Goal: Contribute content: Add original content to the website for others to see

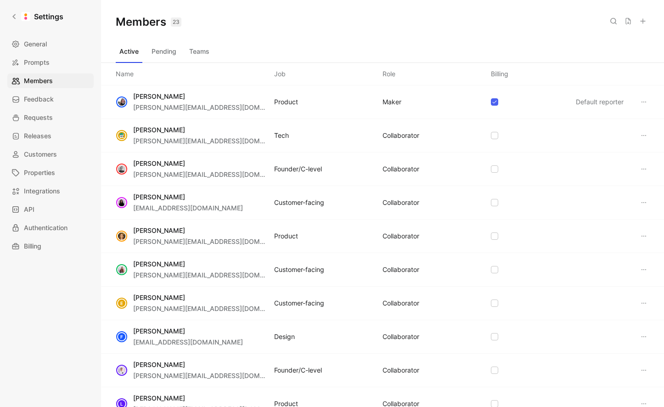
scroll to position [422, 0]
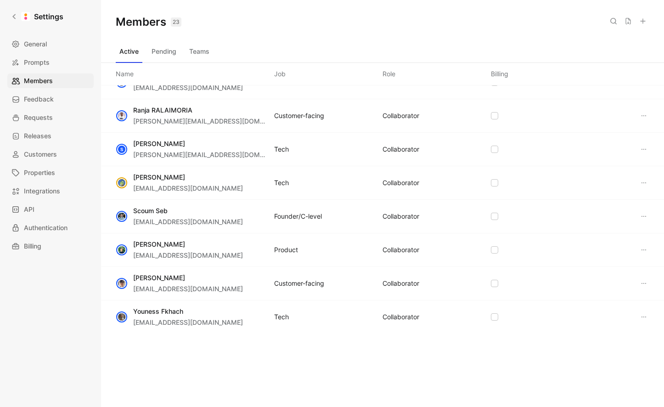
click at [231, 44] on div "Active Pending Teams" at bounding box center [382, 53] width 533 height 18
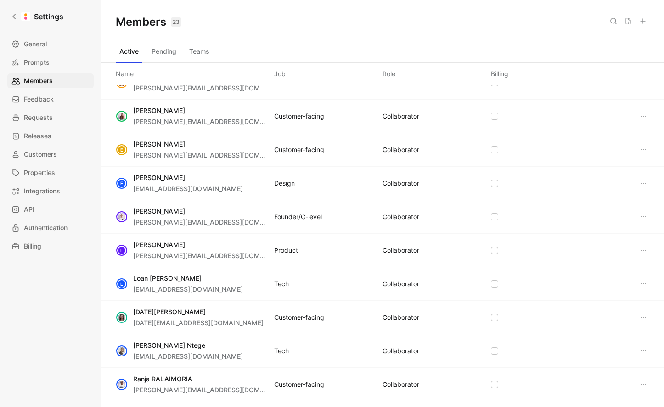
scroll to position [154, 0]
drag, startPoint x: 155, startPoint y: 110, endPoint x: 135, endPoint y: 109, distance: 19.3
click at [154, 110] on span "[PERSON_NAME]" at bounding box center [159, 110] width 52 height 8
drag, startPoint x: 133, startPoint y: 110, endPoint x: 185, endPoint y: 109, distance: 51.9
click at [185, 109] on span "Elisabeth Zafiris" at bounding box center [200, 109] width 134 height 11
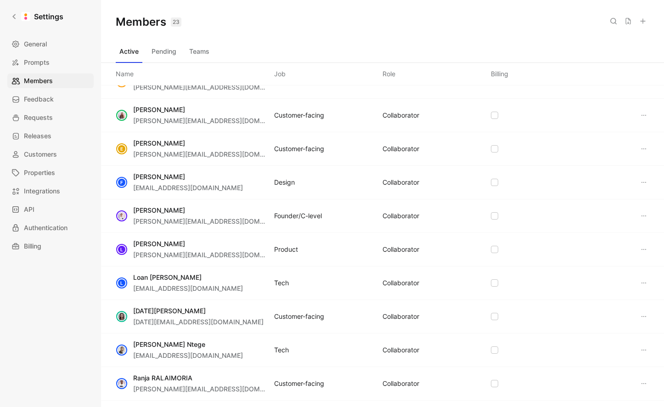
click at [185, 109] on span "Elisabeth Zafiris" at bounding box center [200, 109] width 134 height 11
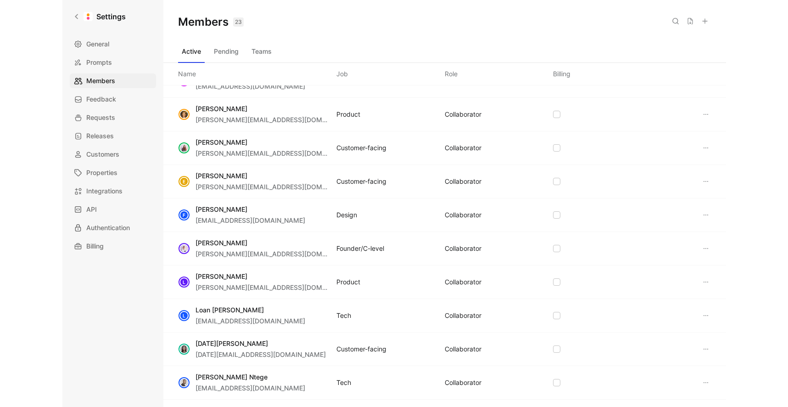
scroll to position [0, 0]
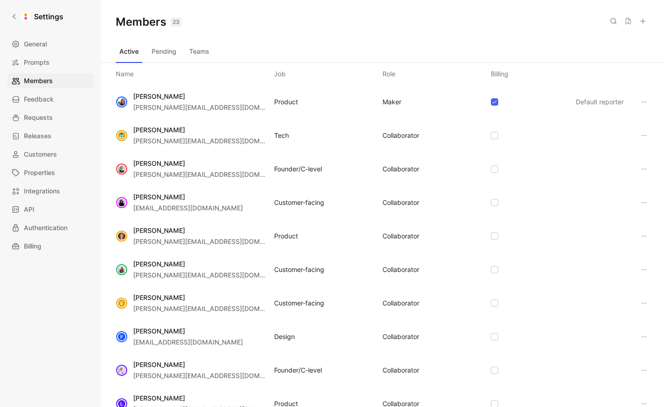
drag, startPoint x: 133, startPoint y: 129, endPoint x: 184, endPoint y: 130, distance: 50.9
click at [184, 130] on span "Benjamin Aiglon" at bounding box center [200, 129] width 134 height 11
drag, startPoint x: 184, startPoint y: 130, endPoint x: 114, endPoint y: 142, distance: 70.8
click at [183, 130] on span "Benjamin Aiglon" at bounding box center [200, 129] width 134 height 11
click at [15, 17] on icon at bounding box center [14, 16] width 6 height 6
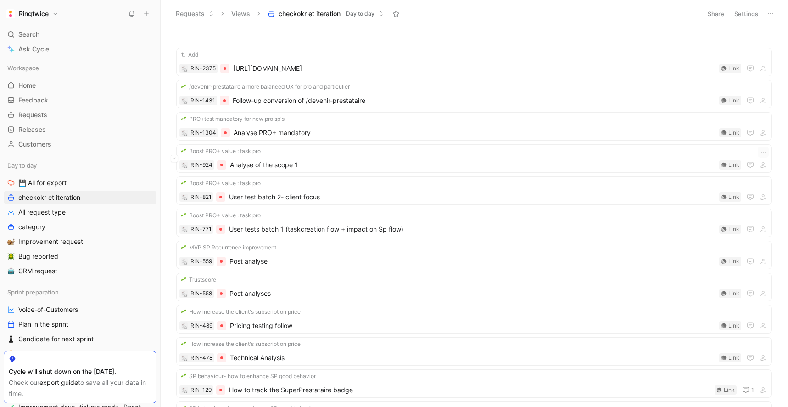
scroll to position [2, 0]
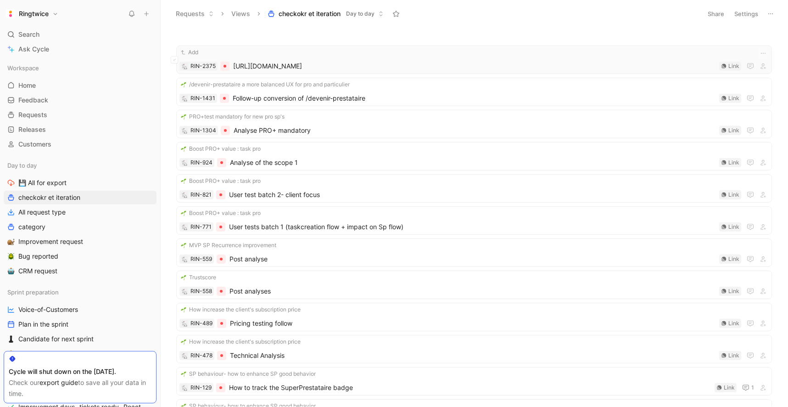
click at [254, 67] on span "https://app.iterable.com/workflows/346847/edit?mode=beta&workflowType=Published" at bounding box center [474, 66] width 482 height 11
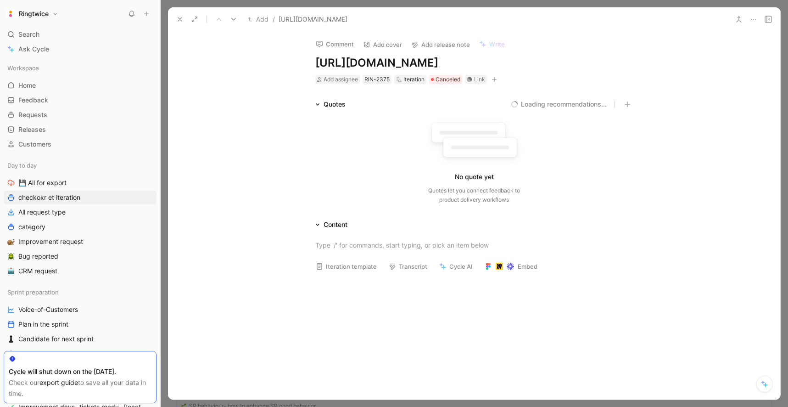
click at [178, 20] on icon at bounding box center [179, 19] width 7 height 7
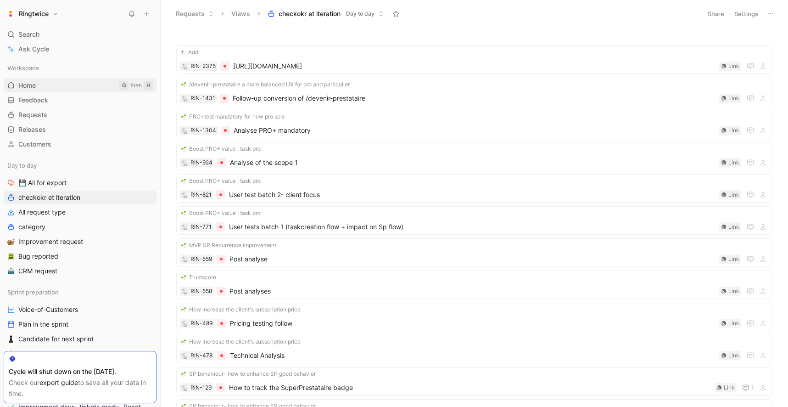
click at [50, 84] on link "Home G then H" at bounding box center [80, 85] width 153 height 14
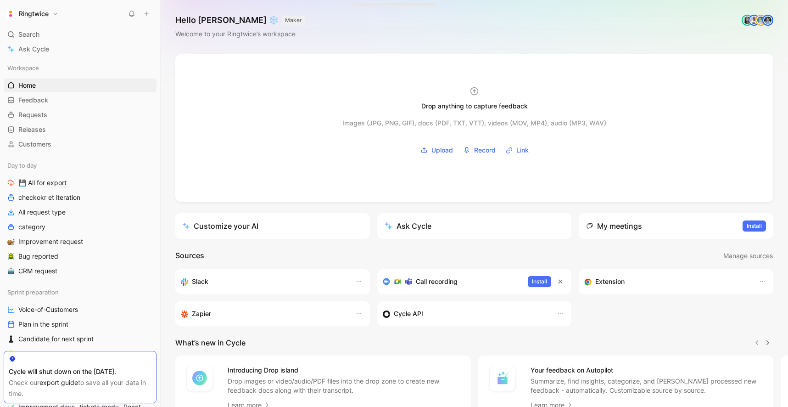
click at [168, 102] on div "Drop anything to capture feedback Images (JPG, PNG, GIF), docs (PDF, TXT, VTT),…" at bounding box center [474, 266] width 627 height 424
click at [47, 184] on span "💾 All for export" at bounding box center [42, 182] width 48 height 9
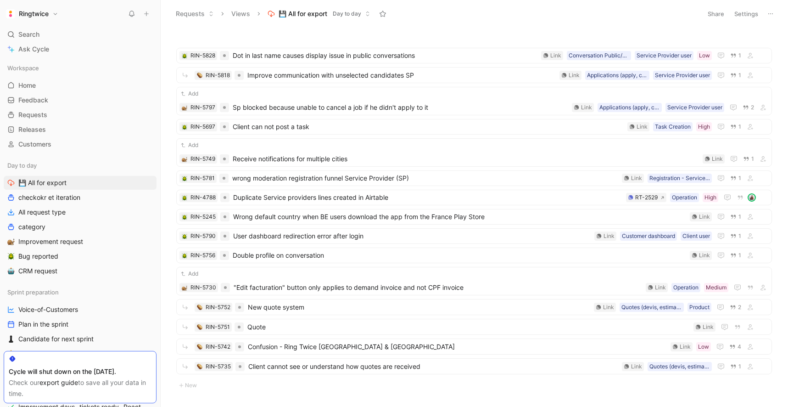
scroll to position [46, 0]
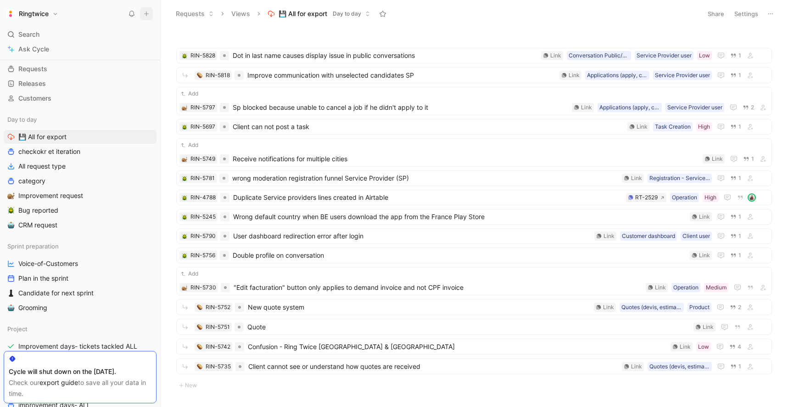
click at [145, 14] on icon at bounding box center [146, 14] width 6 height 6
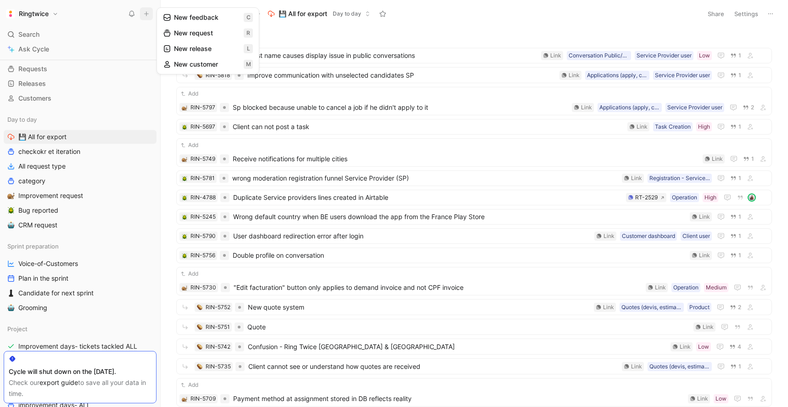
click at [187, 19] on button "New feedback c" at bounding box center [208, 18] width 98 height 16
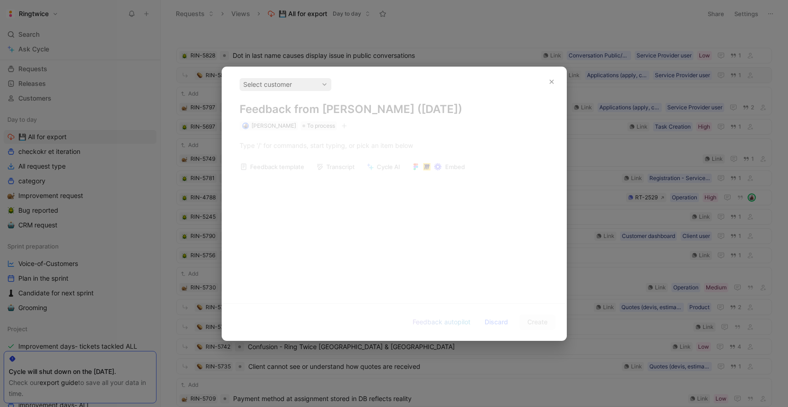
click at [549, 83] on icon "button" at bounding box center [551, 81] width 4 height 4
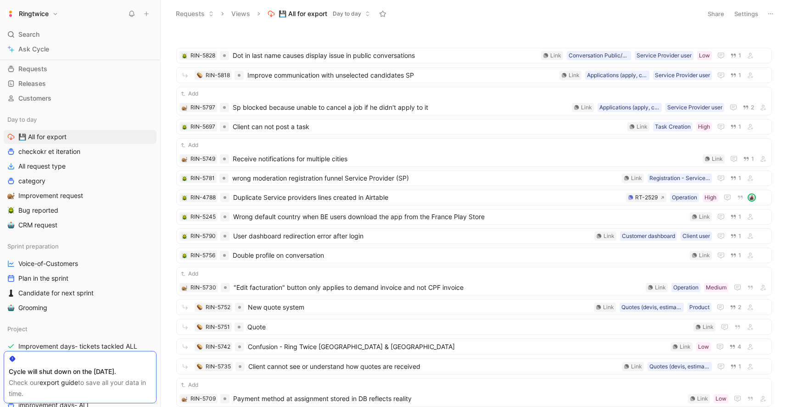
click at [143, 13] on icon at bounding box center [146, 14] width 6 height 6
click at [188, 34] on button "New request r" at bounding box center [208, 33] width 98 height 16
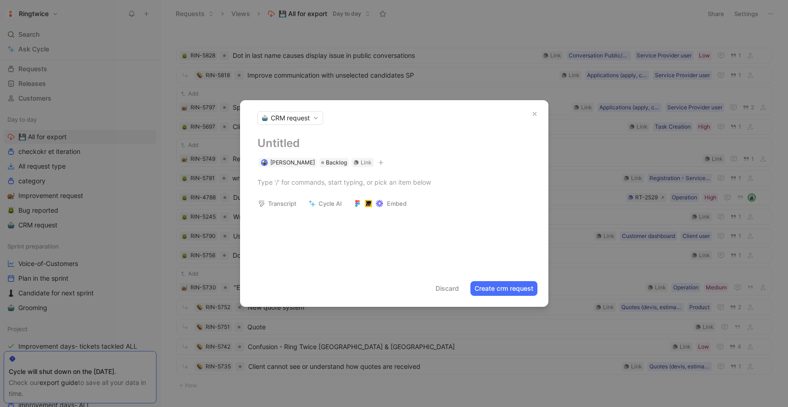
click at [307, 117] on span "CRM request" at bounding box center [290, 117] width 39 height 9
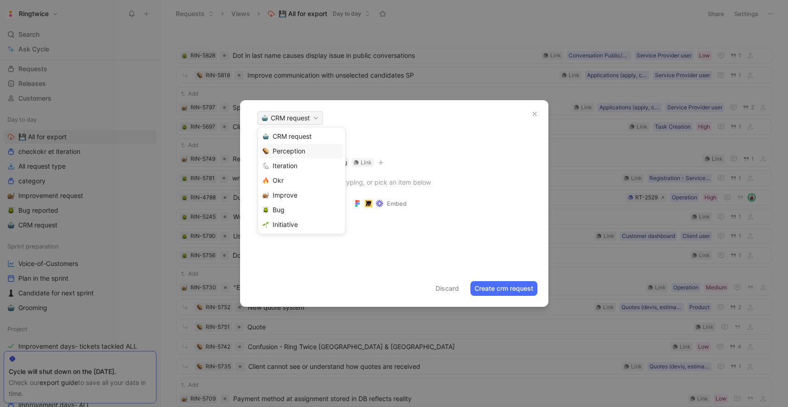
click at [299, 152] on span "Perception" at bounding box center [289, 150] width 33 height 9
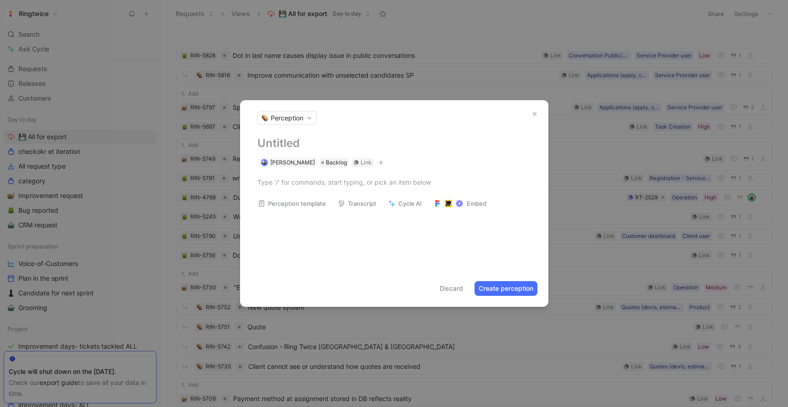
click at [278, 144] on h1 at bounding box center [394, 143] width 274 height 15
click at [272, 185] on div at bounding box center [394, 182] width 274 height 10
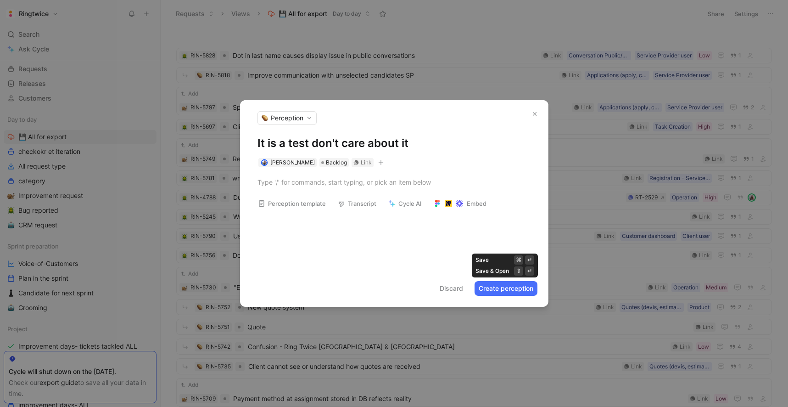
click at [511, 289] on button "Create perception" at bounding box center [506, 288] width 63 height 15
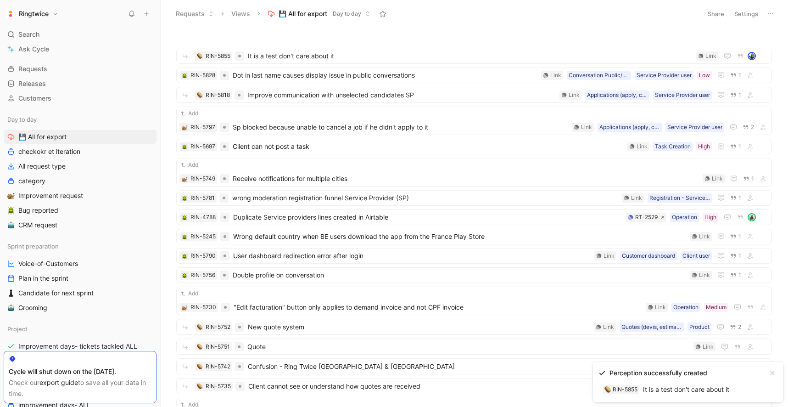
drag, startPoint x: 670, startPoint y: 385, endPoint x: 669, endPoint y: 361, distance: 23.9
click at [663, 385] on link "RIN-5855 It is a test don't care about it" at bounding box center [665, 389] width 135 height 15
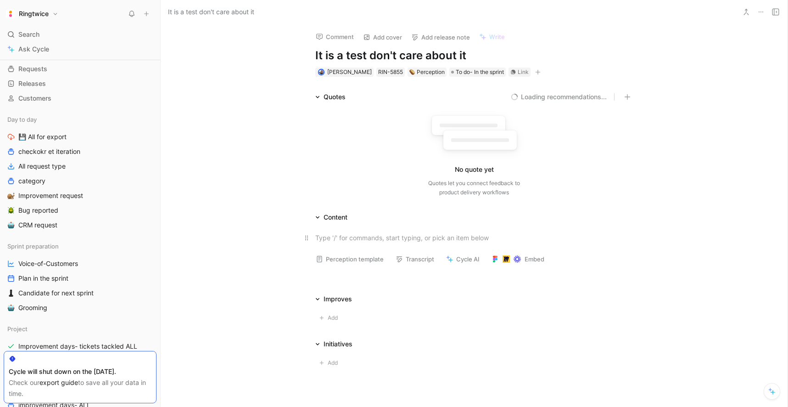
click at [355, 241] on div at bounding box center [474, 238] width 318 height 10
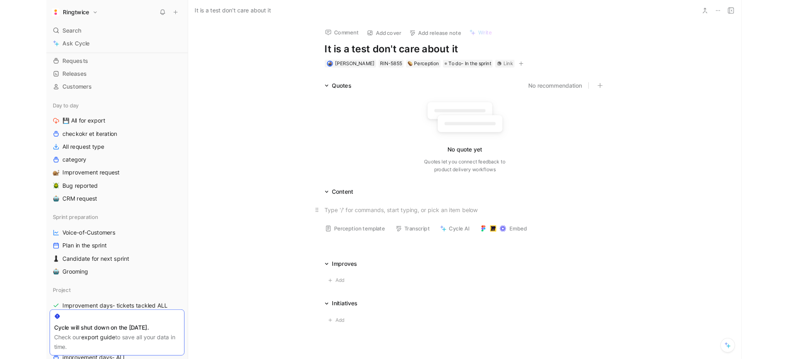
scroll to position [1, 0]
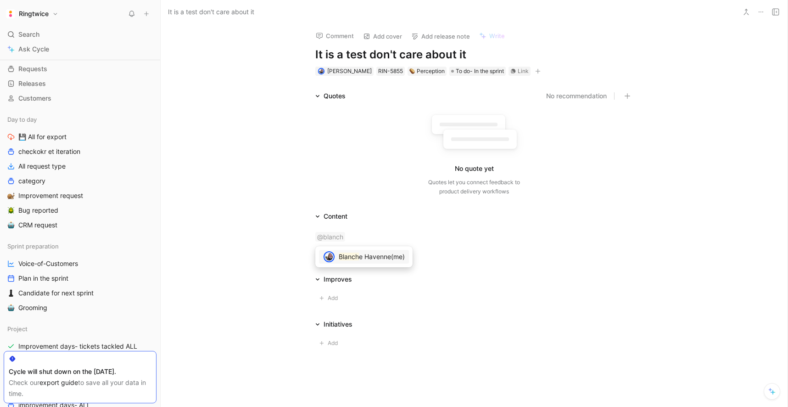
click at [360, 255] on span "e Havenne" at bounding box center [375, 256] width 32 height 8
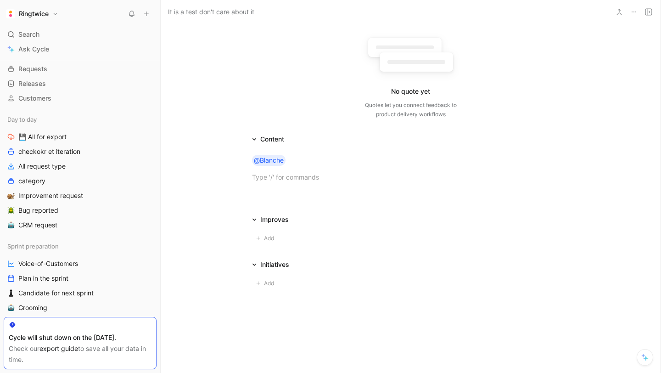
scroll to position [79, 0]
click at [275, 176] on div at bounding box center [411, 176] width 318 height 10
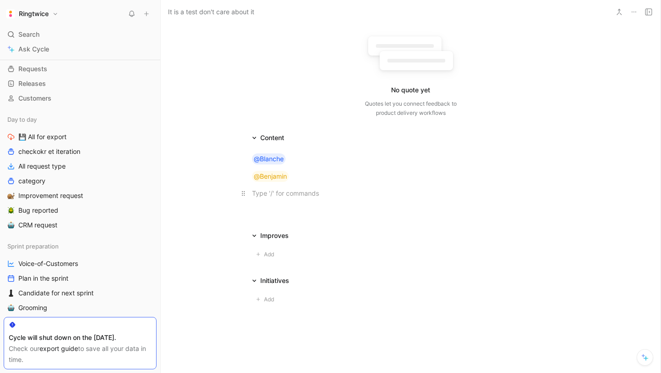
drag, startPoint x: 264, startPoint y: 201, endPoint x: 265, endPoint y: 196, distance: 5.1
click at [264, 200] on div "@Blanche @Benjamin" at bounding box center [411, 175] width 500 height 65
click at [265, 196] on div at bounding box center [411, 193] width 318 height 10
click at [279, 217] on div "Chri stophe Kalbfleisch" at bounding box center [307, 212] width 64 height 11
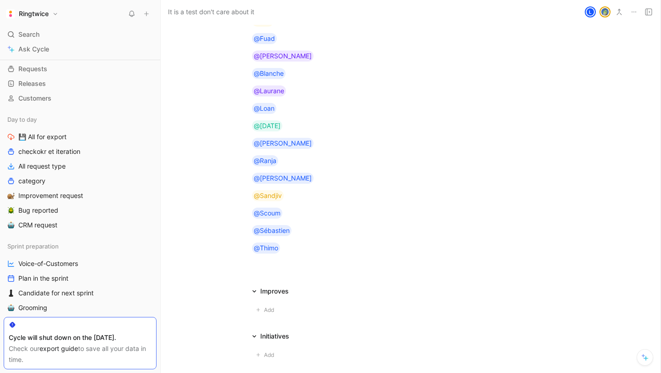
scroll to position [326, 0]
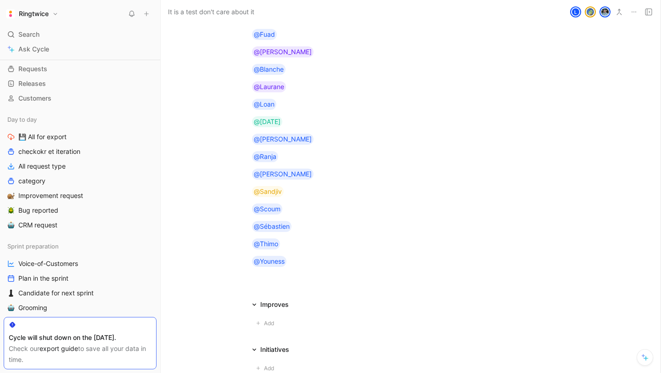
click at [306, 279] on div at bounding box center [411, 282] width 500 height 11
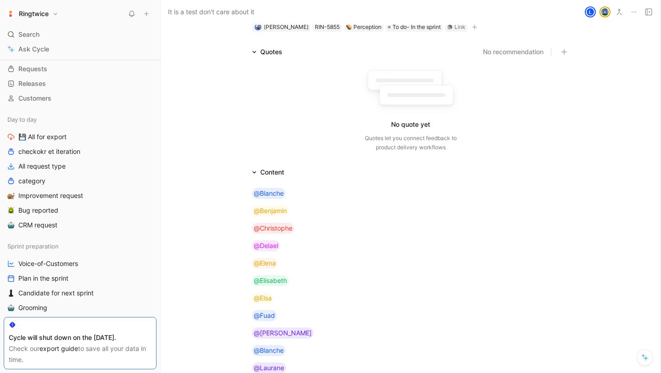
scroll to position [0, 0]
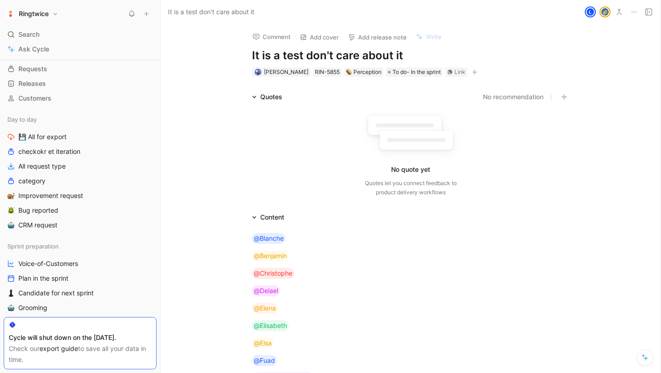
drag, startPoint x: 412, startPoint y: 58, endPoint x: 231, endPoint y: 53, distance: 180.9
click at [232, 53] on div "Comment Add cover Add release note Write It is a test don't care about it Blanc…" at bounding box center [411, 198] width 500 height 349
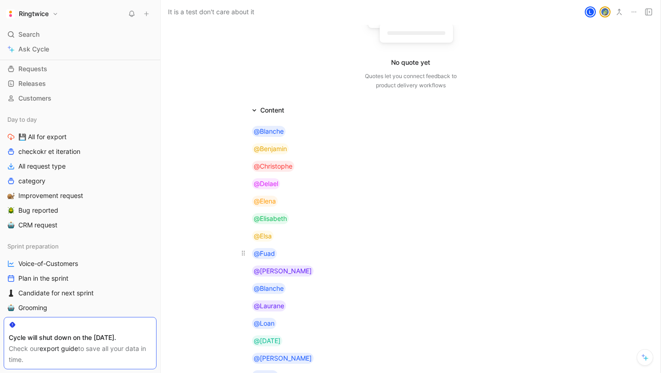
scroll to position [318, 0]
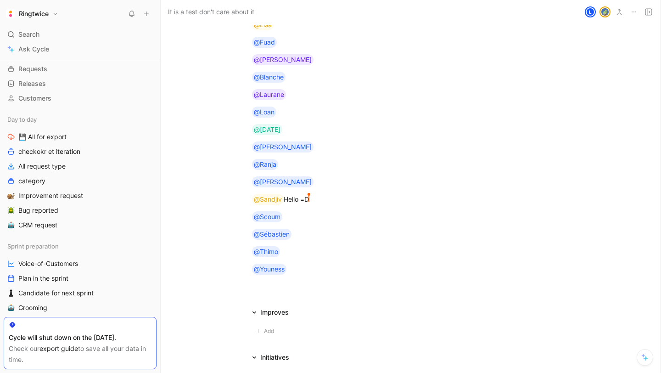
click at [283, 290] on div at bounding box center [411, 290] width 500 height 11
click at [330, 202] on div "@Sandjiv Hello =D Sandjiv Parassou" at bounding box center [411, 199] width 318 height 11
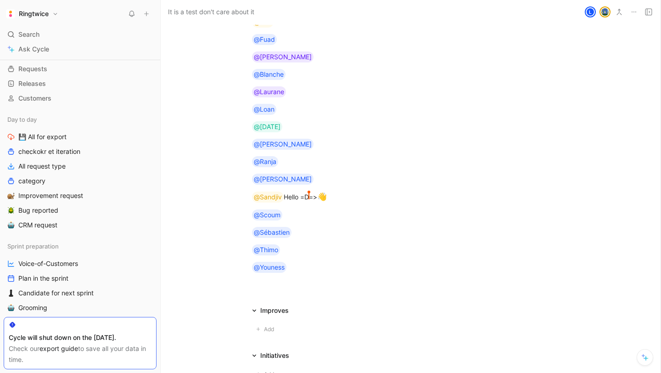
scroll to position [321, 0]
click at [289, 281] on div "@Blanche @Benjamin @Christophe @Delael @Elena @Elisabeth @Elsa @Fuad @Jonathan …" at bounding box center [411, 91] width 500 height 381
click at [285, 288] on div at bounding box center [411, 287] width 500 height 11
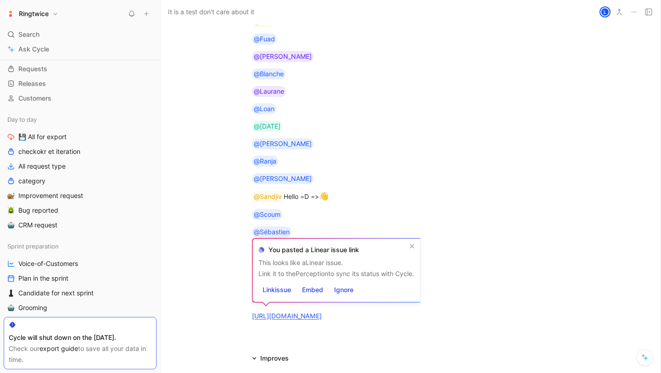
click at [258, 283] on button "Link issue" at bounding box center [276, 289] width 37 height 13
click at [318, 288] on span "Embed" at bounding box center [312, 289] width 21 height 11
click at [317, 292] on span "Embed" at bounding box center [312, 289] width 21 height 11
click at [308, 325] on div "@Blanche @Benjamin @Christophe @Delael @Elena @Elisabeth @Elsa @Fuad @Jonathan …" at bounding box center [411, 115] width 500 height 429
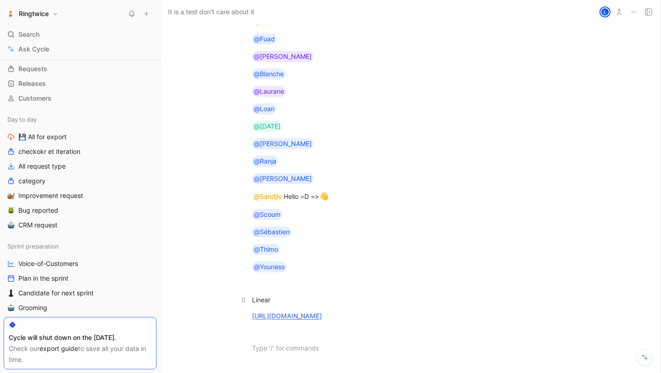
click at [258, 302] on div "Linear" at bounding box center [411, 300] width 318 height 10
drag, startPoint x: 314, startPoint y: 315, endPoint x: 237, endPoint y: 315, distance: 77.1
click at [238, 315] on p "https://linear.app/ringtwice/issue/HUB-70" at bounding box center [411, 315] width 352 height 15
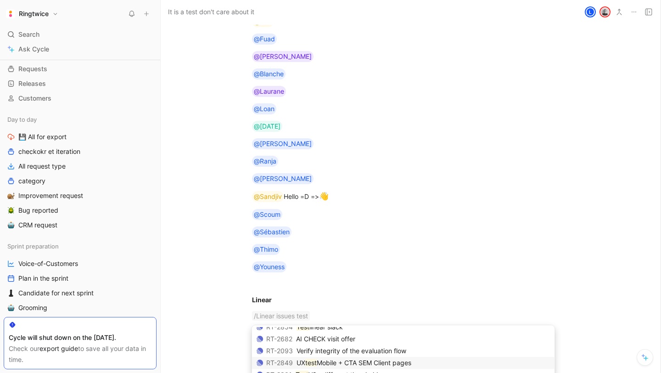
scroll to position [40, 0]
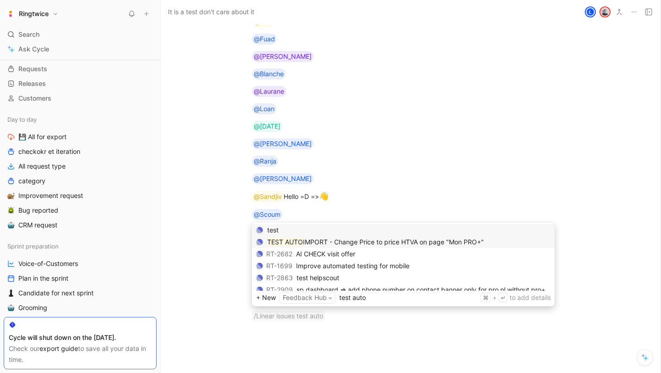
click at [363, 241] on span "IMPORT - Change Price to price HTVA on page "Mon PRO+"" at bounding box center [393, 242] width 181 height 8
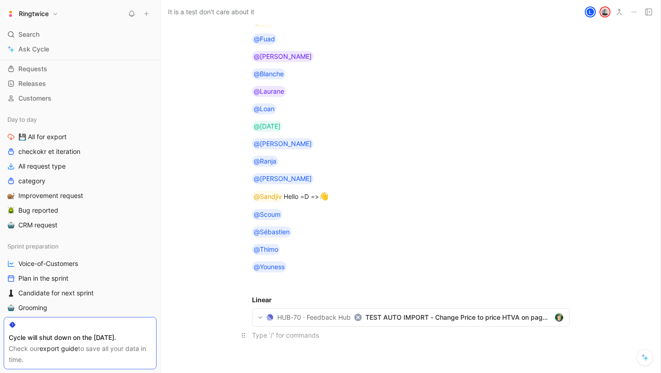
click at [306, 336] on div at bounding box center [411, 335] width 318 height 10
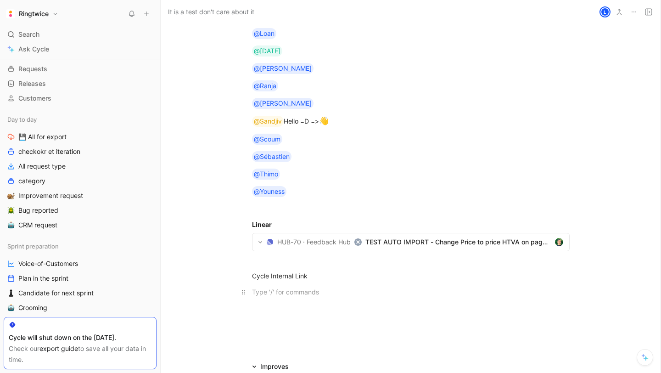
scroll to position [401, 0]
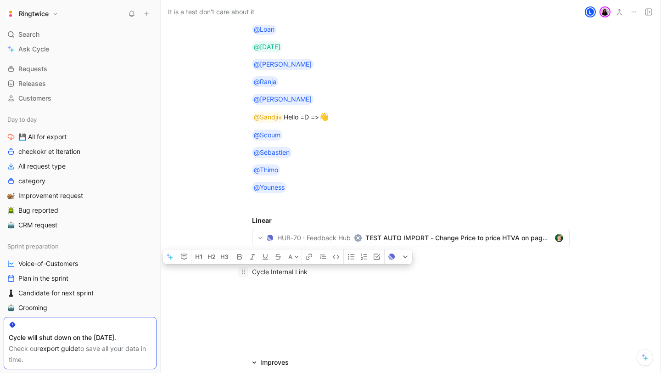
drag, startPoint x: 318, startPoint y: 270, endPoint x: 246, endPoint y: 270, distance: 72.1
click at [246, 270] on p "Cycle Internal Link" at bounding box center [411, 271] width 352 height 15
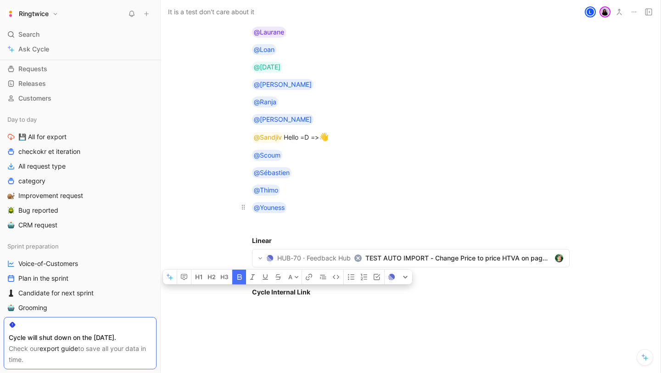
scroll to position [403, 0]
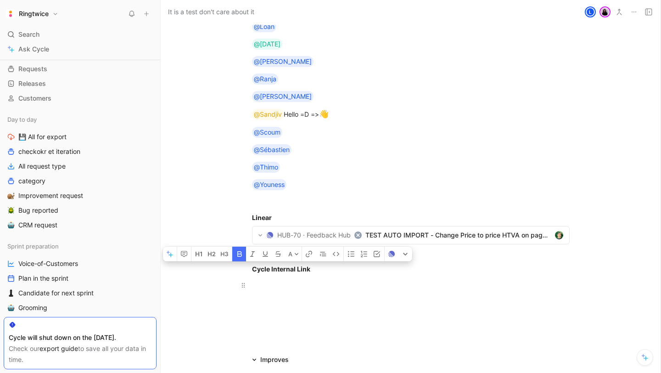
click at [347, 281] on div at bounding box center [411, 285] width 318 height 10
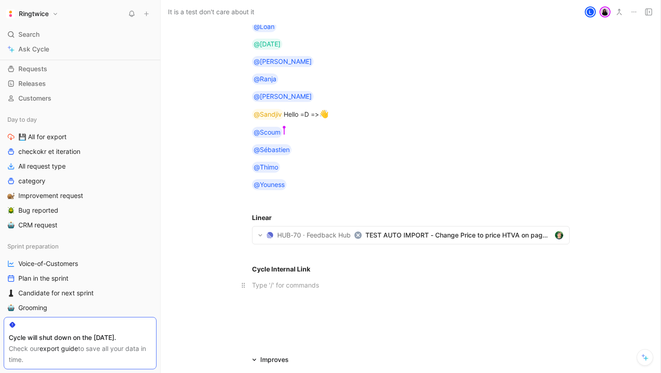
click at [295, 285] on div at bounding box center [411, 285] width 318 height 10
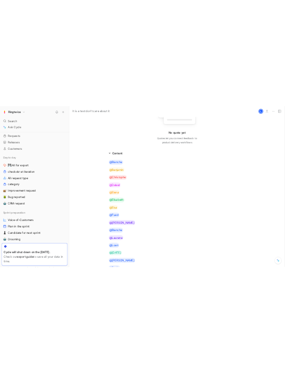
scroll to position [453, 0]
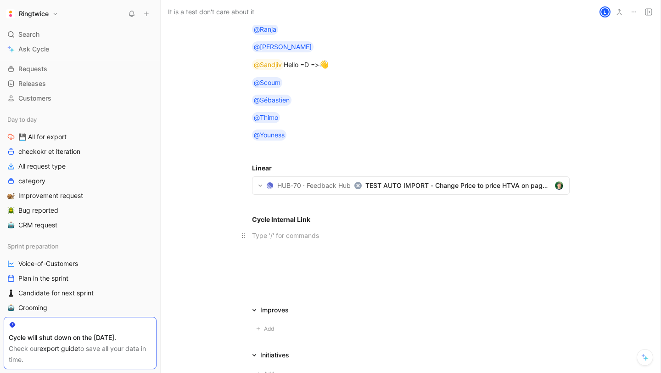
click at [363, 239] on div at bounding box center [411, 235] width 318 height 10
click at [314, 236] on div at bounding box center [411, 235] width 318 height 10
click at [310, 263] on div at bounding box center [411, 268] width 318 height 10
click at [313, 258] on p at bounding box center [411, 251] width 352 height 15
click at [310, 262] on p at bounding box center [411, 267] width 352 height 15
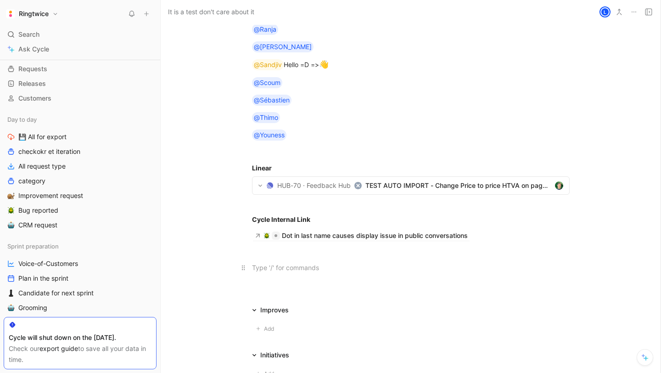
click at [308, 263] on div at bounding box center [411, 268] width 318 height 10
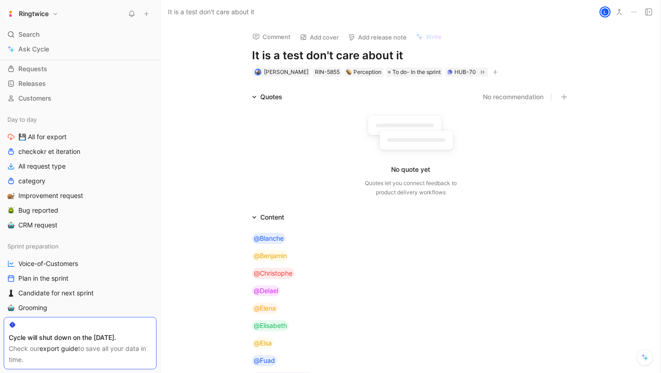
click at [357, 57] on h1 "It is a test don't care about it" at bounding box center [411, 55] width 318 height 15
copy h1 "It is a test don't care about it"
click at [430, 69] on span "To do- In the sprint" at bounding box center [416, 71] width 48 height 9
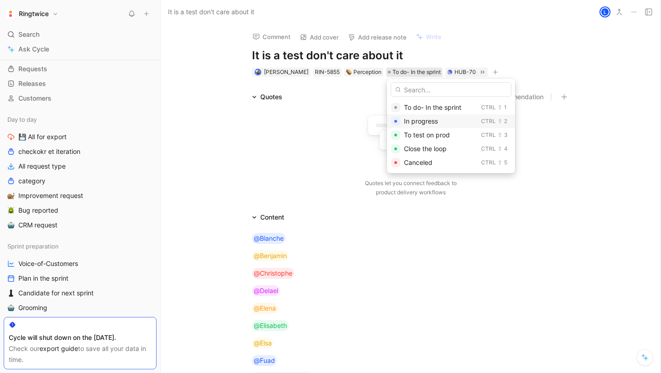
click at [436, 122] on span "In progress" at bounding box center [421, 121] width 34 height 8
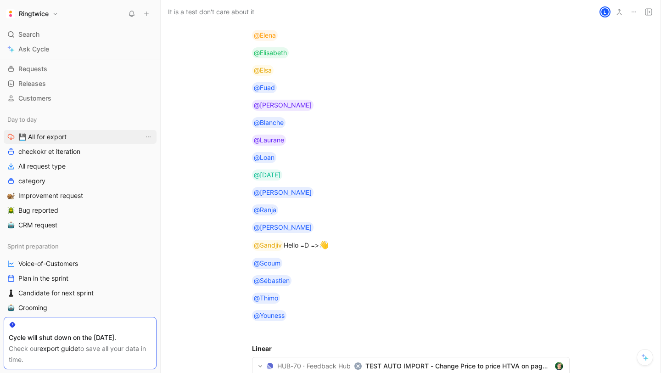
scroll to position [129, 0]
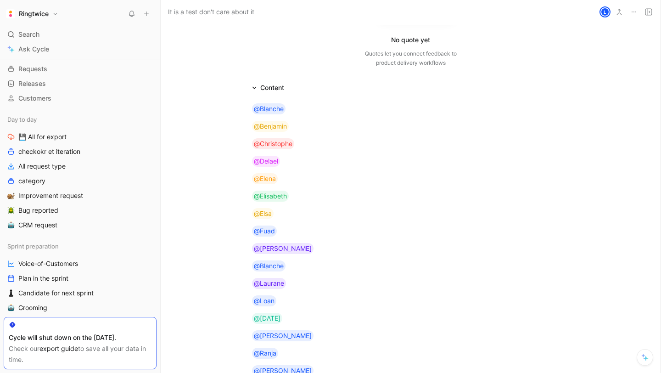
click at [296, 89] on div "Content" at bounding box center [411, 87] width 352 height 11
click at [269, 96] on div "@Blanche @Benjamin @Christophe @Delael @Elena @Elisabeth @Elsa @Fuad @Jonathan …" at bounding box center [411, 349] width 500 height 513
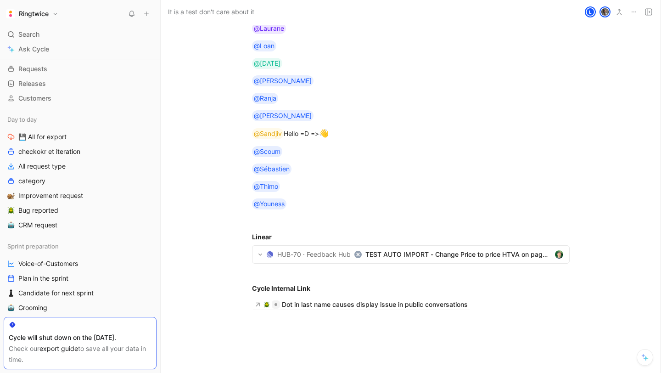
scroll to position [964, 0]
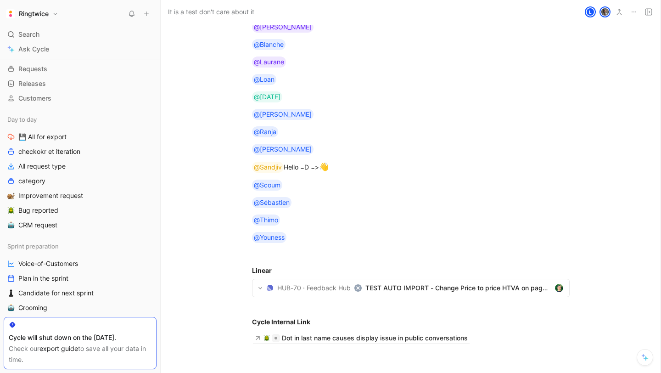
drag, startPoint x: 315, startPoint y: 67, endPoint x: 272, endPoint y: 64, distance: 43.2
drag, startPoint x: 304, startPoint y: 82, endPoint x: 249, endPoint y: 82, distance: 55.1
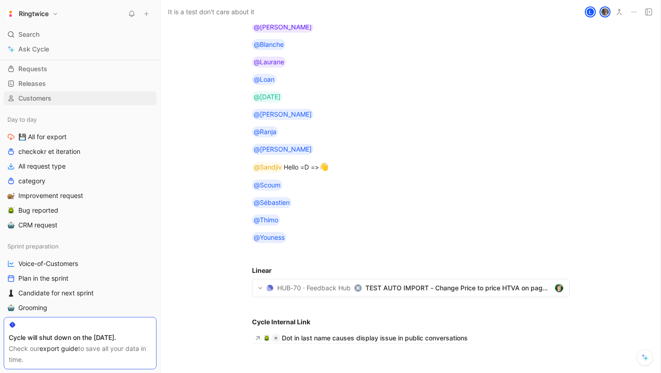
copy div "@Benjamin"
click at [45, 14] on h1 "Ringtwice" at bounding box center [34, 14] width 30 height 8
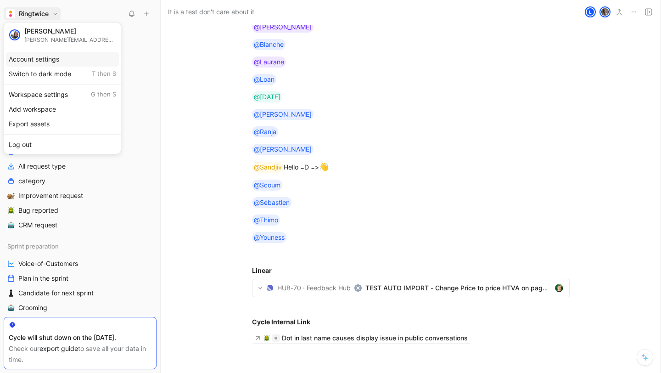
click at [45, 64] on div "Account settings" at bounding box center [62, 59] width 113 height 15
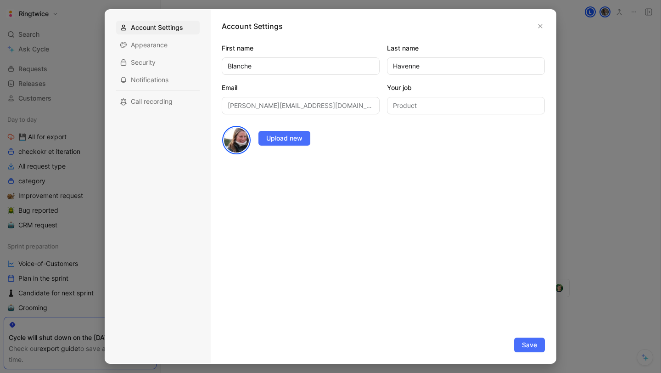
drag, startPoint x: 539, startPoint y: 28, endPoint x: 529, endPoint y: 28, distance: 10.6
click at [539, 28] on icon "button" at bounding box center [540, 26] width 6 height 6
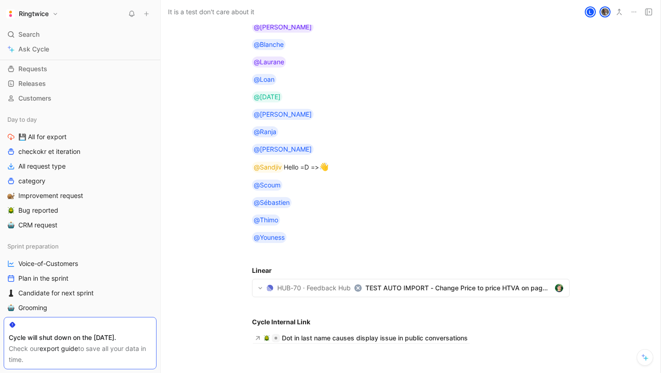
click at [54, 12] on button "Ringtwice" at bounding box center [32, 13] width 57 height 13
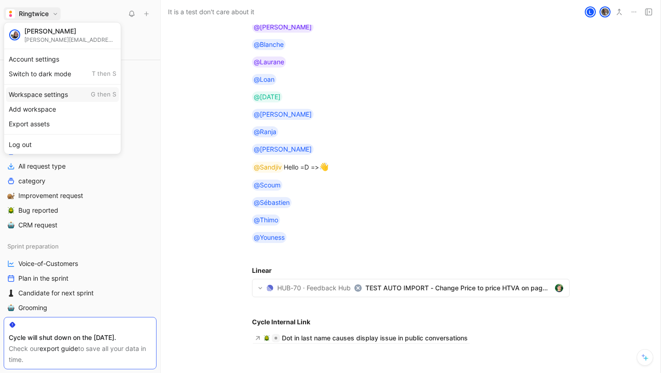
click at [50, 94] on div "Workspace settings G then S" at bounding box center [62, 94] width 113 height 15
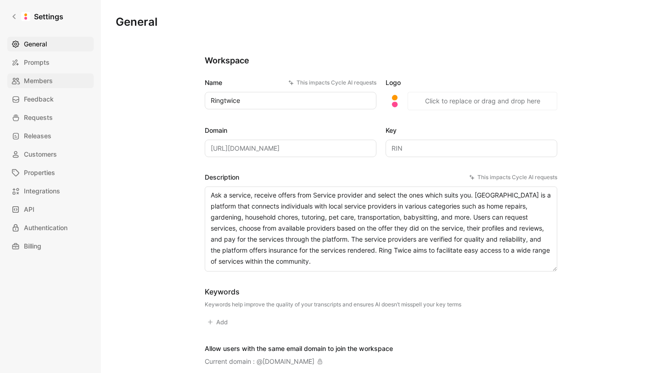
click at [44, 82] on span "Members" at bounding box center [38, 80] width 29 height 11
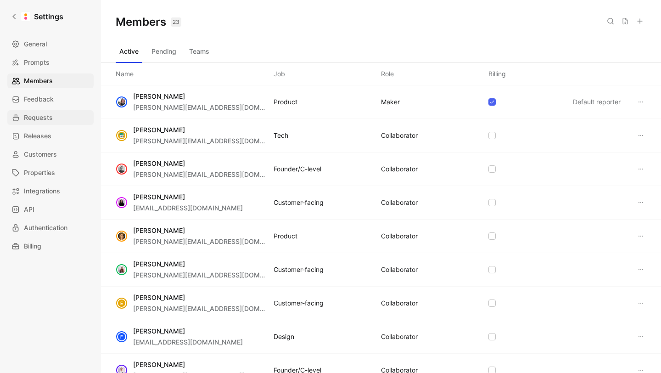
drag, startPoint x: 133, startPoint y: 96, endPoint x: 30, endPoint y: 111, distance: 103.8
click at [217, 96] on div "Blanche Havenne blanche@ringtwice.com Product MAKER Default reporter" at bounding box center [381, 102] width 560 height 34
copy span "Blanche Havenne"
drag, startPoint x: 134, startPoint y: 128, endPoint x: 77, endPoint y: 138, distance: 58.2
click at [201, 129] on span "Benjamin Aiglon" at bounding box center [199, 129] width 133 height 11
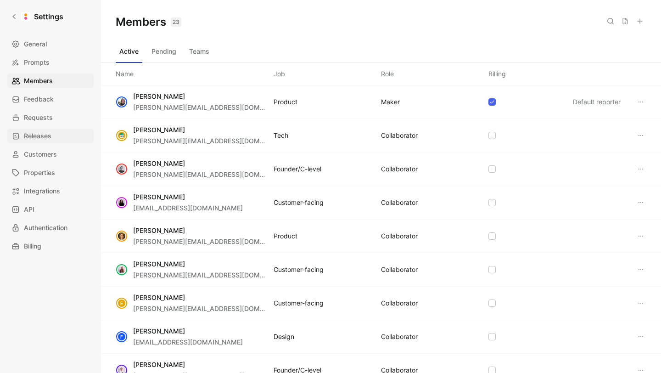
copy span "Benjamin Aiglon"
drag, startPoint x: 135, startPoint y: 164, endPoint x: 206, endPoint y: 164, distance: 70.7
click at [214, 163] on span "Christophe Kalbfleisch" at bounding box center [199, 163] width 133 height 11
copy span "Christophe Kalbfleisch"
drag, startPoint x: 135, startPoint y: 197, endPoint x: 73, endPoint y: 186, distance: 62.4
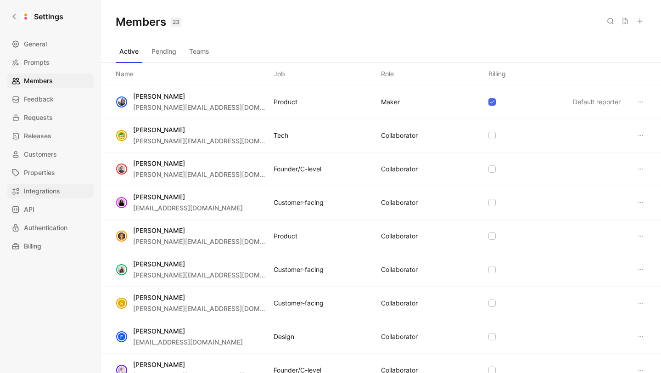
click at [196, 197] on span "Delael Rezk" at bounding box center [188, 196] width 110 height 11
copy span "Delael Rezk"
drag, startPoint x: 136, startPoint y: 231, endPoint x: 184, endPoint y: 232, distance: 48.7
click at [184, 232] on span "Elena Lietard" at bounding box center [199, 230] width 133 height 11
copy span "Elena Lietard"
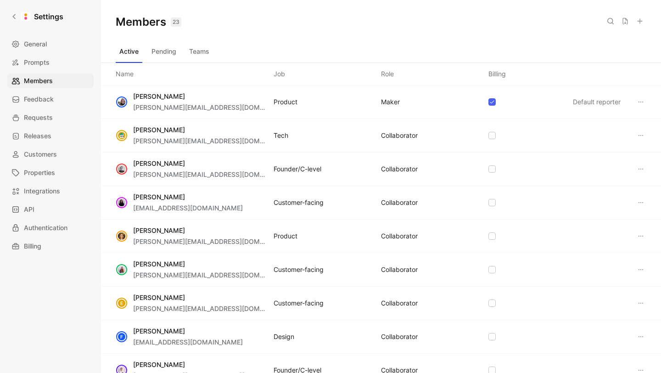
drag, startPoint x: 134, startPoint y: 263, endPoint x: 20, endPoint y: 263, distance: 114.3
click at [197, 264] on span "Elisabeth Zafiris" at bounding box center [199, 263] width 133 height 11
copy span "Elisabeth Zafiris"
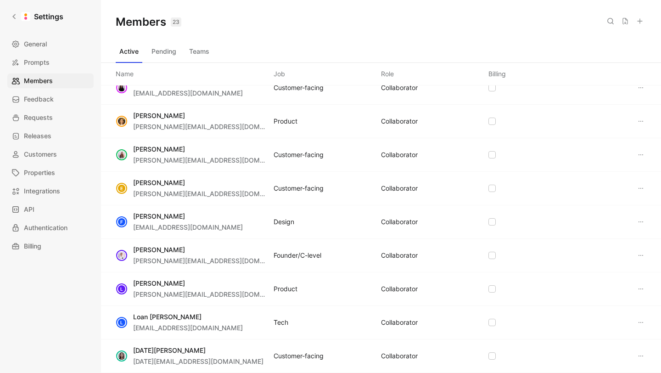
scroll to position [120, 0]
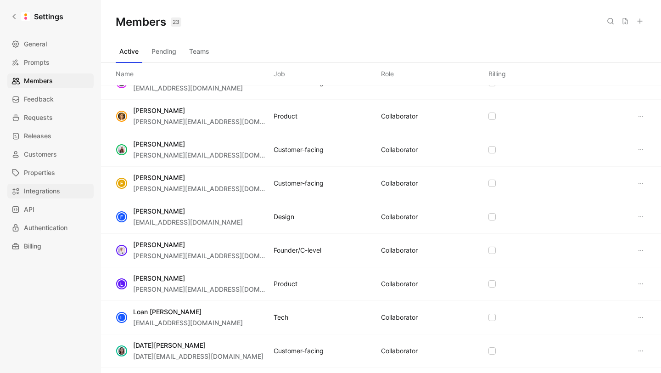
drag, startPoint x: 135, startPoint y: 179, endPoint x: 87, endPoint y: 185, distance: 48.7
click at [180, 179] on span "Elsa Nanja" at bounding box center [199, 177] width 133 height 11
click at [132, 179] on div "E Elsa Nanja elsa@ringtwice.com" at bounding box center [191, 183] width 151 height 22
click at [190, 178] on span "Elsa Nanja" at bounding box center [199, 177] width 133 height 11
copy span "Elsa Nanja"
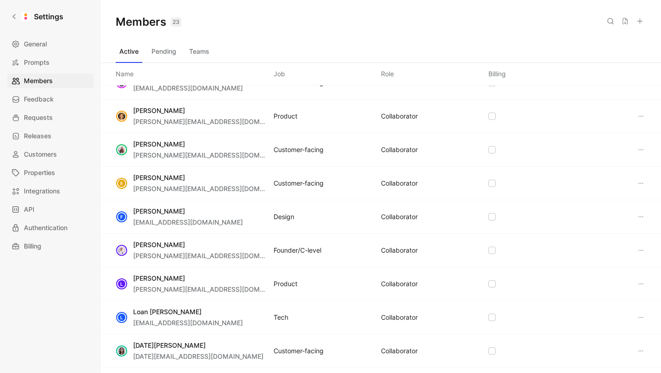
drag, startPoint x: 134, startPoint y: 210, endPoint x: 64, endPoint y: 217, distance: 71.0
click at [208, 212] on div "F Fuad Fasihi fuad@ringtwice.com Design COLLABORATOR" at bounding box center [381, 217] width 560 height 34
copy span "Fuad Fasihi"
drag, startPoint x: 134, startPoint y: 245, endPoint x: 126, endPoint y: 244, distance: 7.9
click at [223, 244] on div "Jonathan Schockaert jonathan@ringtwice.com Founder/C-level COLLABORATOR" at bounding box center [381, 251] width 560 height 34
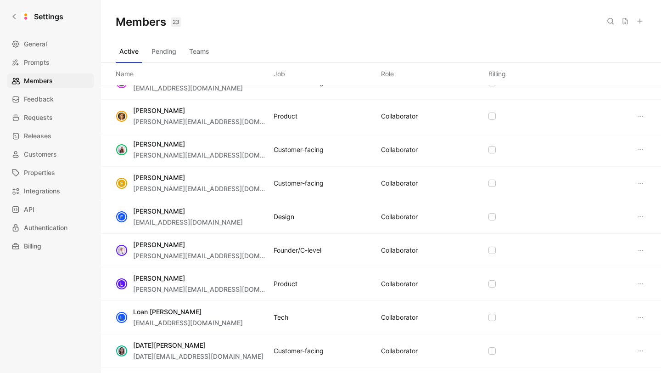
drag, startPoint x: 134, startPoint y: 279, endPoint x: 203, endPoint y: 278, distance: 69.8
click at [206, 278] on div "L Laurane Bindelle laurane@ringtwice.com Product COLLABORATOR" at bounding box center [381, 284] width 560 height 34
drag, startPoint x: 133, startPoint y: 311, endPoint x: 197, endPoint y: 310, distance: 64.3
click at [197, 310] on div "L Loan Labastie loan@ringtwice.com Tech COLLABORATOR" at bounding box center [381, 318] width 560 height 34
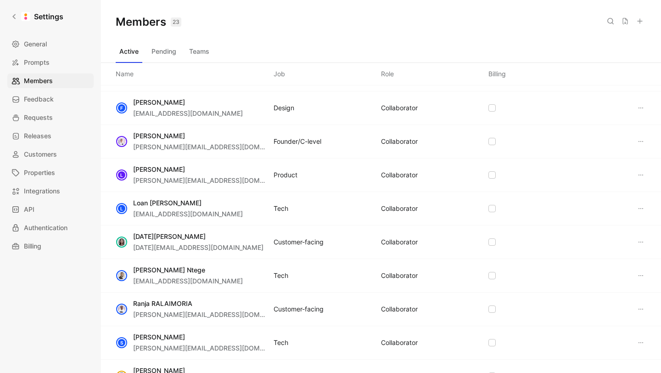
scroll to position [229, 0]
drag, startPoint x: 134, startPoint y: 235, endPoint x: 231, endPoint y: 233, distance: 96.9
click at [234, 234] on div "Lucia Fanomezantsoa lucia@ringtwice.com Customer-facing COLLABORATOR" at bounding box center [381, 242] width 560 height 34
drag, startPoint x: 134, startPoint y: 270, endPoint x: 216, endPoint y: 270, distance: 82.6
click at [217, 270] on div "Musa Jabbaaru Ntege musa@ringtwice.com Tech COLLABORATOR" at bounding box center [381, 275] width 560 height 34
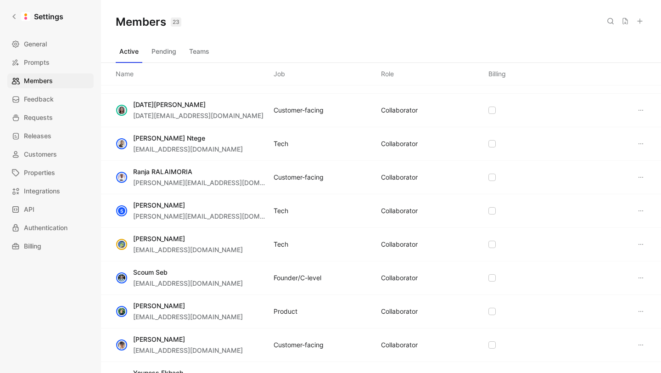
scroll to position [365, 0]
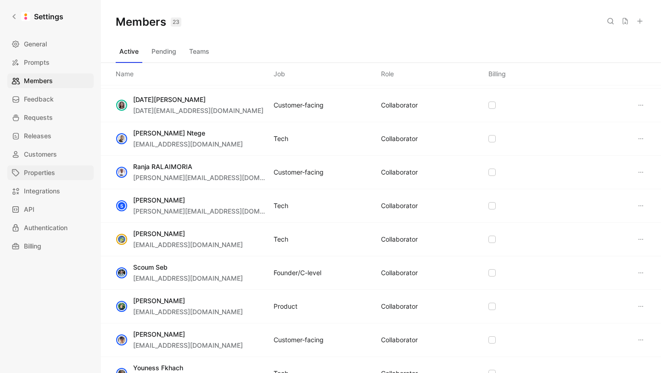
drag, startPoint x: 134, startPoint y: 164, endPoint x: 19, endPoint y: 178, distance: 115.6
click at [218, 168] on div "Ranja RALAIMORIA ranja@ringtwice.com Customer-facing COLLABORATOR" at bounding box center [381, 173] width 560 height 34
drag, startPoint x: 133, startPoint y: 199, endPoint x: 195, endPoint y: 202, distance: 61.6
click at [197, 201] on span "Samuel A" at bounding box center [199, 200] width 133 height 11
drag, startPoint x: 134, startPoint y: 232, endPoint x: 200, endPoint y: 234, distance: 65.6
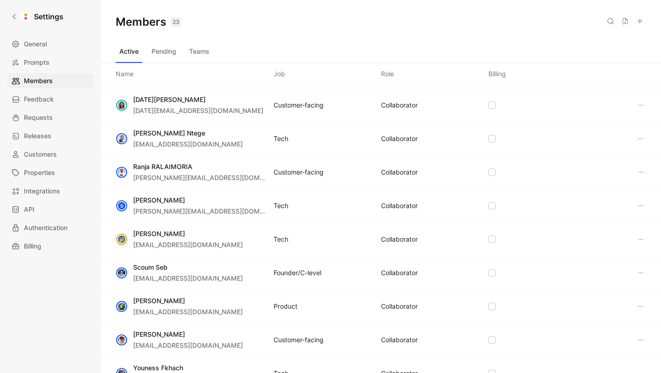
click at [210, 232] on div "Sandjiv Parassou sandjiv@ringtwice.com Tech COLLABORATOR" at bounding box center [381, 240] width 560 height 34
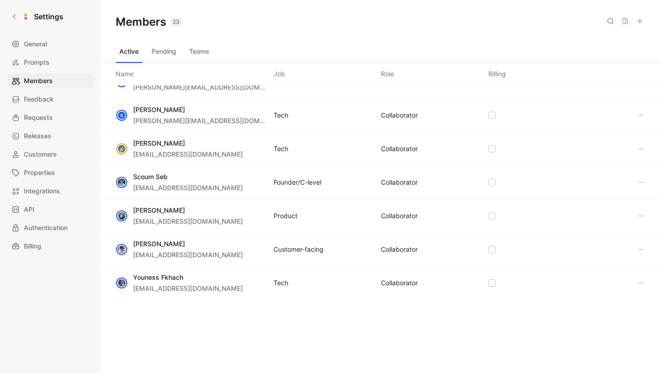
drag, startPoint x: 134, startPoint y: 177, endPoint x: 208, endPoint y: 179, distance: 73.5
click at [218, 179] on div "Scoum Seb sebastien@ringtwice.com Founder/C-level COLLABORATOR" at bounding box center [381, 183] width 560 height 34
drag, startPoint x: 134, startPoint y: 210, endPoint x: 28, endPoint y: 229, distance: 107.6
click at [222, 210] on div "Sébastien Godinho sebastieng@ringtwice.com Product COLLABORATOR" at bounding box center [381, 216] width 560 height 34
drag, startPoint x: 135, startPoint y: 243, endPoint x: 111, endPoint y: 249, distance: 24.6
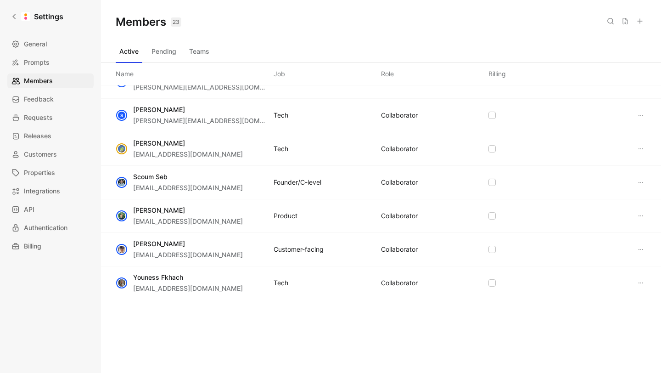
click at [199, 246] on span "Thimo Debruyn" at bounding box center [188, 243] width 110 height 11
drag, startPoint x: 134, startPoint y: 277, endPoint x: 185, endPoint y: 279, distance: 51.0
click at [197, 276] on span "Youness Fkhach" at bounding box center [188, 277] width 110 height 11
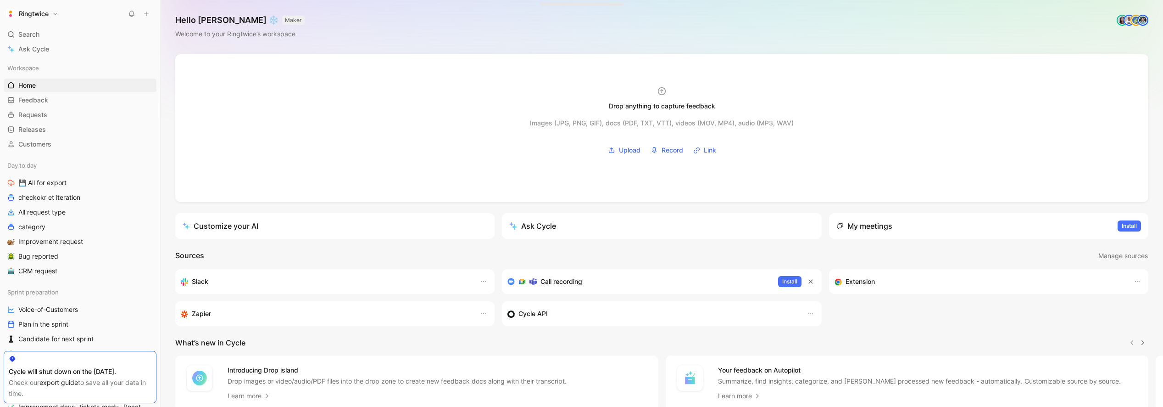
click at [41, 16] on h1 "Ringtwice" at bounding box center [34, 14] width 30 height 8
click at [45, 98] on div "Workspace settings G then S" at bounding box center [62, 94] width 113 height 15
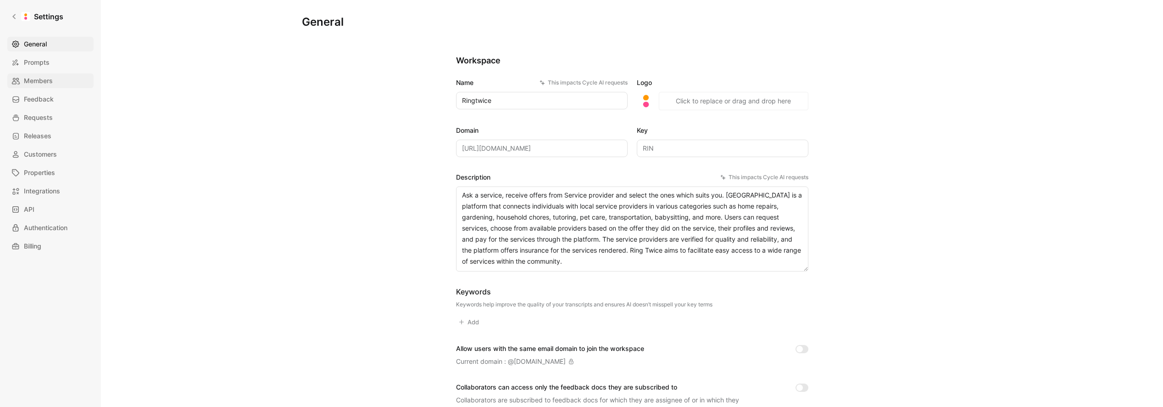
click at [45, 84] on span "Members" at bounding box center [38, 80] width 29 height 11
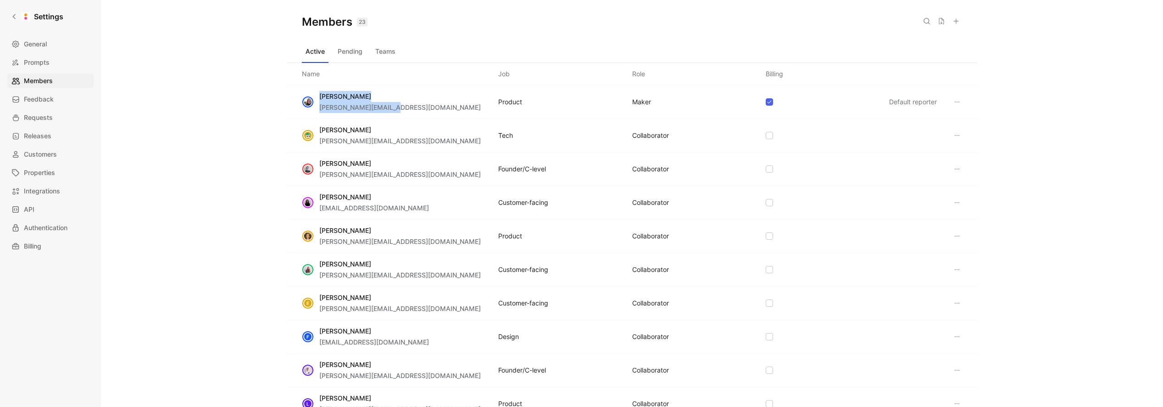
drag, startPoint x: 324, startPoint y: 96, endPoint x: 397, endPoint y: 110, distance: 73.8
click at [397, 110] on div "Blanche Havenne blanche@ringtwice.com Product MAKER Default reporter" at bounding box center [632, 102] width 690 height 34
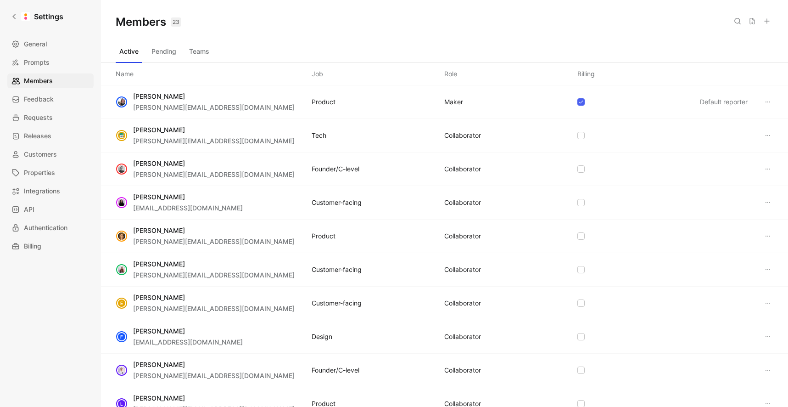
drag, startPoint x: 134, startPoint y: 96, endPoint x: 272, endPoint y: 67, distance: 140.9
click at [238, 100] on div "Blanche Havenne blanche@ringtwice.com Product MAKER Default reporter" at bounding box center [444, 102] width 687 height 34
copy span "Blanche Havenne"
click at [142, 130] on span "Benjamin Aiglon" at bounding box center [159, 130] width 52 height 8
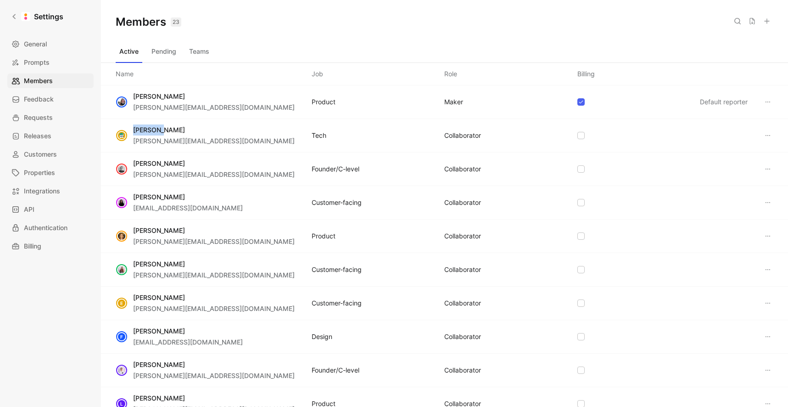
copy span "Benjamin"
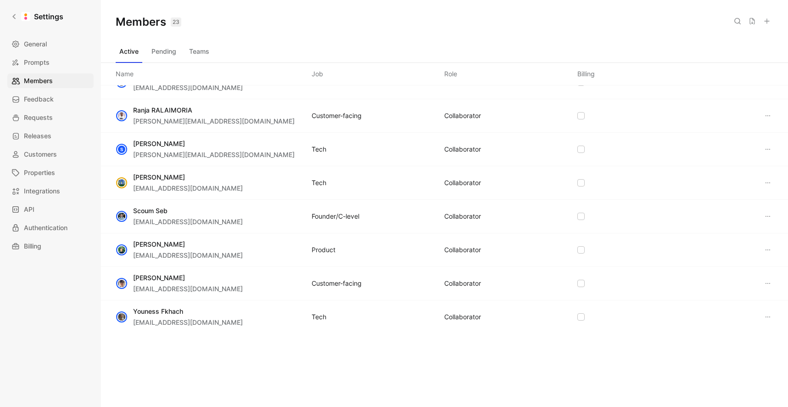
scroll to position [422, 0]
click at [14, 20] on link "Settings" at bounding box center [37, 16] width 60 height 18
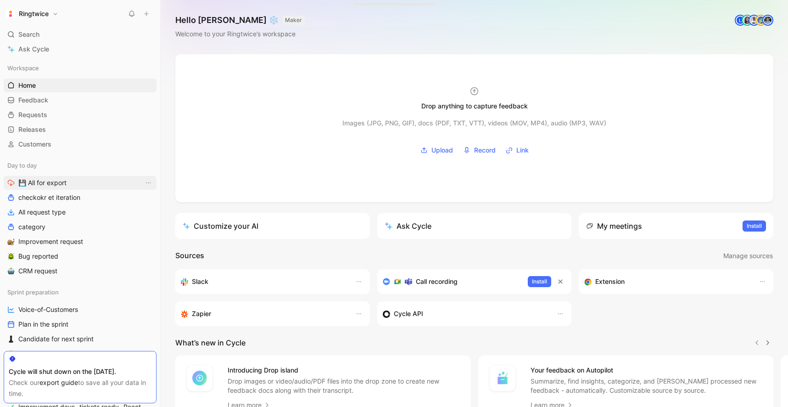
click at [67, 184] on span "💾 All for export" at bounding box center [42, 182] width 48 height 9
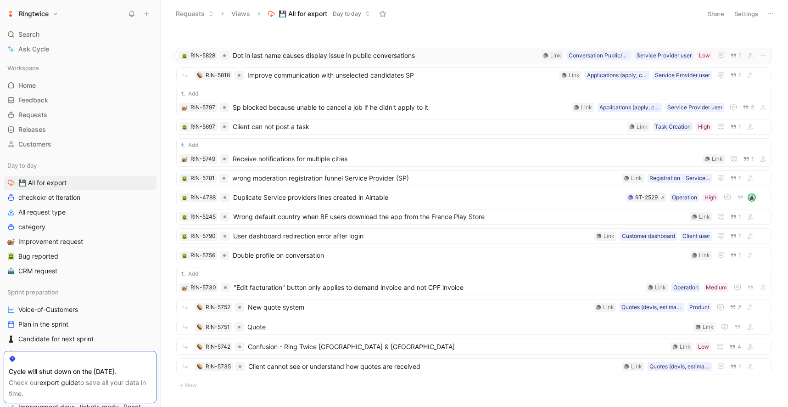
click at [244, 59] on span "Dot in last name causes display issue in public conversations" at bounding box center [385, 55] width 305 height 11
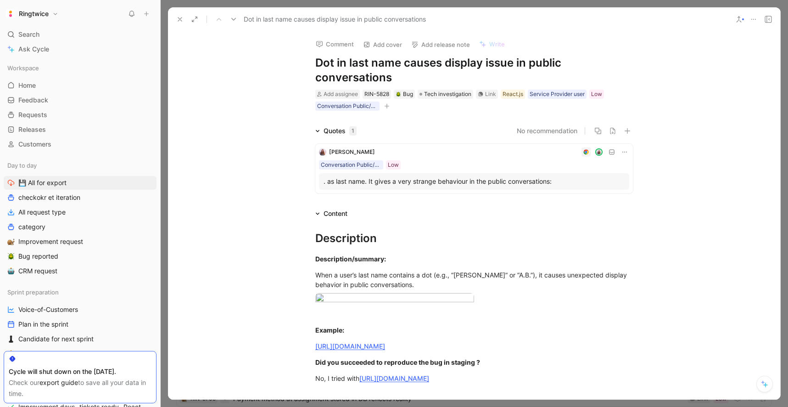
click at [233, 19] on use at bounding box center [233, 19] width 5 height 3
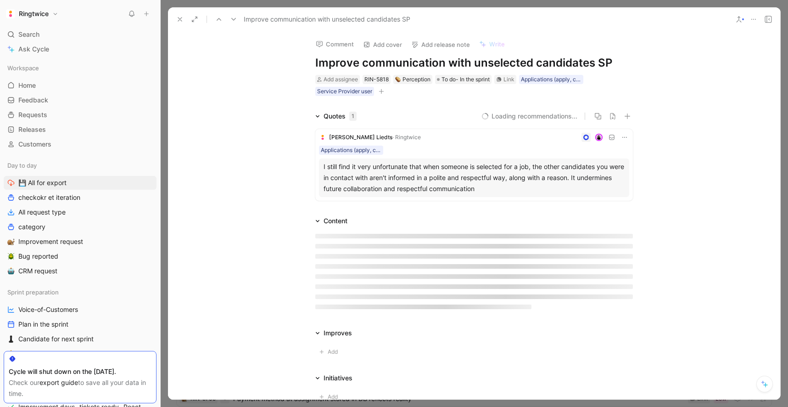
click at [219, 20] on icon at bounding box center [218, 19] width 7 height 7
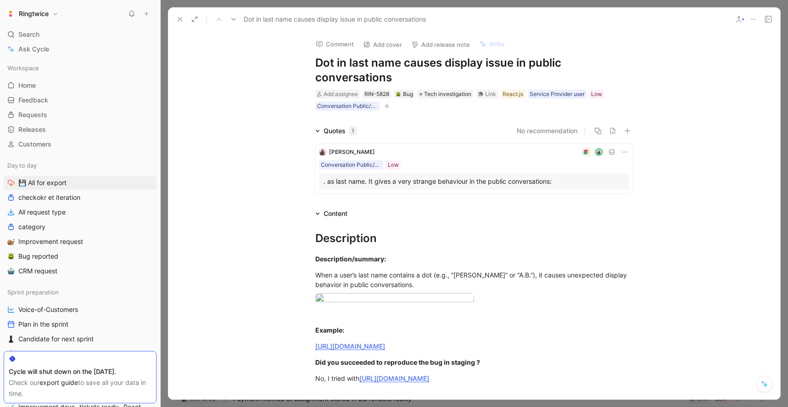
click at [232, 20] on icon at bounding box center [233, 19] width 7 height 7
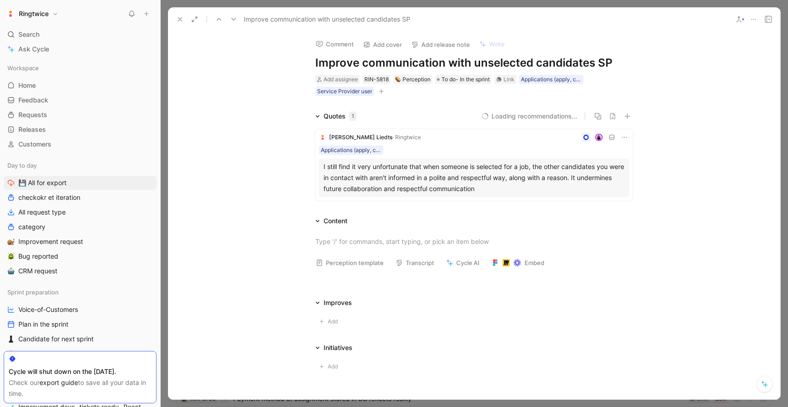
click at [178, 18] on icon at bounding box center [179, 19] width 7 height 7
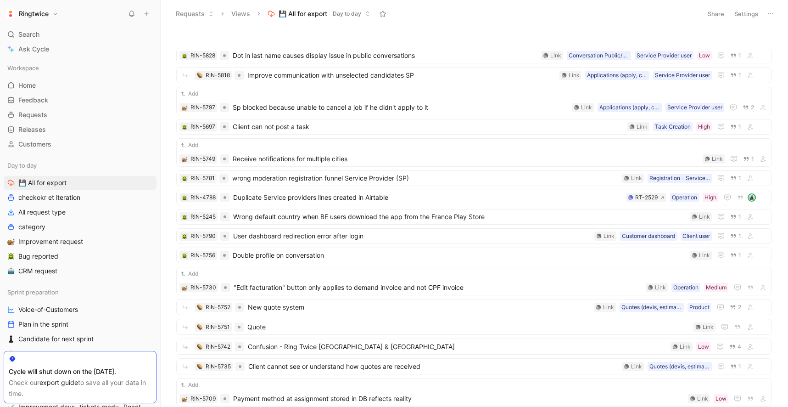
click at [747, 20] on div "Share Settings" at bounding box center [740, 13] width 73 height 13
click at [746, 14] on button "Settings" at bounding box center [746, 13] width 32 height 13
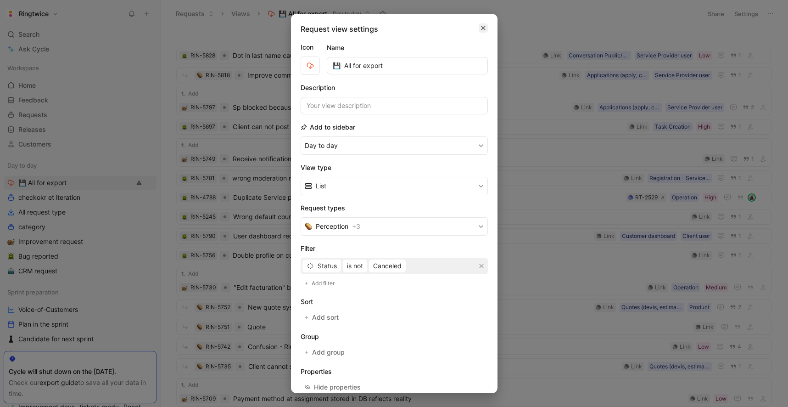
click at [483, 28] on icon "button" at bounding box center [483, 28] width 4 height 4
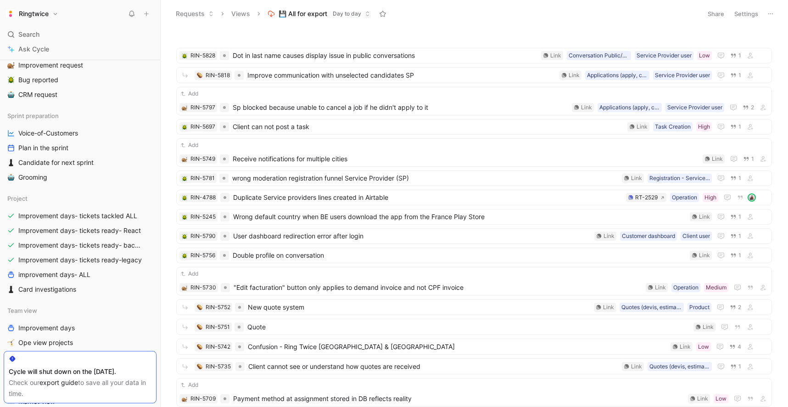
click at [746, 16] on button "Settings" at bounding box center [746, 13] width 32 height 13
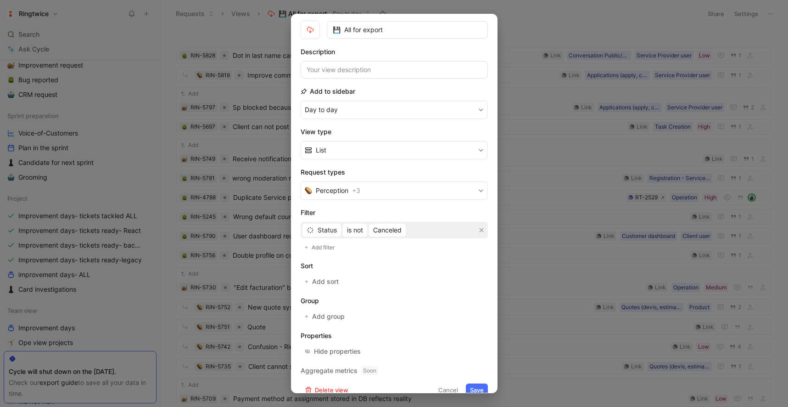
scroll to position [49, 0]
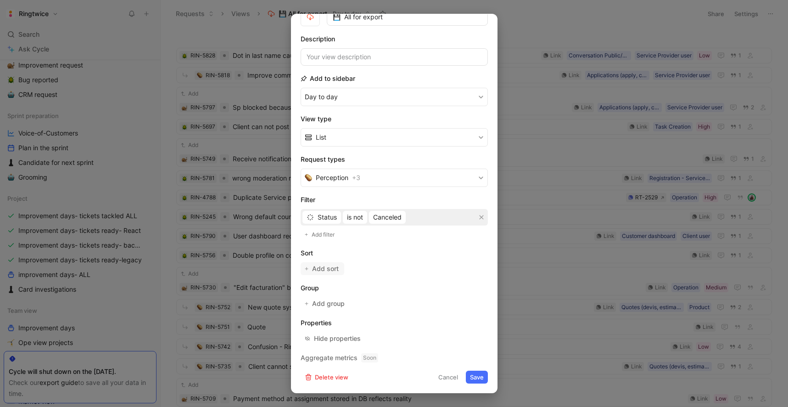
click at [322, 270] on span "Add sort" at bounding box center [326, 268] width 28 height 11
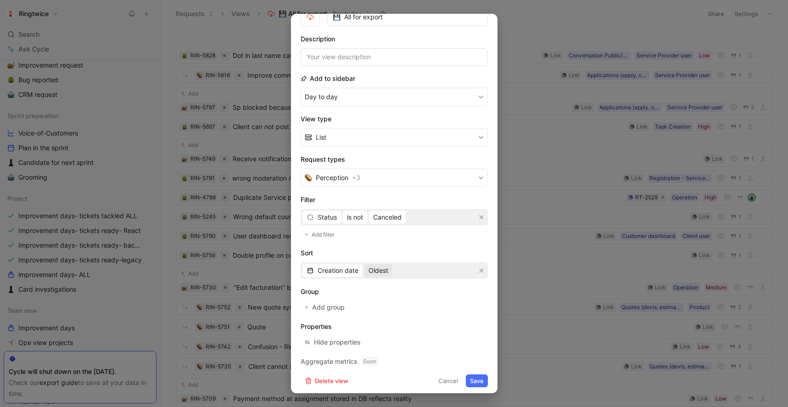
click at [382, 272] on span "Oldest" at bounding box center [379, 270] width 20 height 11
click at [391, 307] on div "Most recent" at bounding box center [396, 302] width 54 height 11
click at [475, 380] on button "Save" at bounding box center [477, 380] width 22 height 13
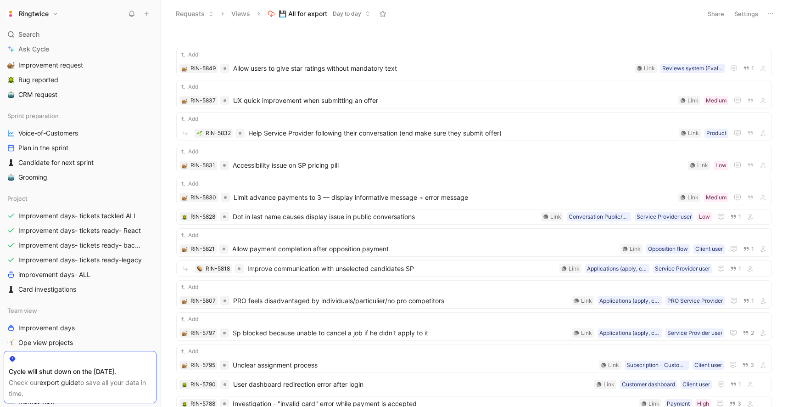
click at [755, 13] on button "Settings" at bounding box center [746, 13] width 32 height 13
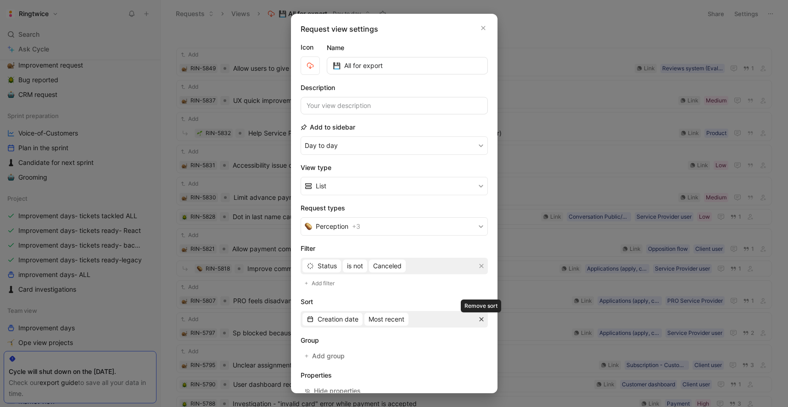
click at [480, 319] on icon "button" at bounding box center [481, 319] width 4 height 4
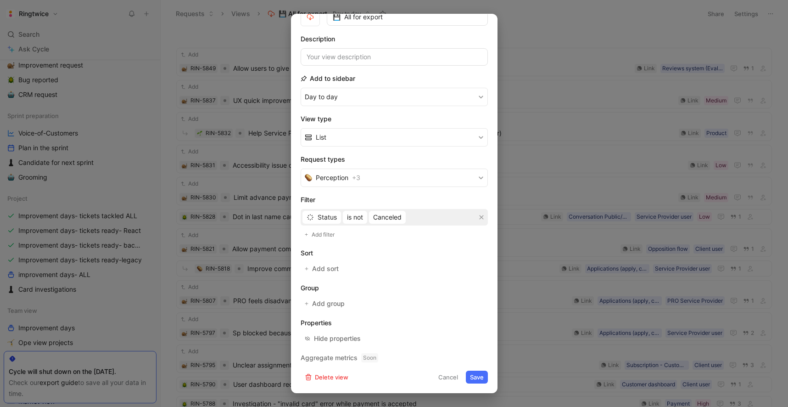
click at [476, 379] on button "Save" at bounding box center [477, 376] width 22 height 13
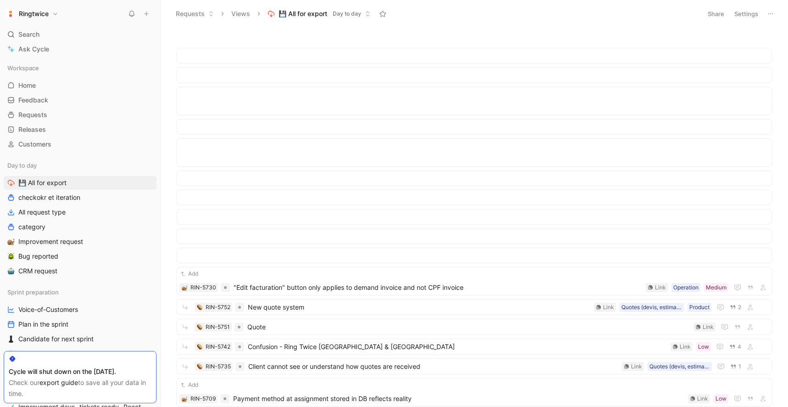
scroll to position [426, 0]
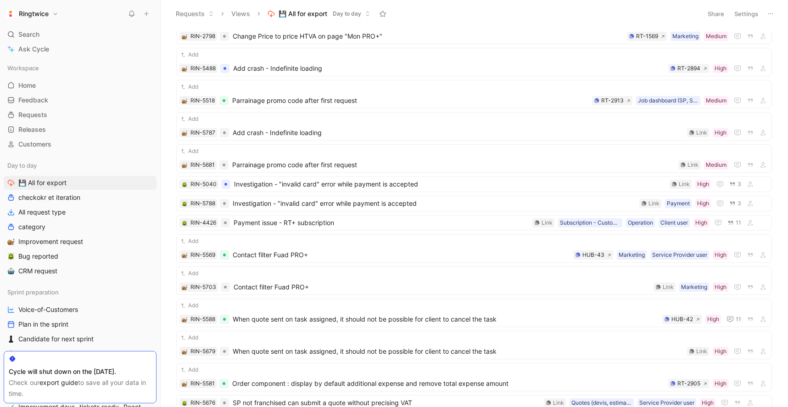
click at [163, 98] on div "Add RIN-5730 "Edit facturation" button only applies to demand invoice and not C…" at bounding box center [474, 217] width 627 height 379
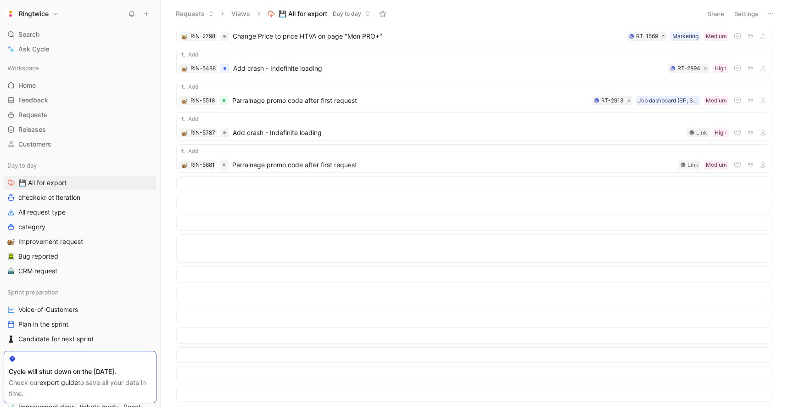
scroll to position [0, 0]
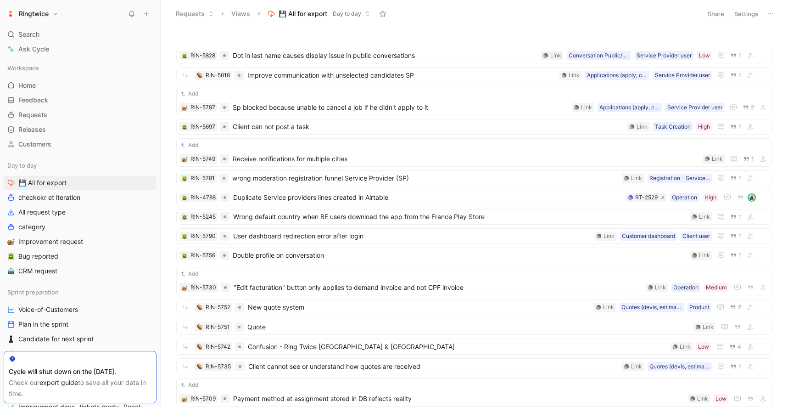
click at [747, 14] on button "Settings" at bounding box center [746, 13] width 32 height 13
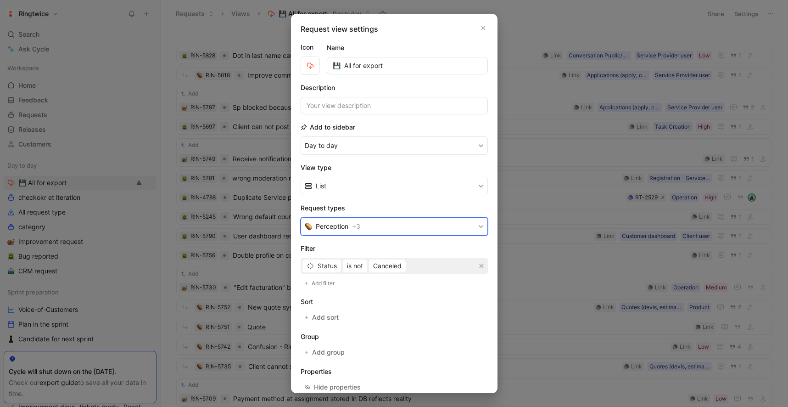
click at [389, 226] on button "Perception + 3" at bounding box center [394, 226] width 187 height 18
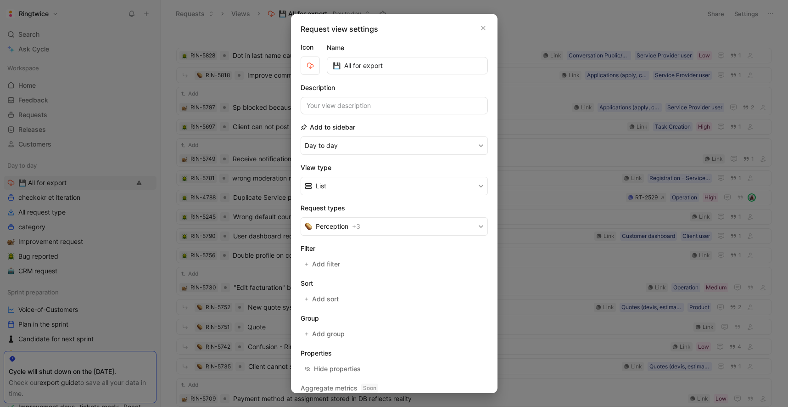
click at [483, 30] on icon "button" at bounding box center [483, 27] width 6 height 7
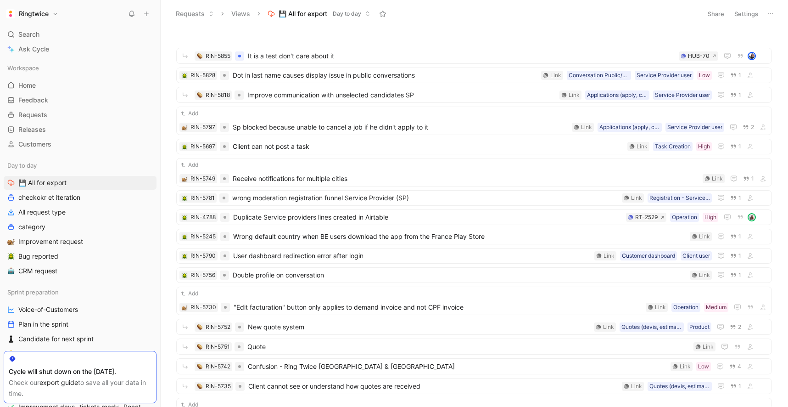
click at [752, 15] on button "Settings" at bounding box center [746, 13] width 32 height 13
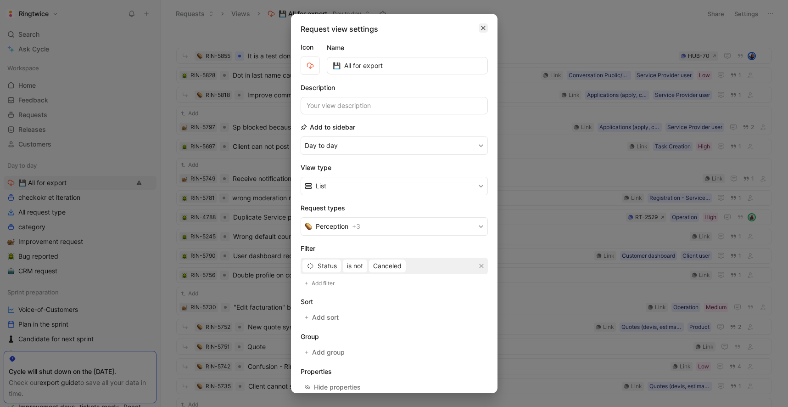
click at [483, 28] on icon "button" at bounding box center [483, 28] width 4 height 4
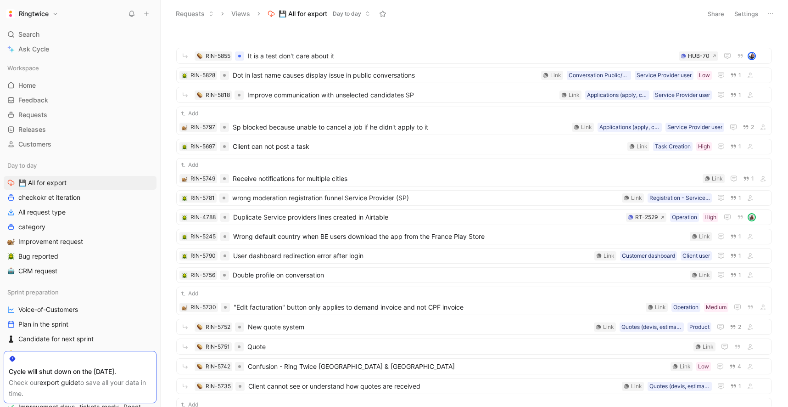
click at [770, 13] on icon at bounding box center [770, 13] width 7 height 7
click at [726, 49] on span "Export in CSV" at bounding box center [724, 47] width 41 height 8
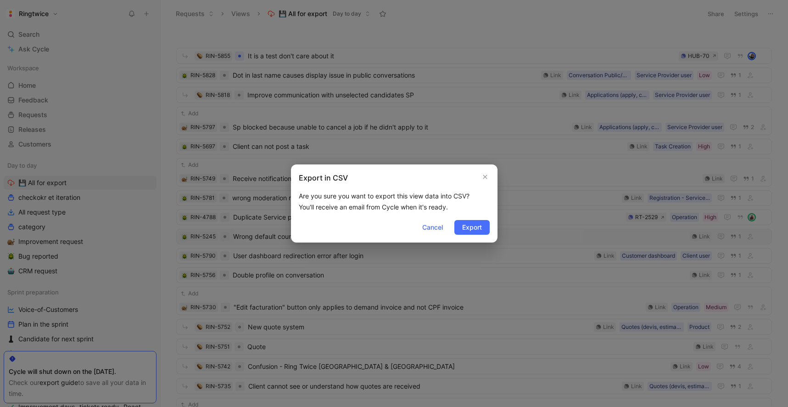
click at [474, 229] on span "Export" at bounding box center [472, 227] width 20 height 11
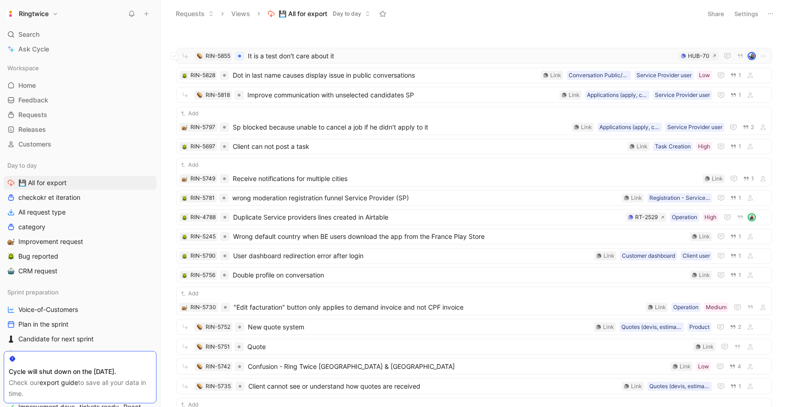
click at [304, 58] on span "It is a test don't care about it" at bounding box center [461, 55] width 427 height 11
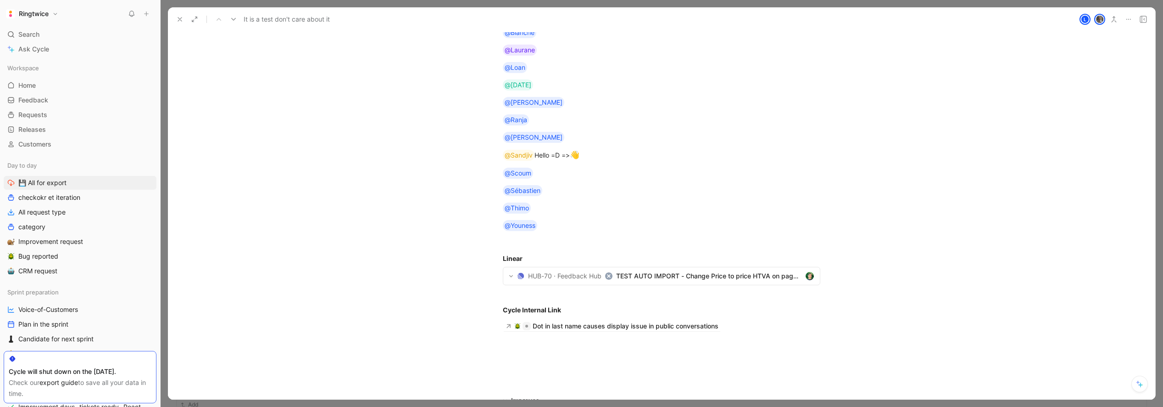
scroll to position [1322, 0]
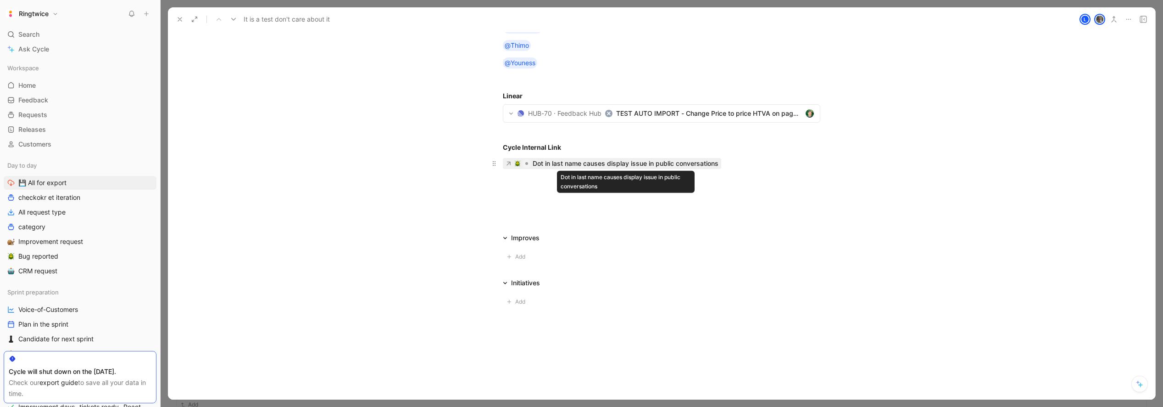
click at [559, 163] on div "Dot in last name causes display issue in public conversations" at bounding box center [626, 163] width 186 height 11
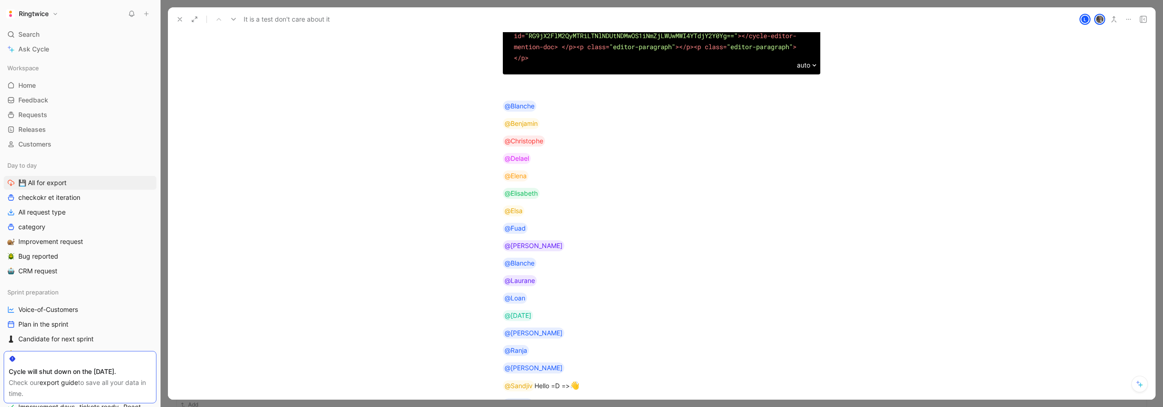
scroll to position [753, 0]
drag, startPoint x: 891, startPoint y: 252, endPoint x: 877, endPoint y: 242, distance: 17.1
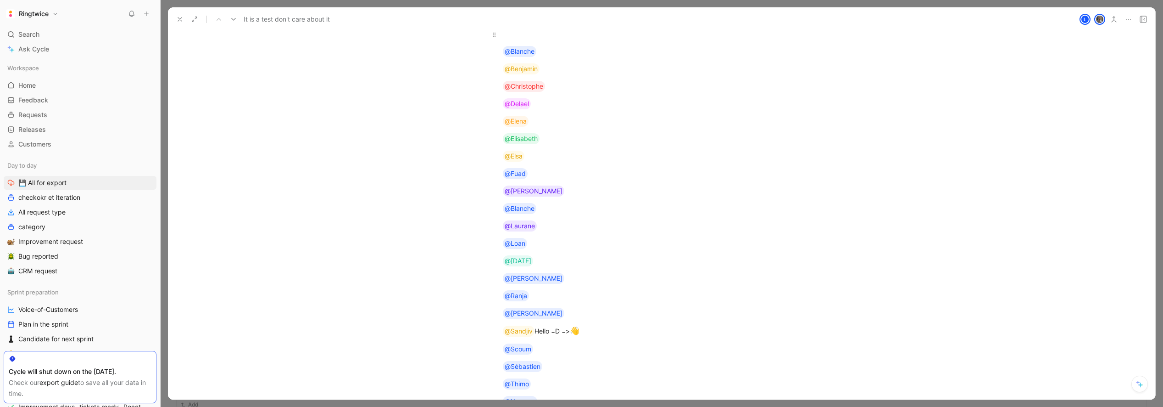
scroll to position [805, 0]
click at [560, 42] on div at bounding box center [662, 37] width 318 height 10
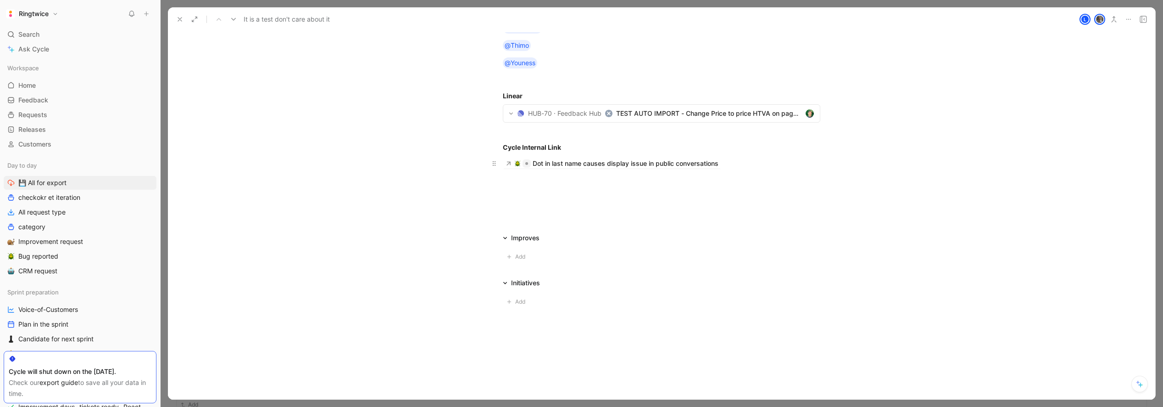
scroll to position [2410, 0]
click at [557, 199] on div at bounding box center [662, 195] width 318 height 10
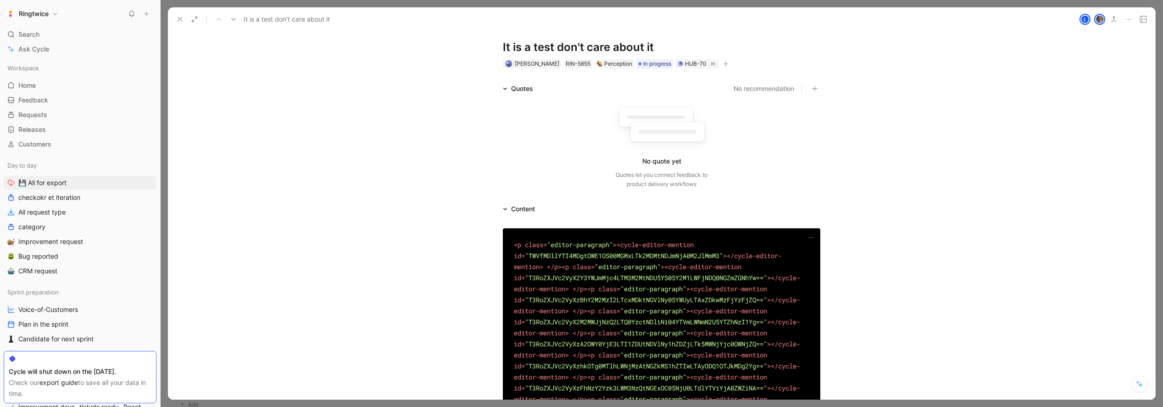
scroll to position [0, 0]
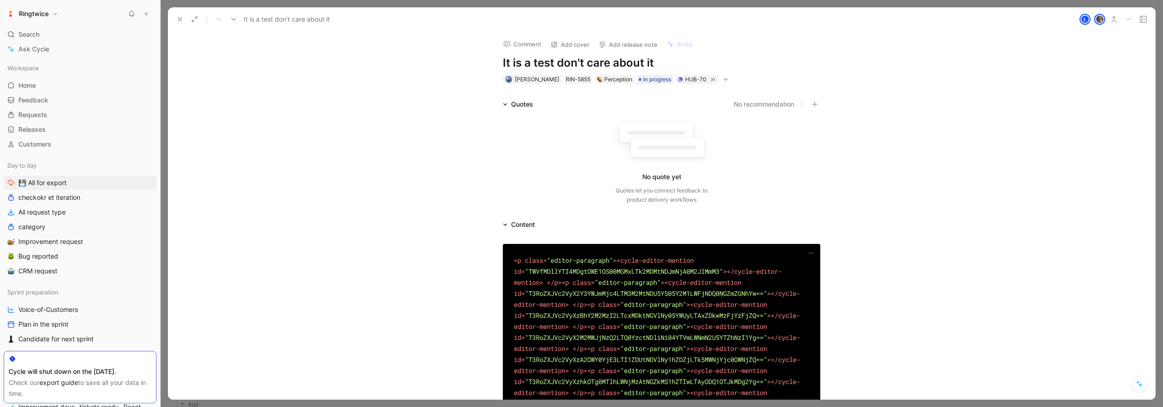
click at [546, 222] on div "Content" at bounding box center [662, 224] width 352 height 11
click at [514, 260] on span "<" at bounding box center [516, 260] width 4 height 9
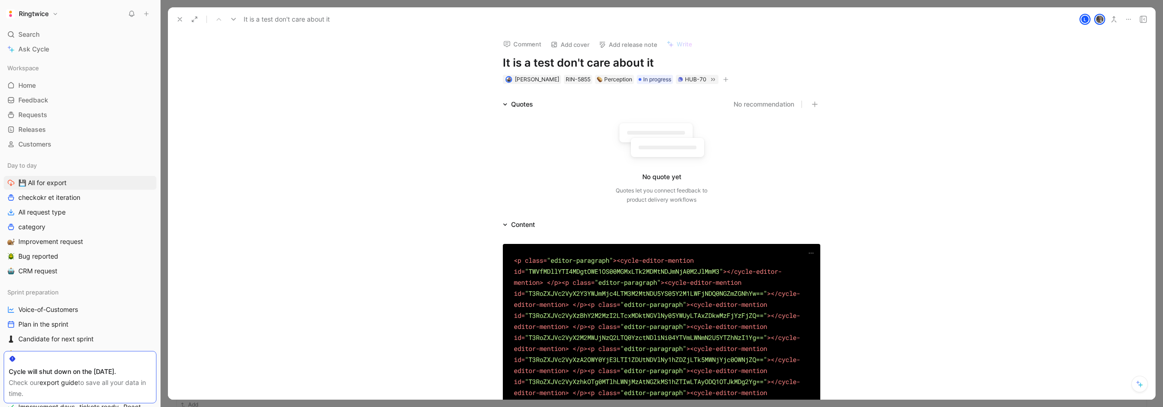
drag, startPoint x: 506, startPoint y: 238, endPoint x: 508, endPoint y: 232, distance: 7.0
click at [506, 224] on icon at bounding box center [505, 224] width 4 height 2
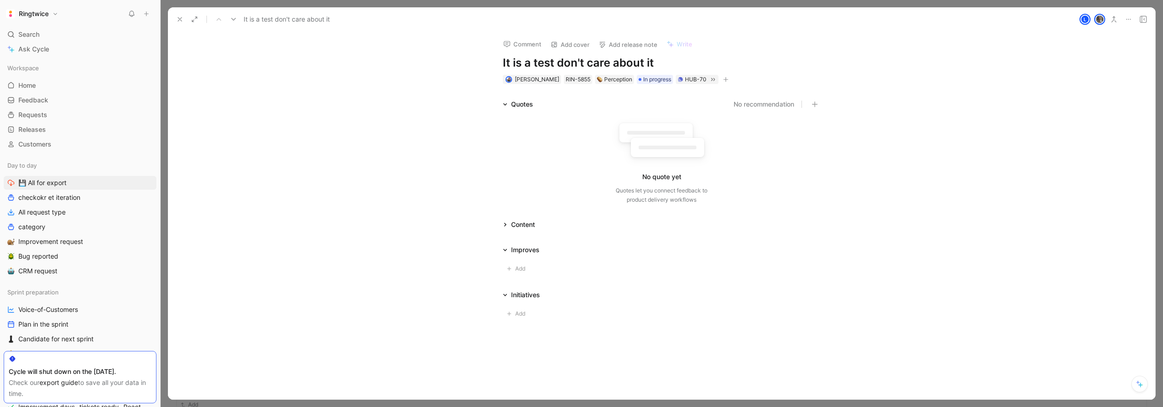
click at [506, 224] on icon at bounding box center [505, 225] width 2 height 4
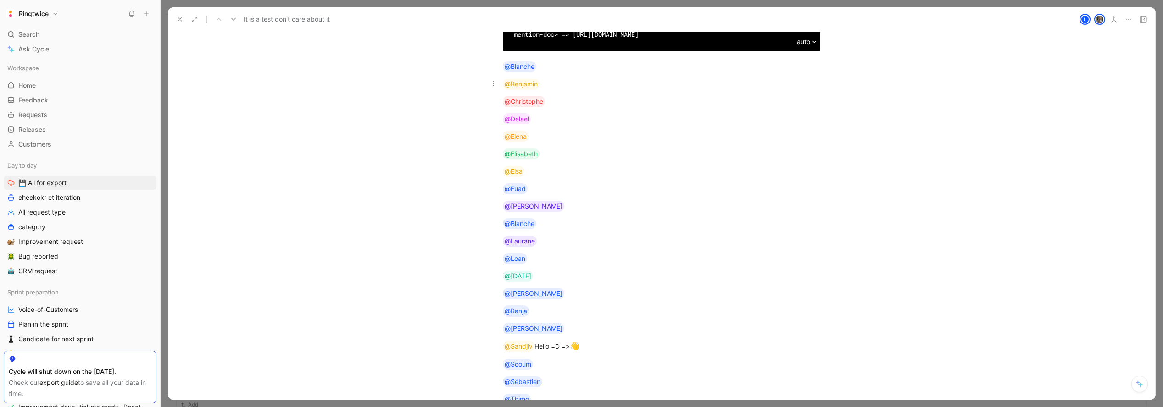
scroll to position [1917, 0]
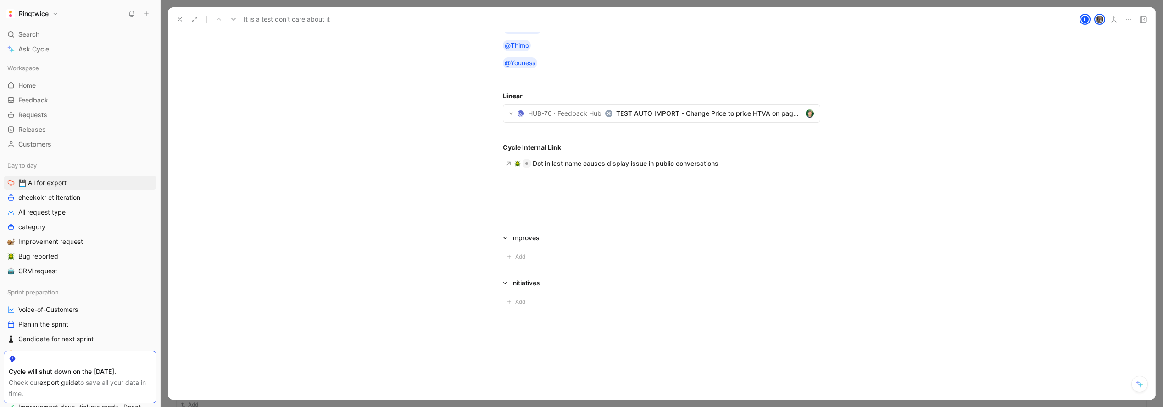
scroll to position [2348, 0]
click at [514, 84] on div at bounding box center [662, 80] width 318 height 10
drag, startPoint x: 523, startPoint y: 271, endPoint x: 500, endPoint y: 269, distance: 23.0
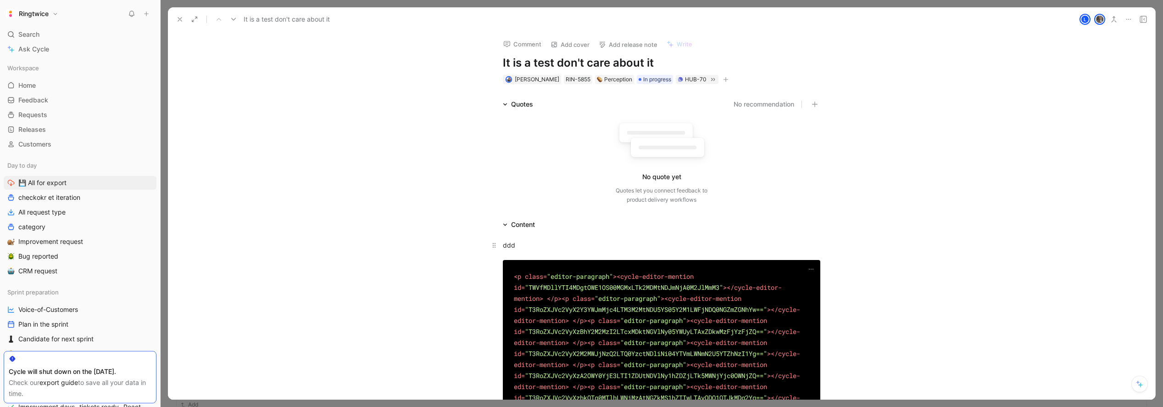
scroll to position [4, 0]
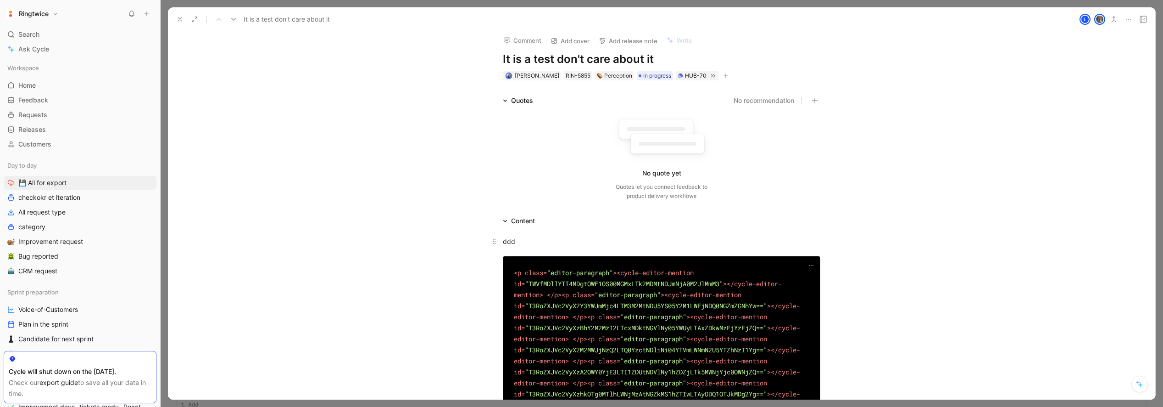
drag, startPoint x: 518, startPoint y: 241, endPoint x: 506, endPoint y: 242, distance: 12.0
click at [518, 241] on div "ddd" at bounding box center [662, 241] width 318 height 10
click at [494, 242] on icon at bounding box center [494, 241] width 7 height 7
drag, startPoint x: 518, startPoint y: 242, endPoint x: 508, endPoint y: 241, distance: 10.6
click at [518, 242] on div "ddd" at bounding box center [662, 241] width 318 height 10
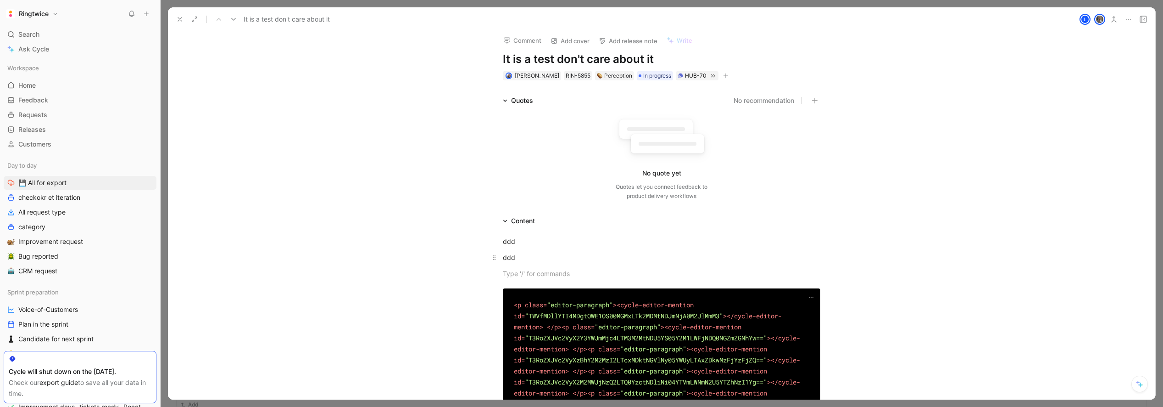
click at [507, 263] on p "ddd" at bounding box center [662, 257] width 352 height 15
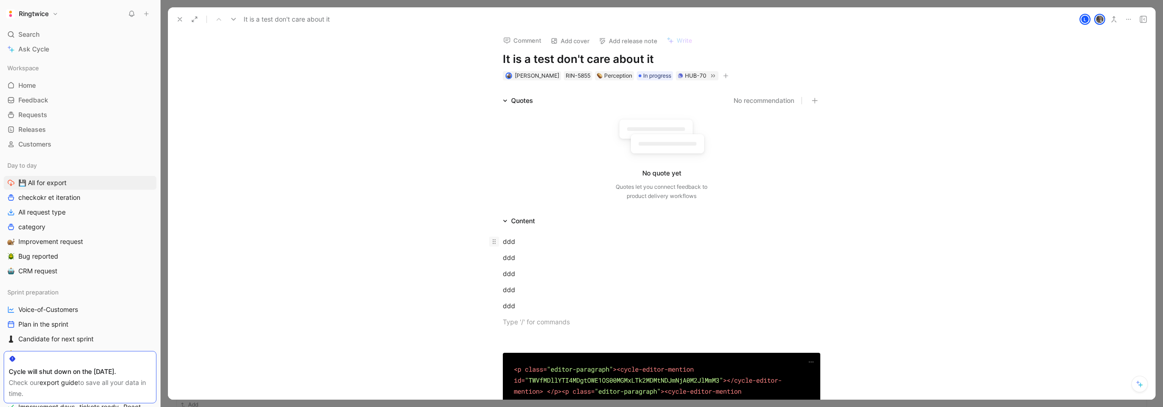
click at [497, 244] on icon at bounding box center [494, 241] width 7 height 7
click at [495, 243] on icon at bounding box center [494, 241] width 3 height 5
click at [511, 242] on div "ddd" at bounding box center [662, 241] width 318 height 10
click at [419, 21] on icon "button" at bounding box center [419, 16] width 7 height 7
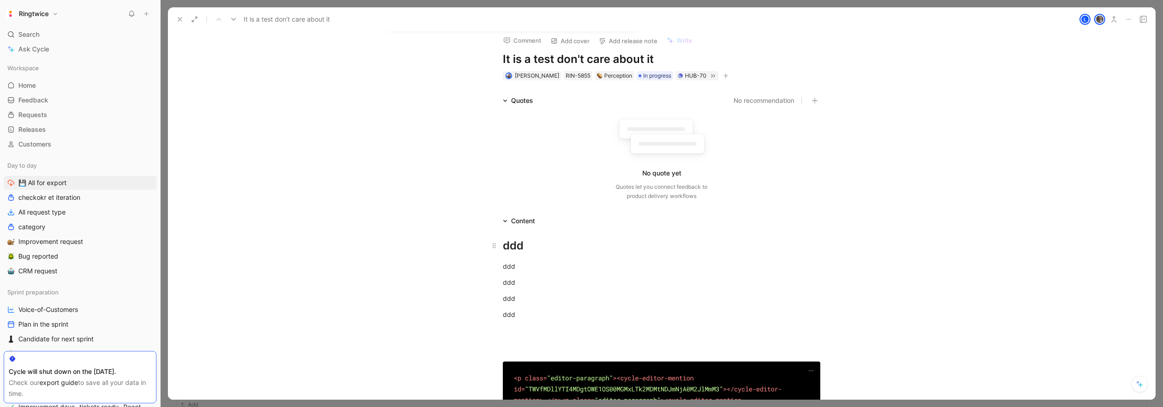
click at [514, 246] on div "ddd" at bounding box center [662, 245] width 318 height 17
click at [506, 268] on div "ddd" at bounding box center [662, 266] width 318 height 10
click at [432, 44] on icon "button" at bounding box center [431, 42] width 4 height 4
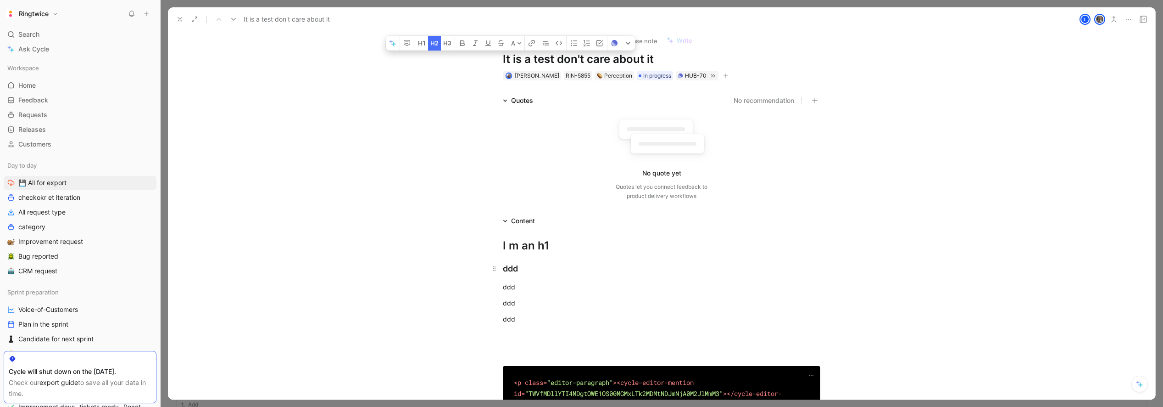
click at [509, 269] on div "ddd" at bounding box center [662, 268] width 318 height 12
drag, startPoint x: 542, startPoint y: 268, endPoint x: 493, endPoint y: 267, distance: 49.1
click at [494, 267] on h2 "I m an h2" at bounding box center [662, 268] width 352 height 20
copy div "I m an h2"
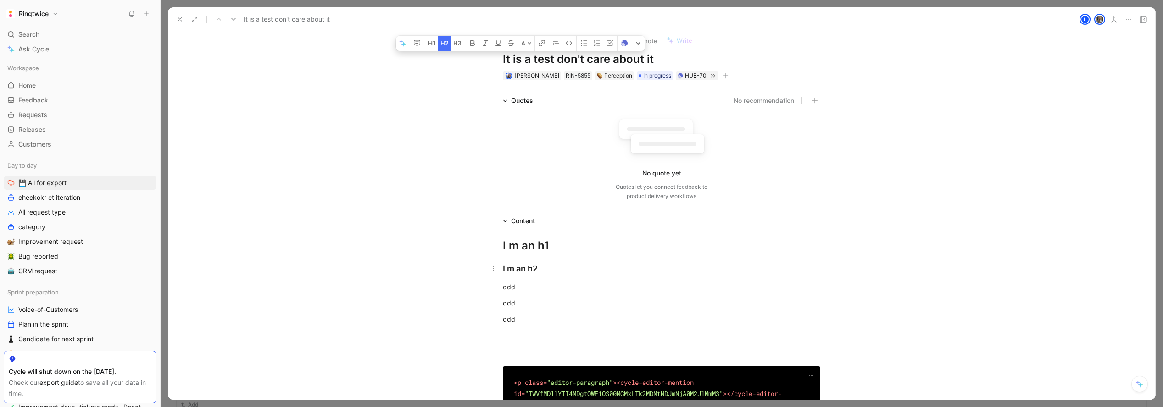
drag, startPoint x: 567, startPoint y: 278, endPoint x: 544, endPoint y: 271, distance: 23.8
click at [565, 277] on h2 "I m an h2" at bounding box center [662, 268] width 352 height 20
drag, startPoint x: 555, startPoint y: 265, endPoint x: 560, endPoint y: 265, distance: 5.0
click at [560, 265] on div "I m an h2" at bounding box center [662, 268] width 318 height 12
click at [543, 244] on div "I m an h1" at bounding box center [662, 245] width 318 height 17
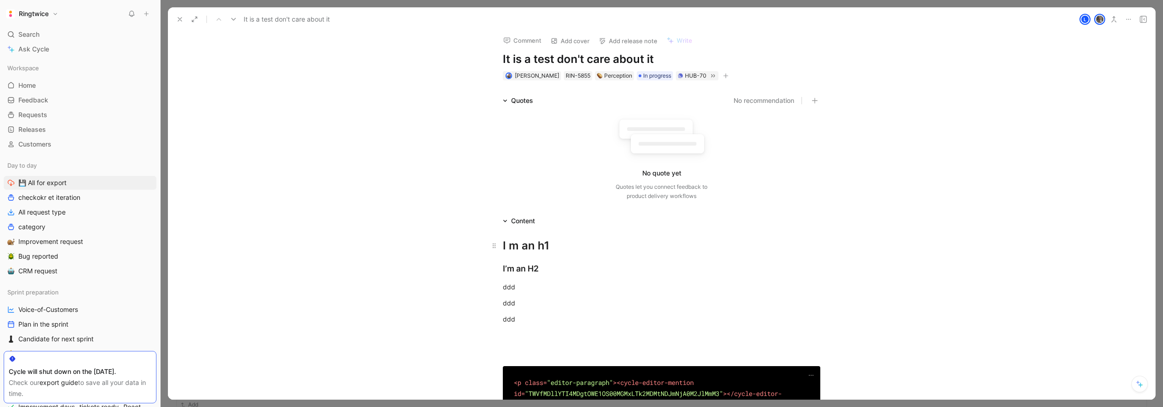
click at [543, 244] on div "I m an h1" at bounding box center [662, 245] width 318 height 17
drag, startPoint x: 539, startPoint y: 267, endPoint x: 518, endPoint y: 289, distance: 30.5
click at [500, 266] on h2 "I’m an H2" at bounding box center [662, 268] width 352 height 20
copy div "I’m an H2"
click at [511, 289] on div "ddd" at bounding box center [662, 287] width 318 height 10
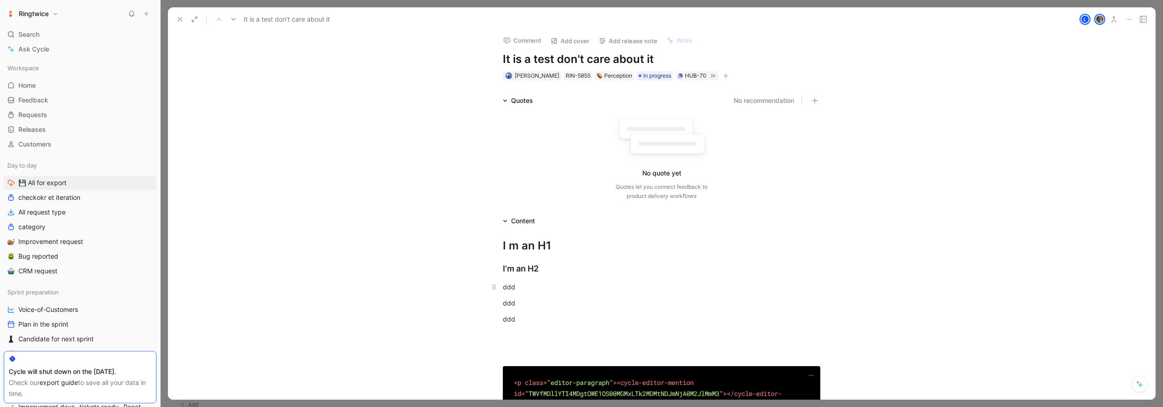
click at [511, 289] on div "ddd" at bounding box center [662, 287] width 318 height 10
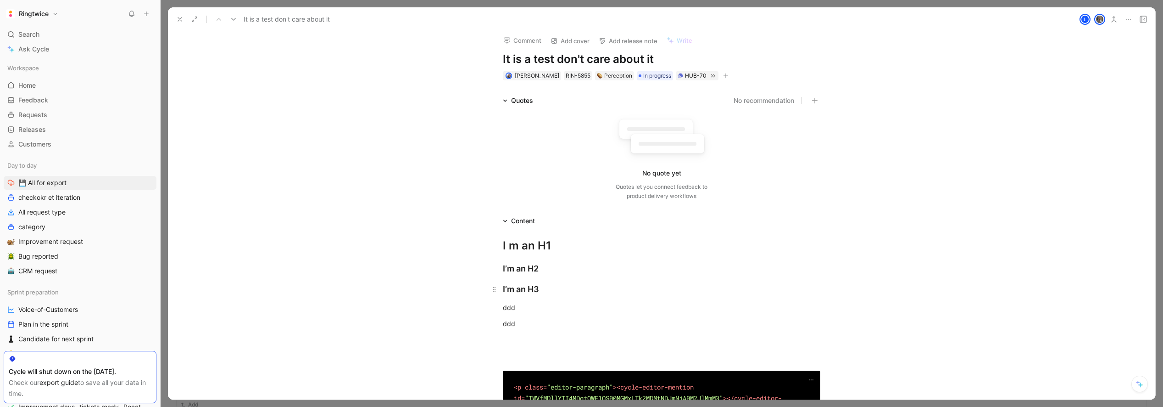
drag, startPoint x: 552, startPoint y: 290, endPoint x: 487, endPoint y: 290, distance: 65.2
click at [487, 290] on h2 "I’m an H3" at bounding box center [662, 289] width 352 height 20
click at [455, 66] on icon "button" at bounding box center [456, 64] width 4 height 4
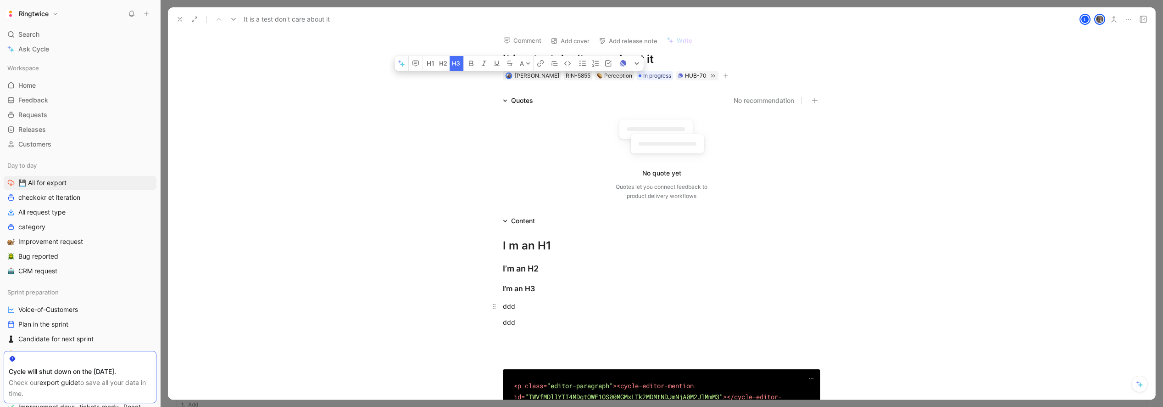
click at [504, 308] on div "ddd" at bounding box center [662, 306] width 318 height 10
drag, startPoint x: 568, startPoint y: 307, endPoint x: 481, endPoint y: 306, distance: 87.2
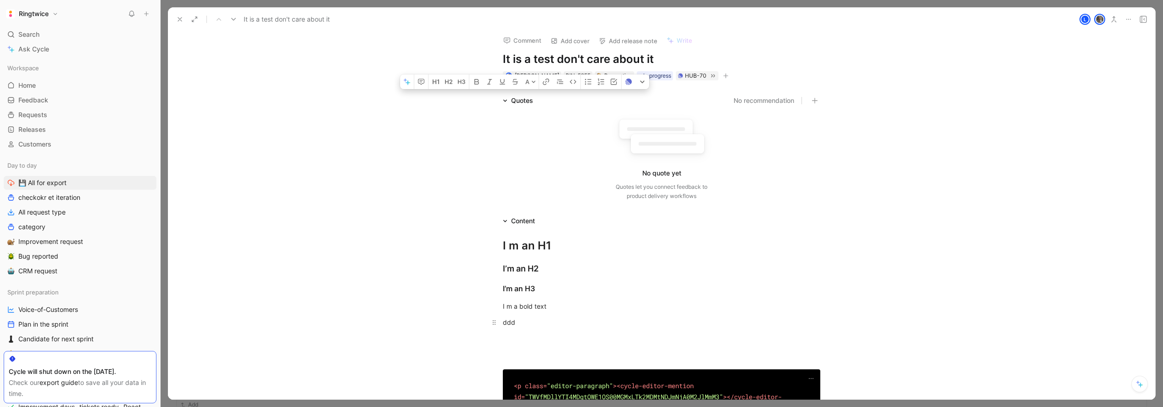
click at [475, 85] on icon "button" at bounding box center [476, 81] width 7 height 7
click at [509, 324] on div "ddd" at bounding box center [662, 322] width 318 height 10
click at [491, 101] on icon "button" at bounding box center [491, 98] width 5 height 6
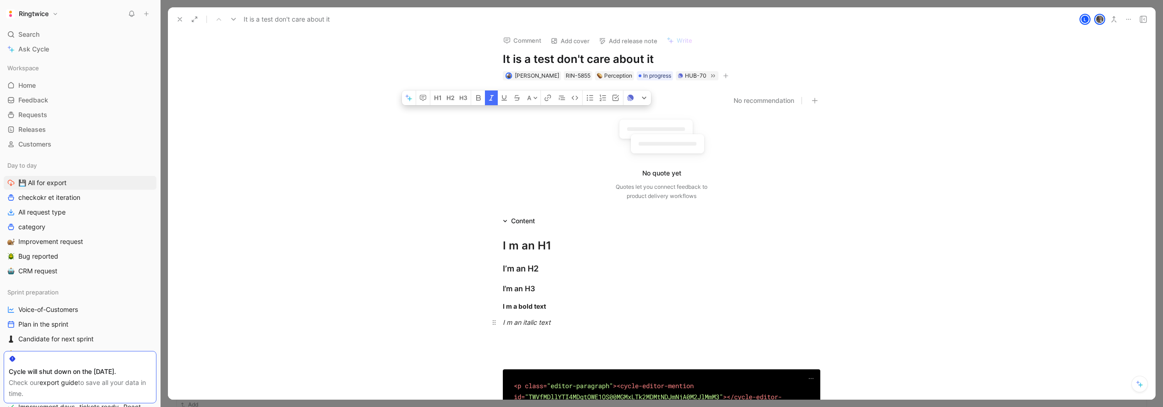
click at [569, 322] on div "I m an italic text" at bounding box center [662, 322] width 318 height 10
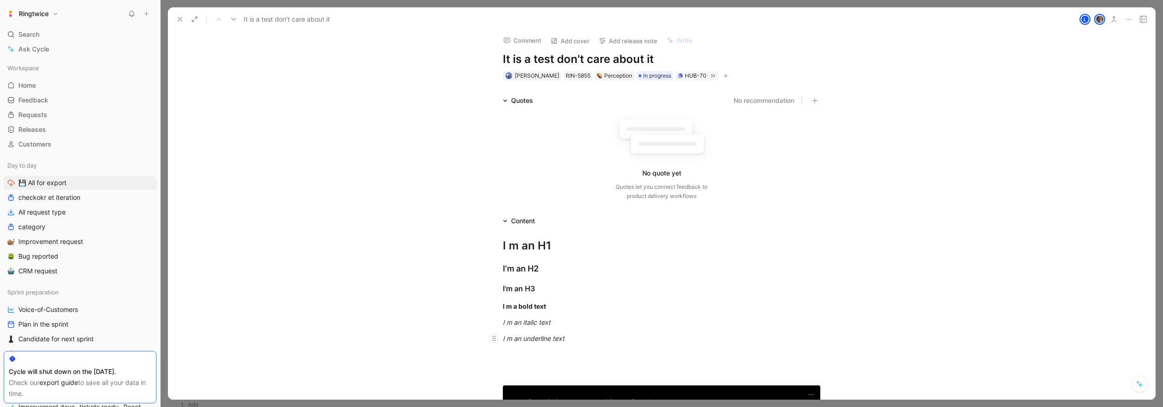
drag, startPoint x: 584, startPoint y: 341, endPoint x: 498, endPoint y: 337, distance: 86.4
click at [497, 339] on p "I m an underline text" at bounding box center [662, 337] width 352 height 15
click at [514, 117] on icon "button" at bounding box center [512, 114] width 6 height 6
drag, startPoint x: 498, startPoint y: 325, endPoint x: 506, endPoint y: 327, distance: 8.4
click at [498, 117] on icon "button" at bounding box center [499, 114] width 5 height 6
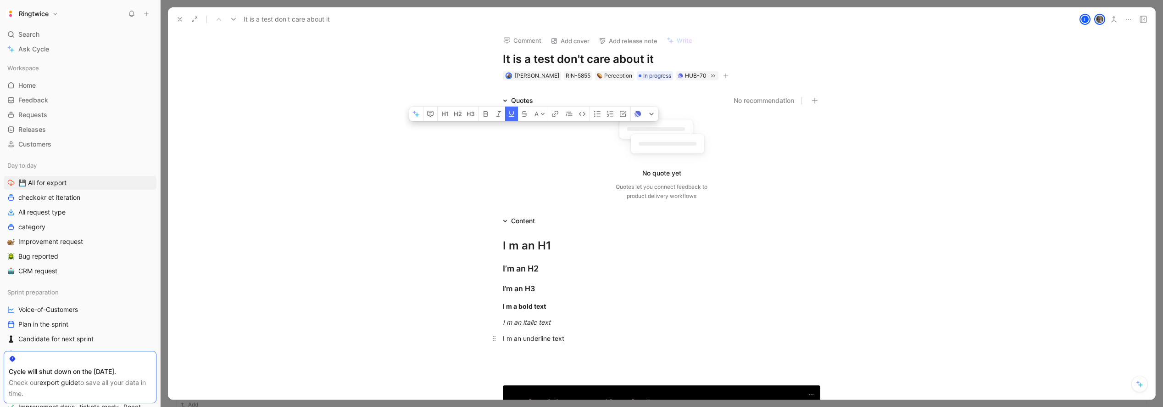
click at [581, 339] on div "I m an underline text" at bounding box center [662, 338] width 318 height 10
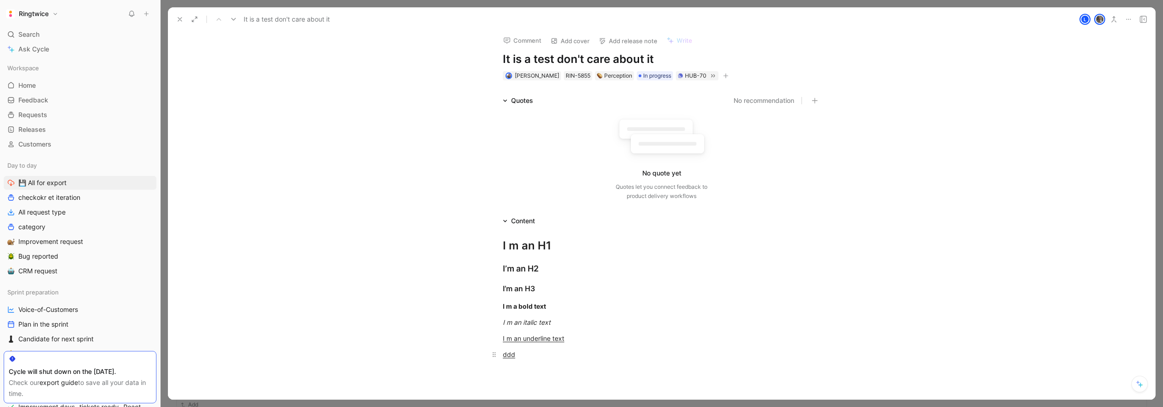
click at [507, 355] on u "ddd" at bounding box center [509, 354] width 12 height 8
click at [509, 357] on u "ddd" at bounding box center [509, 354] width 12 height 8
drag, startPoint x: 572, startPoint y: 354, endPoint x: 486, endPoint y: 352, distance: 86.8
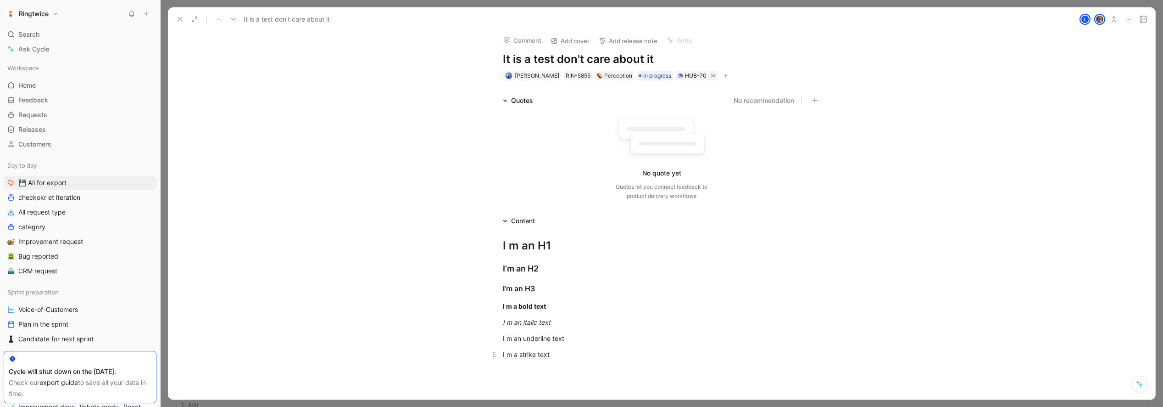
click at [486, 352] on p "I m a strike text" at bounding box center [662, 353] width 352 height 15
drag, startPoint x: 501, startPoint y: 337, endPoint x: 514, endPoint y: 338, distance: 13.3
click at [502, 134] on icon "button" at bounding box center [503, 129] width 7 height 7
click at [514, 133] on icon "button" at bounding box center [517, 130] width 6 height 6
click at [559, 354] on div "I m a strike text" at bounding box center [662, 354] width 318 height 10
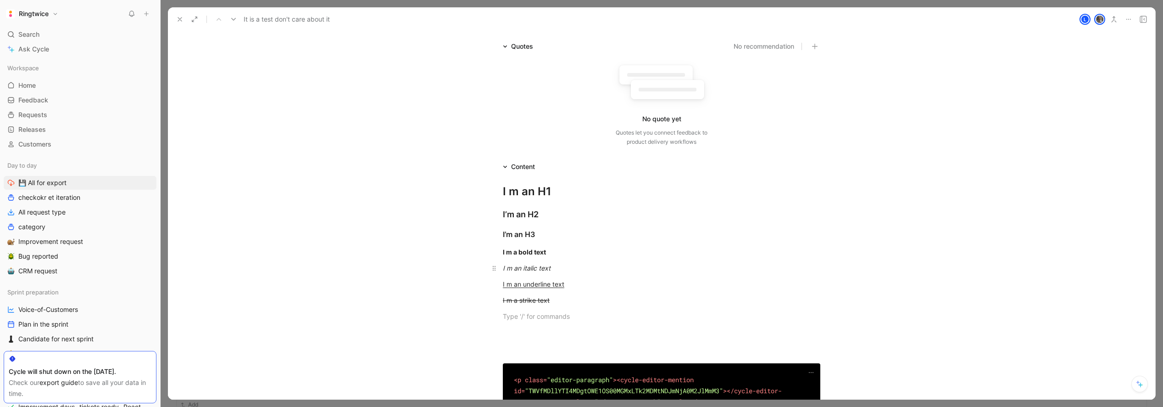
scroll to position [80, 0]
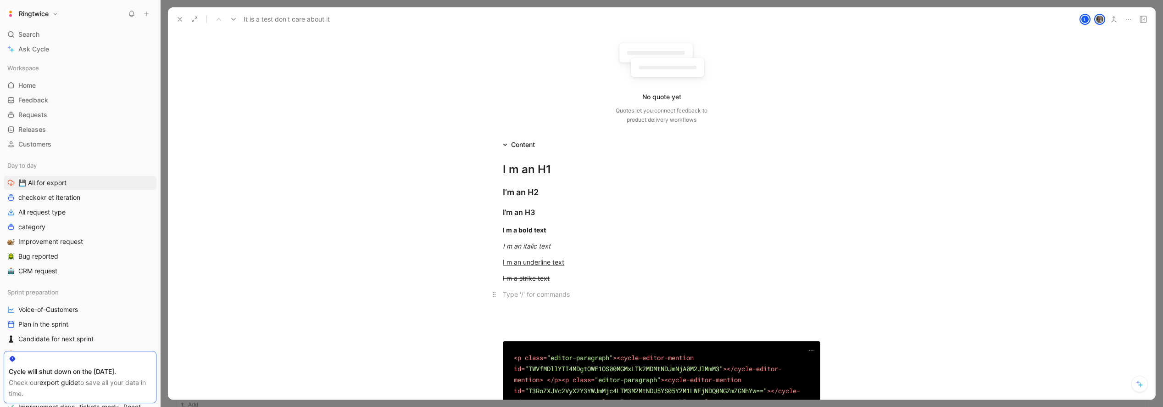
click at [507, 296] on div at bounding box center [662, 294] width 318 height 10
drag, startPoint x: 565, startPoint y: 293, endPoint x: 494, endPoint y: 294, distance: 71.1
click at [494, 294] on p "I m a strike bold text" at bounding box center [662, 293] width 352 height 15
click at [571, 294] on div "I m a strike bold text" at bounding box center [662, 294] width 318 height 10
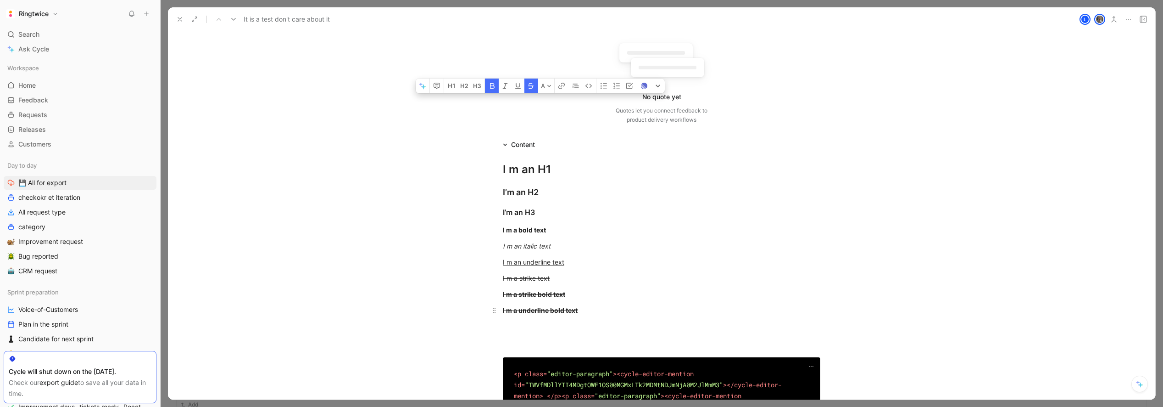
drag, startPoint x: 581, startPoint y: 310, endPoint x: 488, endPoint y: 309, distance: 93.2
click at [488, 309] on p "I m a underline bold text" at bounding box center [662, 309] width 352 height 15
click at [531, 89] on icon "button" at bounding box center [531, 86] width 6 height 6
click at [517, 89] on icon "button" at bounding box center [518, 86] width 6 height 6
click at [585, 311] on div "I m a underline bold text" at bounding box center [662, 310] width 318 height 10
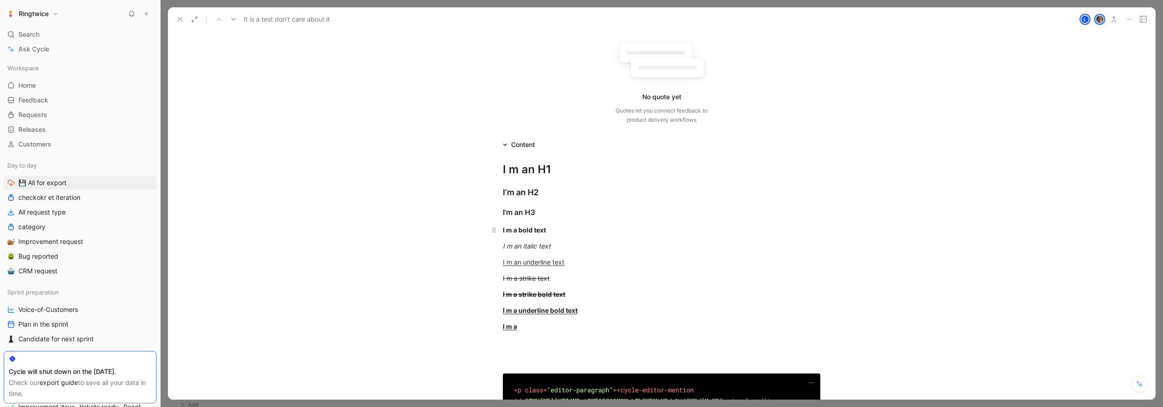
click at [507, 231] on strong "I m a bold text" at bounding box center [524, 230] width 43 height 8
click at [508, 245] on em "I m an italic text" at bounding box center [527, 246] width 48 height 8
click at [508, 262] on u "I m an underline text" at bounding box center [533, 262] width 61 height 8
click at [507, 278] on s "I m a strike text" at bounding box center [526, 278] width 47 height 8
click at [506, 296] on s "I m a strike bold text" at bounding box center [534, 294] width 62 height 8
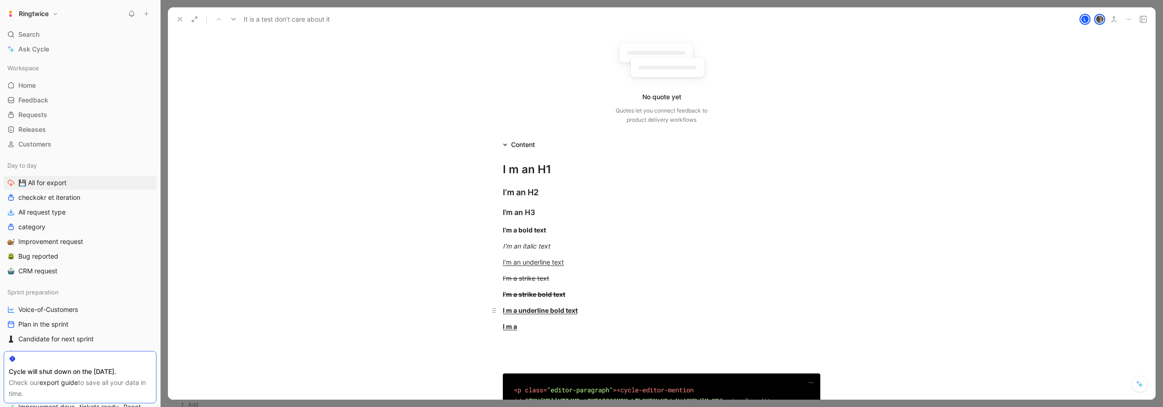
click at [507, 311] on u "I m a underline bold text" at bounding box center [540, 310] width 75 height 8
click at [508, 327] on u "I m a" at bounding box center [510, 326] width 14 height 8
drag, startPoint x: 549, startPoint y: 329, endPoint x: 485, endPoint y: 328, distance: 64.3
click at [486, 328] on p "I’m a" at bounding box center [662, 325] width 352 height 15
drag, startPoint x: 464, startPoint y: 310, endPoint x: 480, endPoint y: 311, distance: 16.1
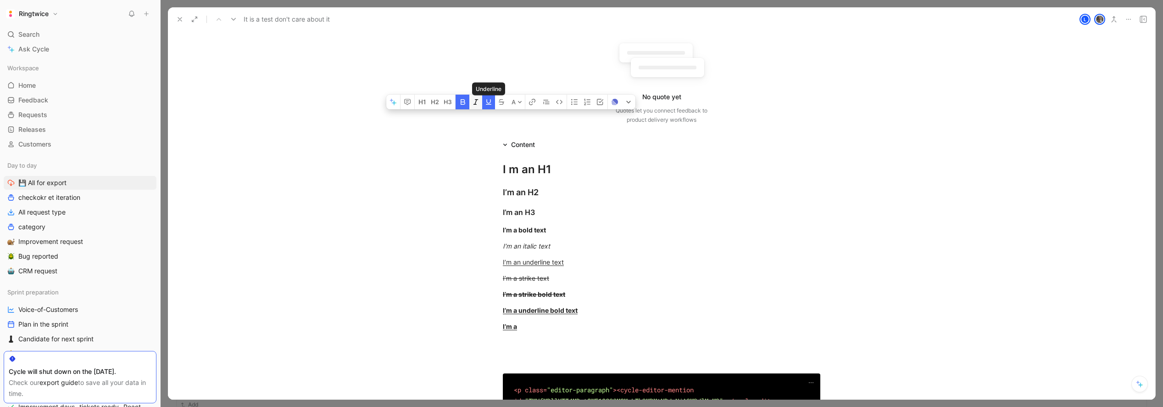
click at [465, 105] on icon "button" at bounding box center [463, 102] width 5 height 6
click at [483, 109] on button "button" at bounding box center [488, 102] width 13 height 15
click at [520, 103] on icon at bounding box center [520, 102] width 4 height 2
click at [511, 190] on span "Blue" at bounding box center [509, 189] width 13 height 8
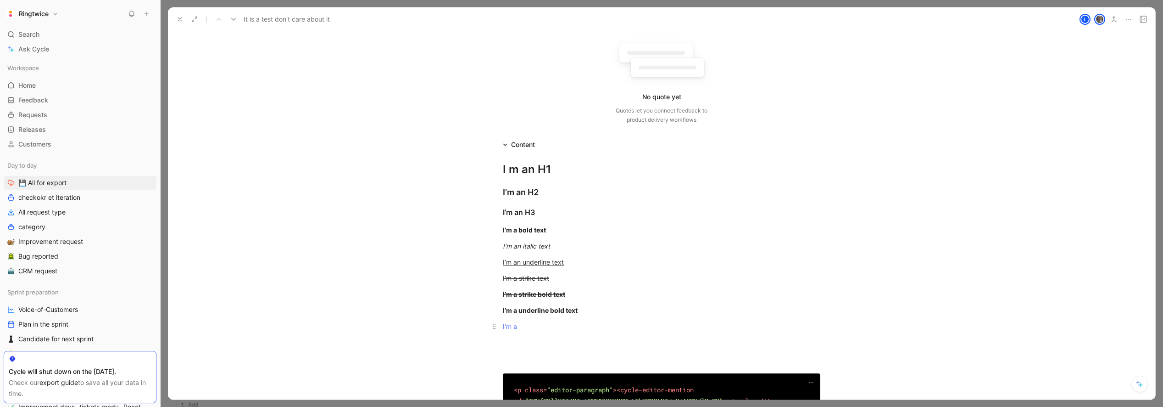
click at [523, 328] on div "I’m a" at bounding box center [662, 326] width 318 height 10
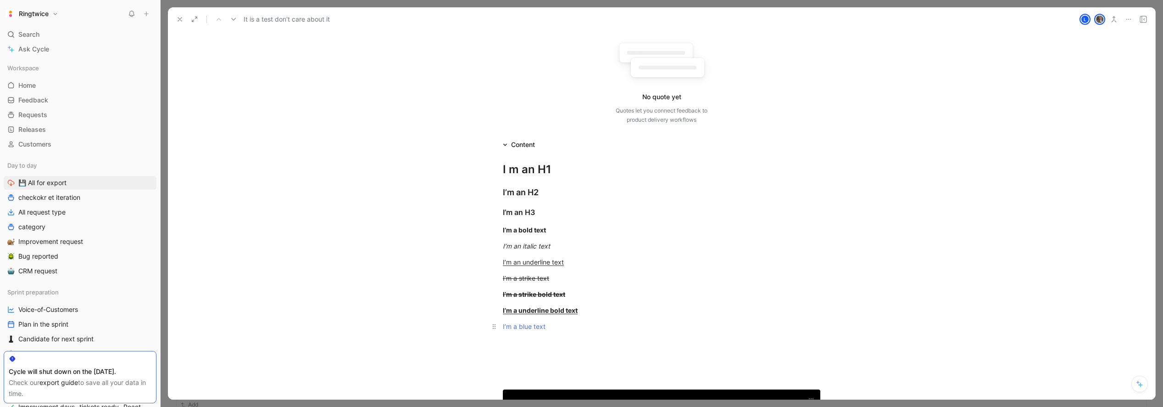
drag, startPoint x: 507, startPoint y: 327, endPoint x: 502, endPoint y: 327, distance: 5.5
click at [502, 327] on p "I’m a blue text" at bounding box center [662, 325] width 352 height 15
copy span "I’m a blue text"
click at [533, 104] on icon at bounding box center [533, 102] width 5 height 5
drag, startPoint x: 559, startPoint y: 326, endPoint x: 498, endPoint y: 327, distance: 61.5
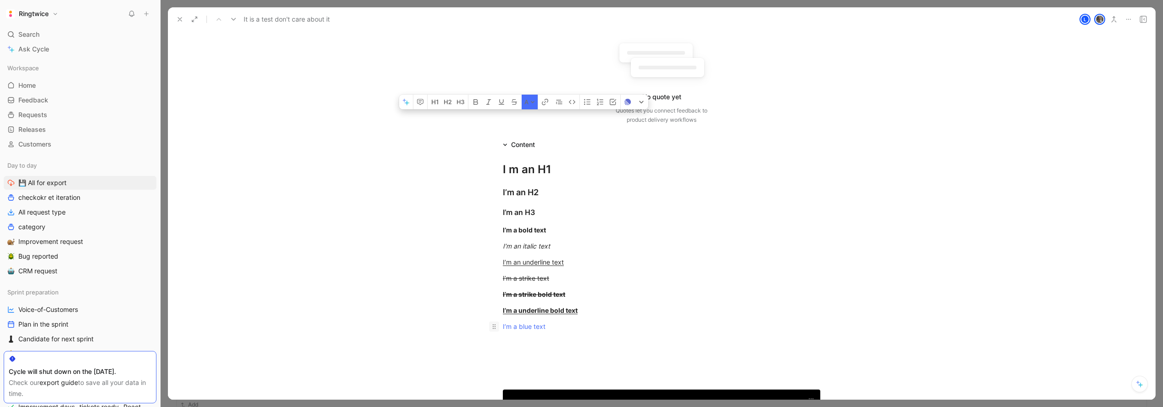
click at [498, 327] on p "I’m a blue text" at bounding box center [662, 325] width 352 height 15
copy span "I’m a blue text"
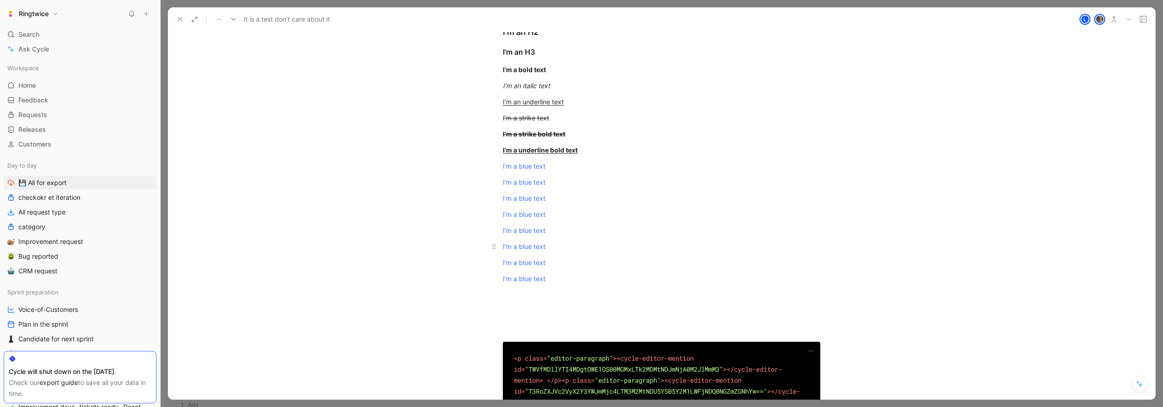
scroll to position [241, 0]
click at [494, 179] on p "I’m a blue text" at bounding box center [662, 180] width 352 height 15
drag, startPoint x: 520, startPoint y: 258, endPoint x: 498, endPoint y: 182, distance: 78.6
click at [552, 184] on div "I’m a blue text" at bounding box center [662, 181] width 318 height 10
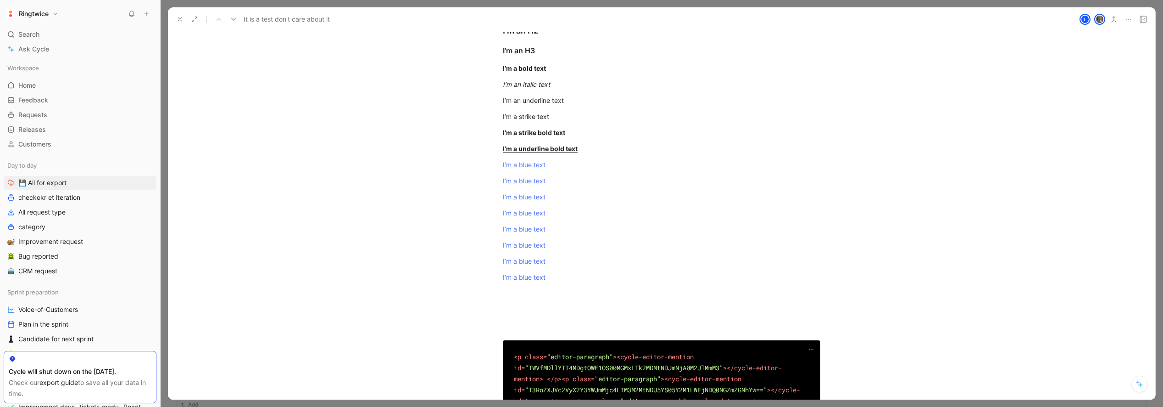
drag, startPoint x: 552, startPoint y: 180, endPoint x: 471, endPoint y: 175, distance: 80.9
click at [527, 218] on span "Green" at bounding box center [525, 218] width 18 height 8
click at [524, 166] on span "I’m a blue text" at bounding box center [524, 165] width 43 height 8
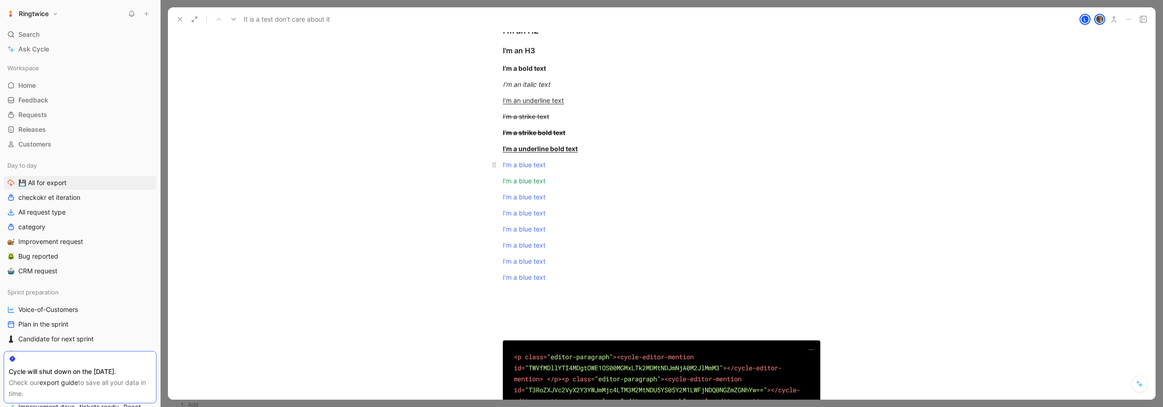
click at [524, 166] on span "I’m a blue text" at bounding box center [524, 165] width 43 height 8
click at [523, 179] on span "I’m a blue text" at bounding box center [524, 181] width 43 height 8
click at [486, 196] on p "I’m a blue text" at bounding box center [662, 196] width 352 height 15
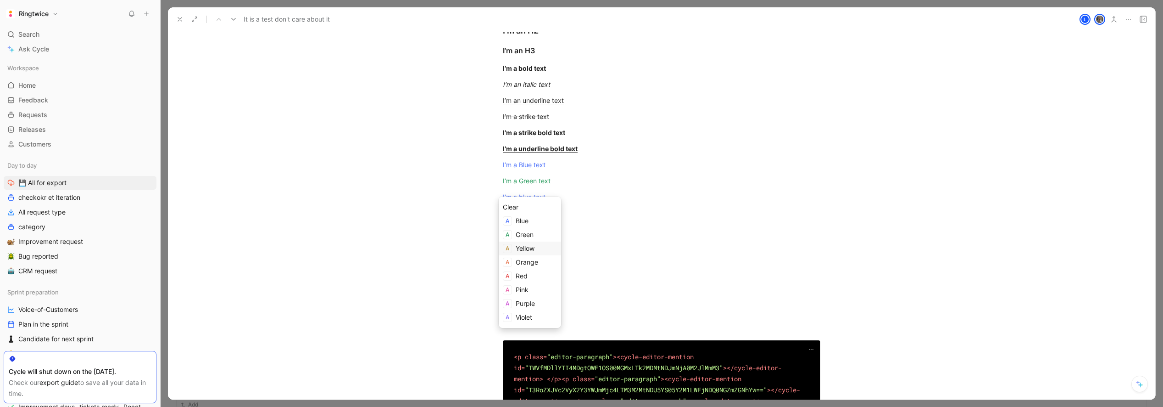
click at [534, 249] on span "Yellow" at bounding box center [525, 248] width 19 height 8
click at [525, 199] on span "I’m a blue text" at bounding box center [524, 197] width 43 height 8
drag, startPoint x: 520, startPoint y: 214, endPoint x: 490, endPoint y: 213, distance: 30.3
click at [490, 213] on p "I’m a blue text" at bounding box center [662, 212] width 352 height 15
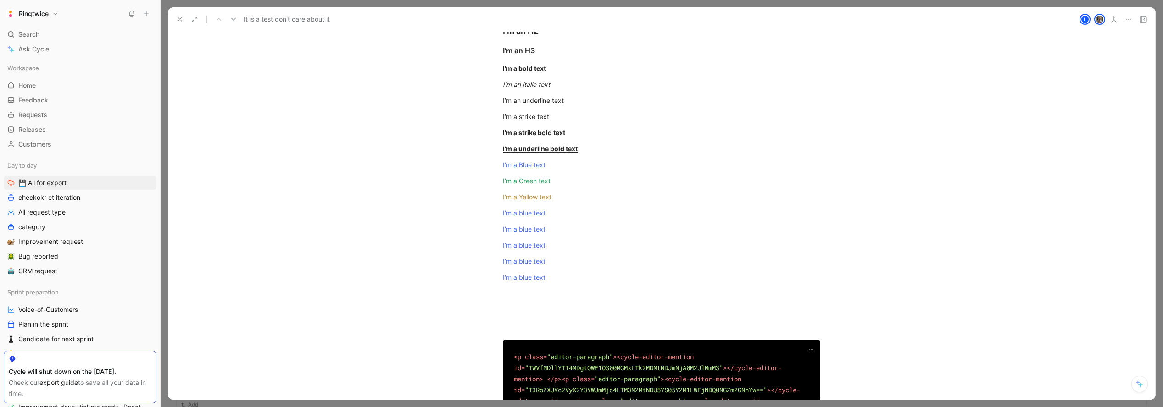
drag, startPoint x: 538, startPoint y: 279, endPoint x: 530, endPoint y: 268, distance: 14.1
click at [538, 279] on div "Orange" at bounding box center [536, 278] width 41 height 11
click at [524, 212] on span "I’m a blue text" at bounding box center [524, 213] width 43 height 8
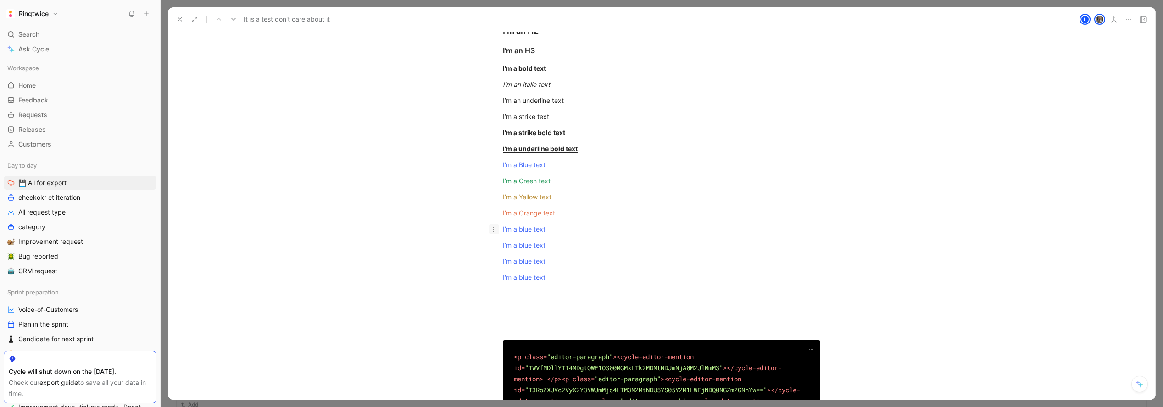
click at [491, 228] on p "I’m a blue text" at bounding box center [662, 228] width 352 height 15
click at [534, 7] on icon at bounding box center [533, 4] width 5 height 5
click at [534, 306] on div "Red" at bounding box center [536, 307] width 41 height 11
click at [525, 230] on span "I’m a blue text" at bounding box center [524, 229] width 43 height 8
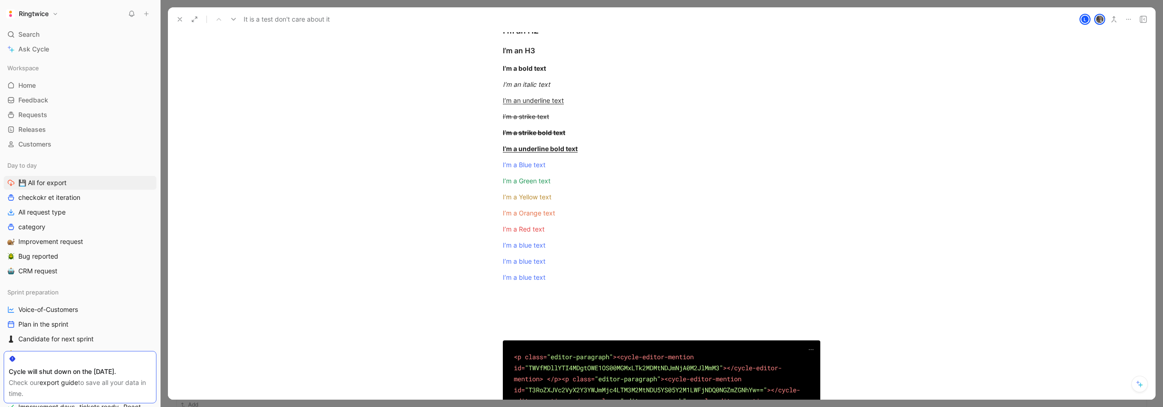
drag, startPoint x: 490, startPoint y: 241, endPoint x: 477, endPoint y: 241, distance: 12.8
click at [534, 22] on icon at bounding box center [533, 21] width 4 height 2
drag, startPoint x: 533, startPoint y: 336, endPoint x: 529, endPoint y: 298, distance: 37.9
click at [533, 336] on div "Pink" at bounding box center [536, 337] width 41 height 11
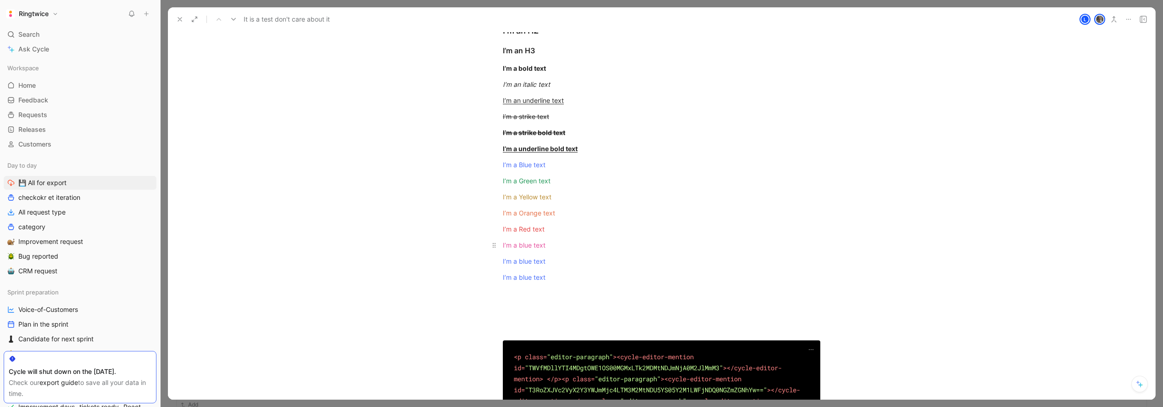
click at [523, 241] on span "I’m a blue text" at bounding box center [524, 245] width 43 height 8
drag, startPoint x: 551, startPoint y: 263, endPoint x: 488, endPoint y: 262, distance: 62.9
click at [488, 261] on p "I’m a blue text" at bounding box center [662, 260] width 352 height 15
click at [530, 44] on button "A" at bounding box center [530, 36] width 16 height 15
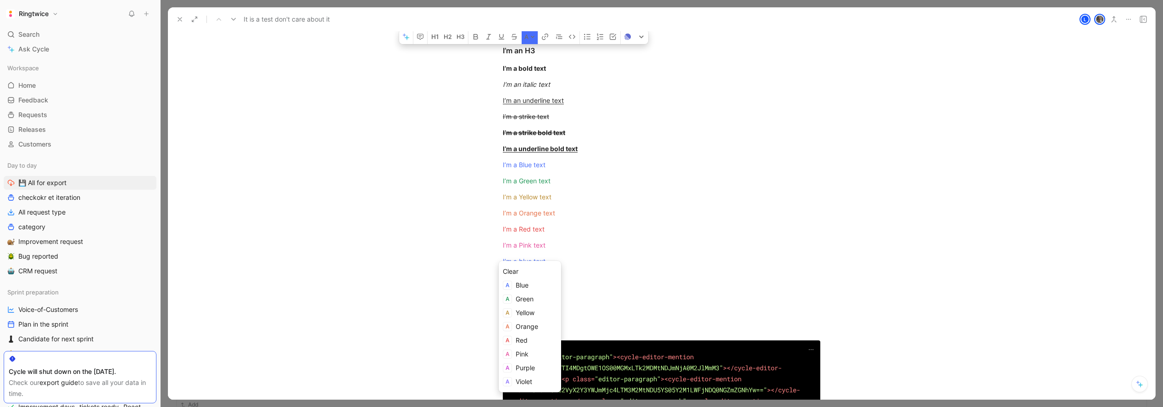
drag, startPoint x: 532, startPoint y: 364, endPoint x: 532, endPoint y: 346, distance: 18.4
click at [531, 364] on span "Purple" at bounding box center [525, 367] width 19 height 8
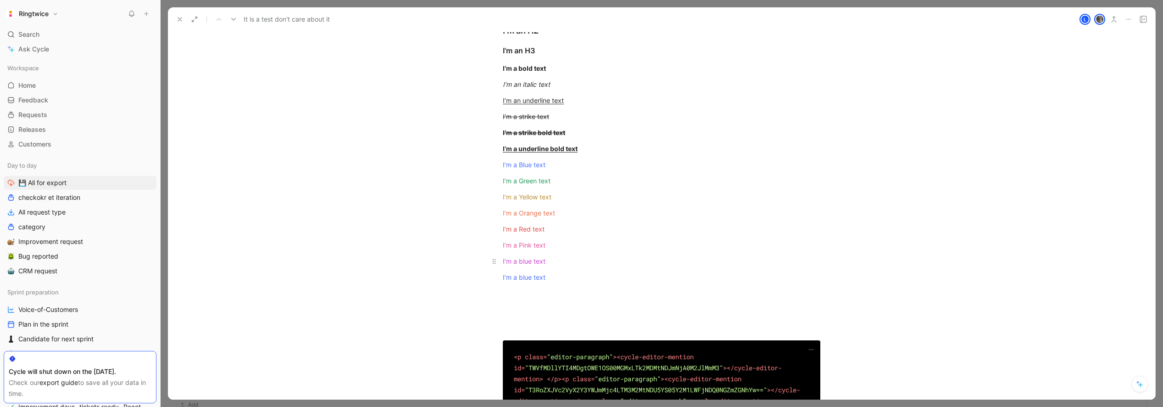
click at [525, 259] on span "I’m a blue text" at bounding box center [524, 261] width 43 height 8
drag, startPoint x: 555, startPoint y: 278, endPoint x: 486, endPoint y: 276, distance: 68.4
click at [533, 55] on icon at bounding box center [533, 52] width 5 height 5
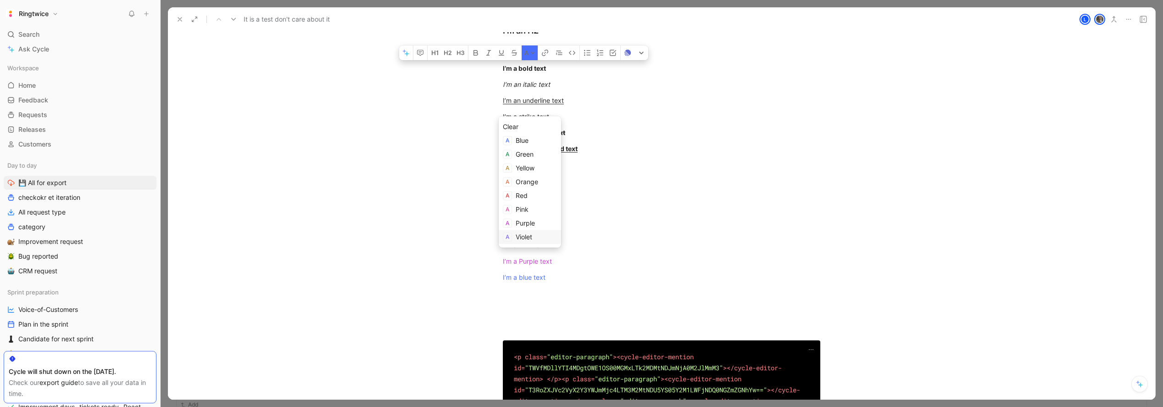
click at [533, 235] on div "Violet" at bounding box center [536, 236] width 41 height 11
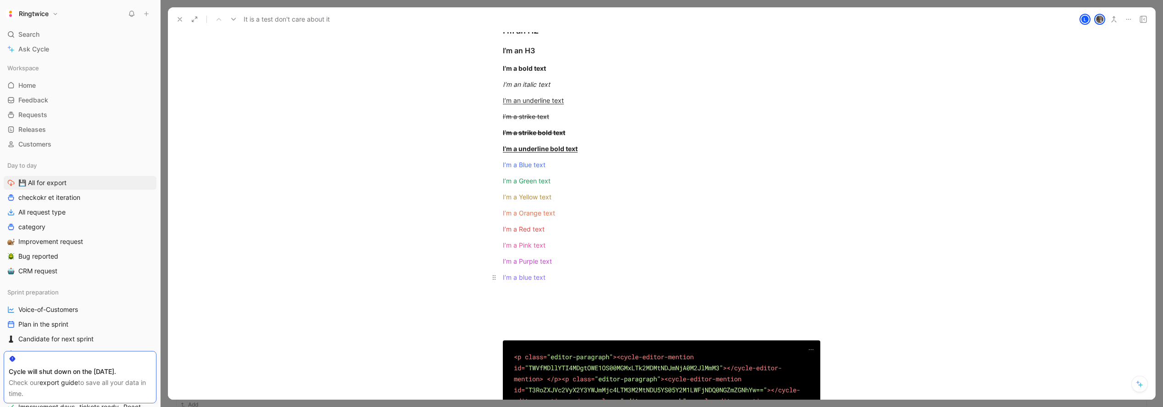
click at [526, 278] on span "I’m a blue text" at bounding box center [524, 277] width 43 height 8
click at [525, 278] on span "I’m a blue text" at bounding box center [524, 277] width 43 height 8
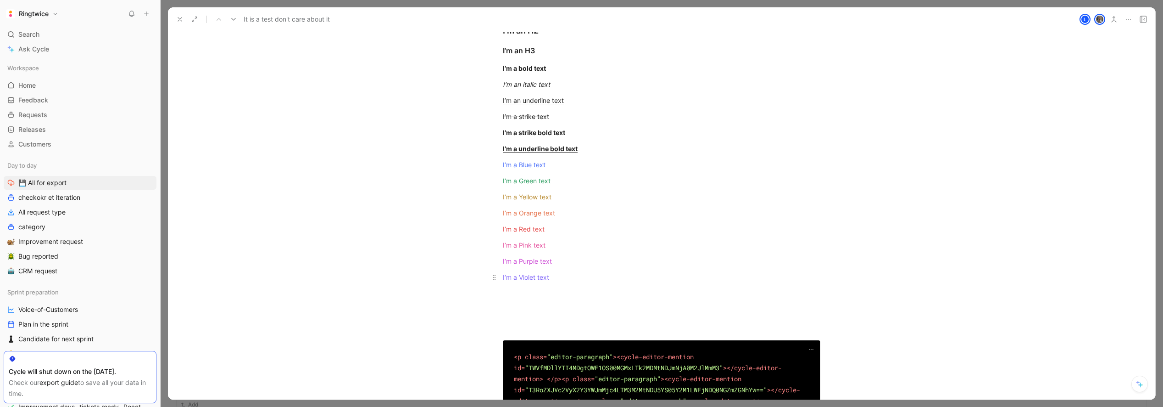
click at [564, 279] on div "I’m a Violet text" at bounding box center [662, 277] width 318 height 10
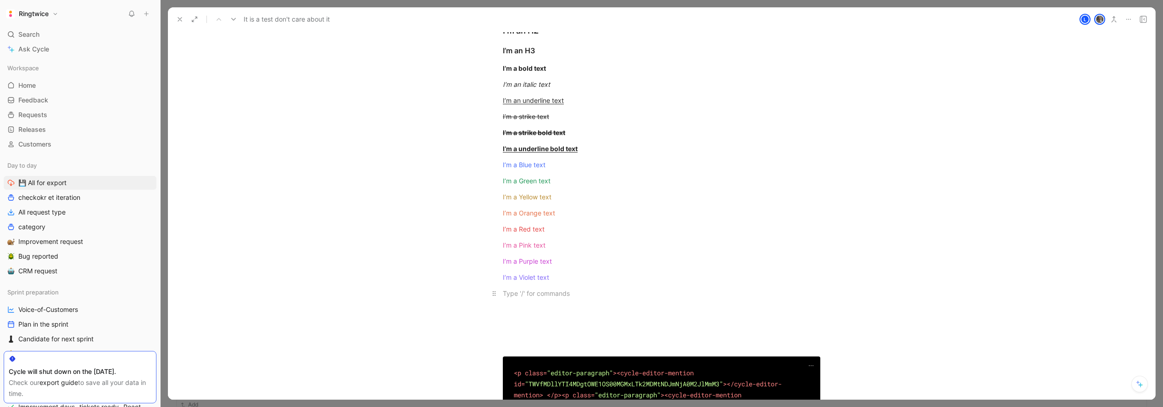
click at [524, 292] on div at bounding box center [662, 293] width 318 height 10
click at [509, 294] on span "ddd" at bounding box center [509, 293] width 12 height 8
click at [495, 294] on icon at bounding box center [494, 293] width 7 height 7
click at [496, 294] on icon at bounding box center [494, 293] width 7 height 7
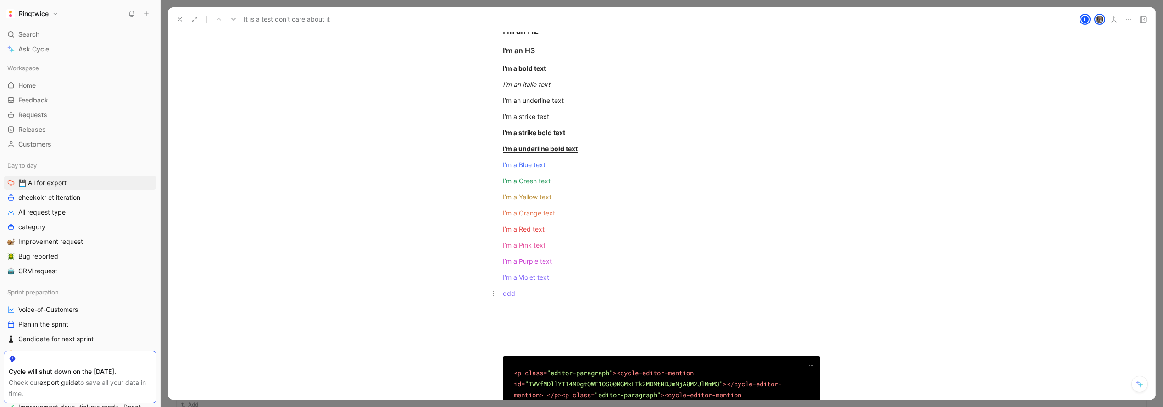
click at [507, 293] on span "ddd" at bounding box center [509, 293] width 12 height 8
click at [506, 294] on span "ddd" at bounding box center [509, 293] width 12 height 8
click at [530, 70] on icon "button" at bounding box center [530, 69] width 2 height 2
click at [509, 293] on span "ddd" at bounding box center [509, 293] width 12 height 8
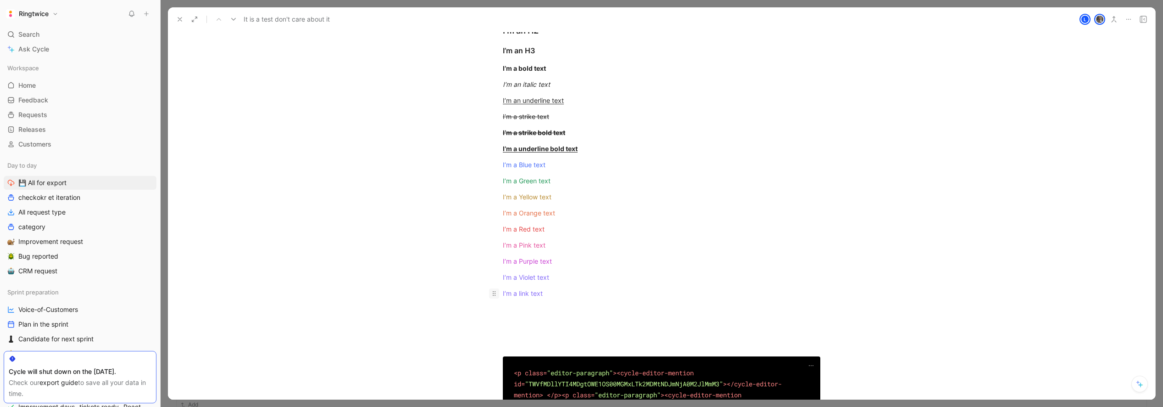
drag, startPoint x: 556, startPoint y: 294, endPoint x: 492, endPoint y: 295, distance: 63.8
click at [492, 295] on p "I’m a link text" at bounding box center [662, 292] width 352 height 15
click at [533, 71] on icon at bounding box center [531, 69] width 5 height 5
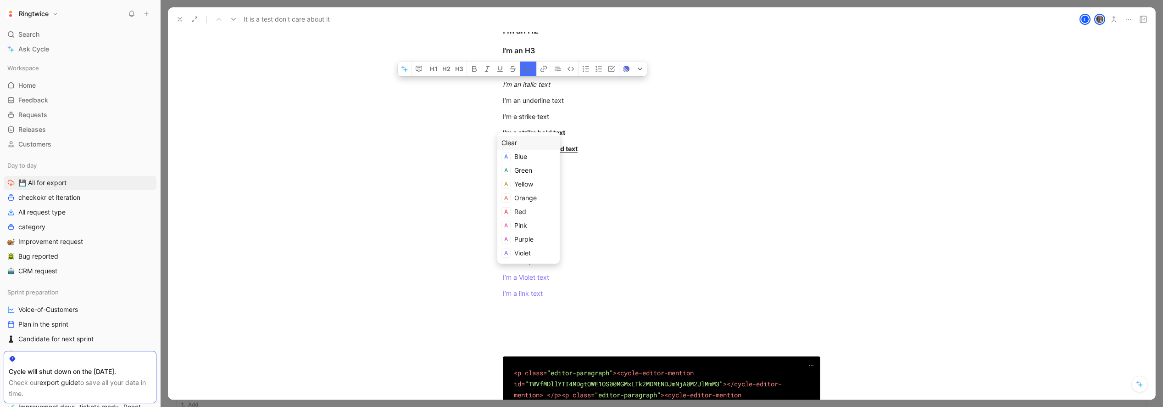
click at [522, 142] on div "Clear" at bounding box center [529, 142] width 54 height 11
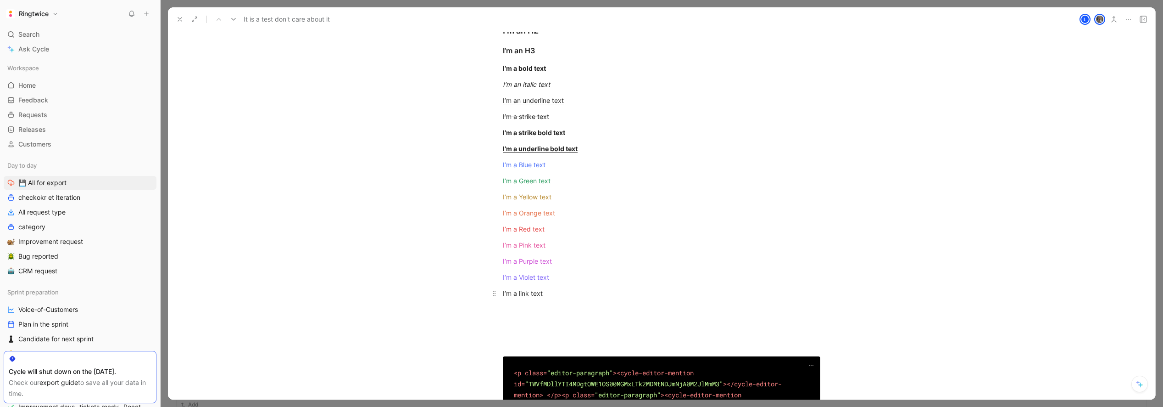
drag, startPoint x: 498, startPoint y: 295, endPoint x: 488, endPoint y: 295, distance: 10.6
click at [488, 295] on p "I’m a link text" at bounding box center [662, 292] width 352 height 15
click at [545, 73] on icon "button" at bounding box center [543, 68] width 7 height 7
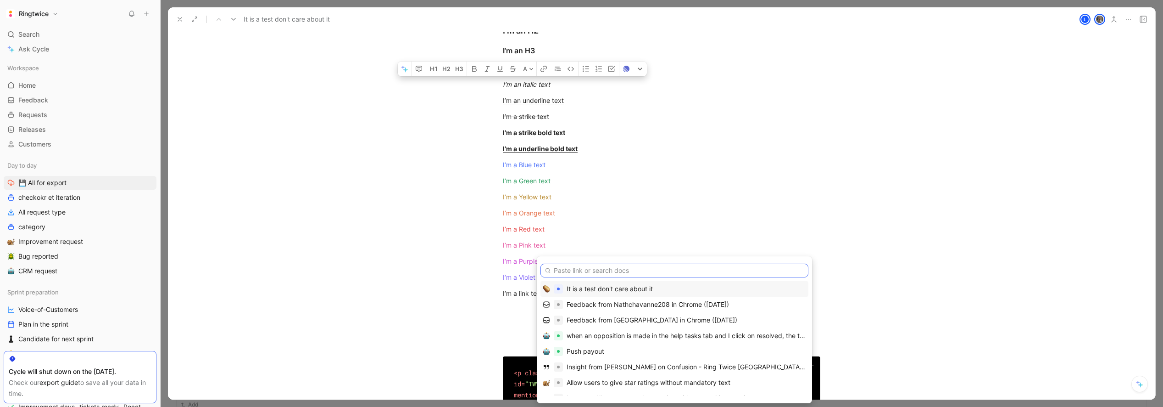
paste input "https://www.google.com/"
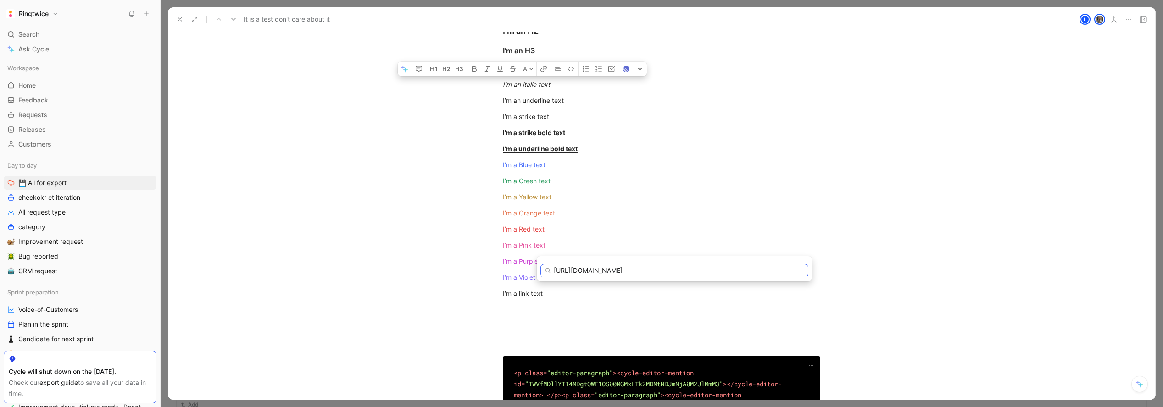
type input "https://www.google.com/"
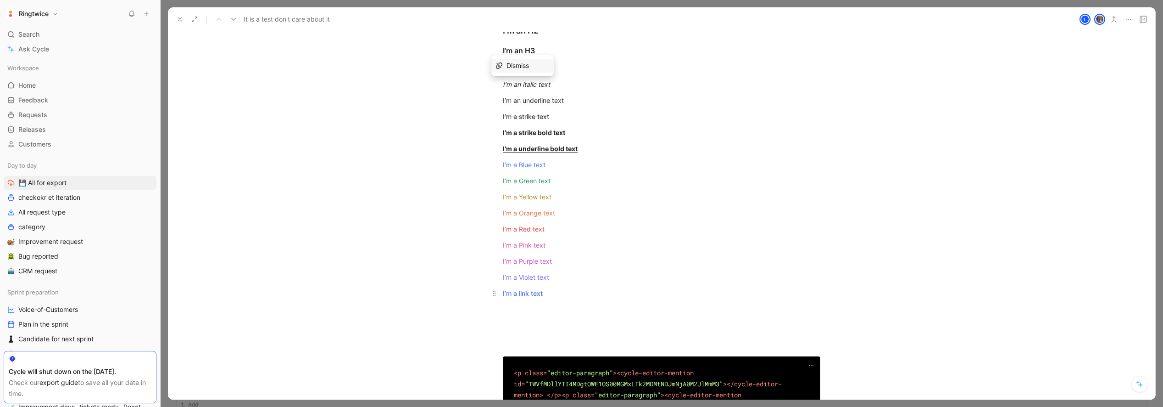
drag, startPoint x: 578, startPoint y: 295, endPoint x: 543, endPoint y: 293, distance: 34.5
click at [578, 295] on div "I’m a link text" at bounding box center [662, 293] width 318 height 10
click at [551, 293] on div "I’m a link text" at bounding box center [662, 293] width 318 height 10
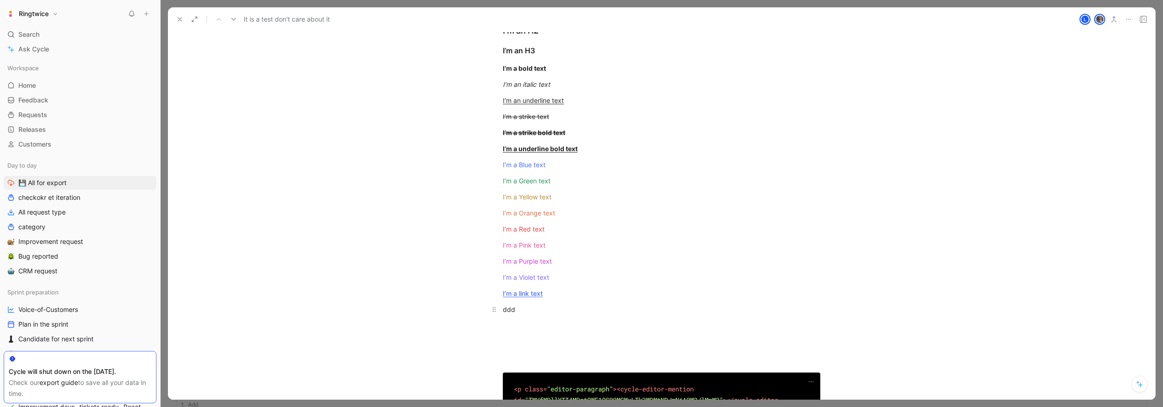
click at [504, 309] on div "ddd" at bounding box center [662, 309] width 318 height 10
click at [511, 310] on div "ddd" at bounding box center [662, 309] width 318 height 10
click at [508, 311] on div "ddd" at bounding box center [662, 309] width 318 height 10
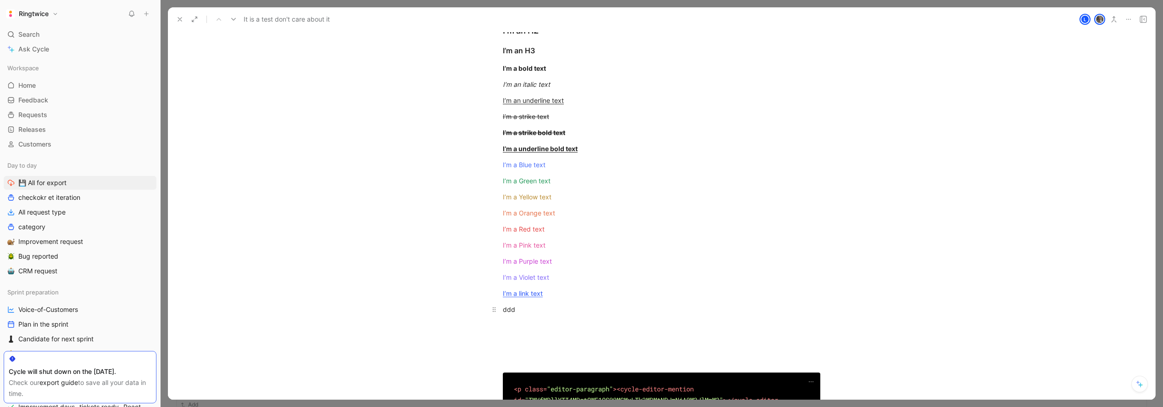
click at [508, 311] on div "ddd" at bounding box center [662, 309] width 318 height 10
drag, startPoint x: 503, startPoint y: 311, endPoint x: 495, endPoint y: 311, distance: 8.3
click at [495, 311] on p "I’m a citation" at bounding box center [662, 309] width 352 height 15
click at [558, 87] on icon "button" at bounding box center [558, 87] width 4 height 0
click at [542, 330] on p at bounding box center [662, 325] width 352 height 15
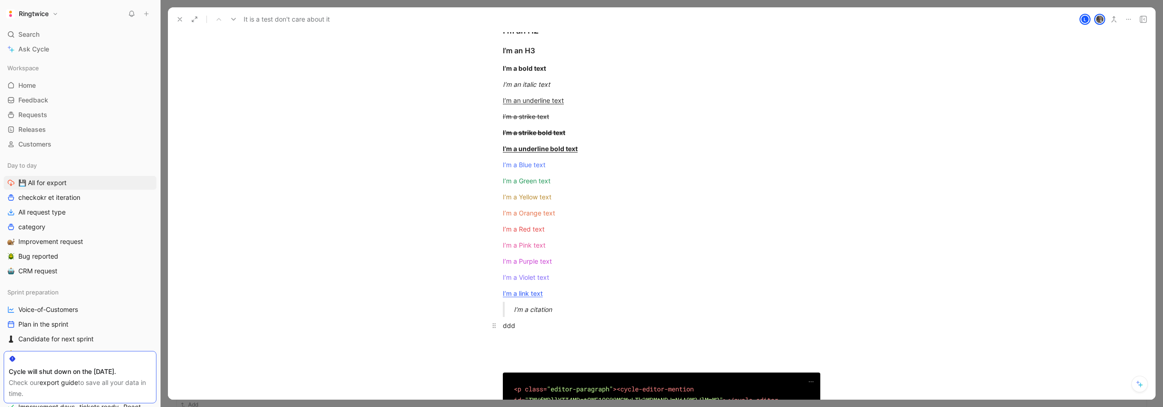
click at [507, 326] on div "ddd" at bounding box center [662, 325] width 318 height 10
click at [507, 327] on div "ddd" at bounding box center [662, 325] width 318 height 10
drag, startPoint x: 524, startPoint y: 291, endPoint x: 516, endPoint y: 291, distance: 7.8
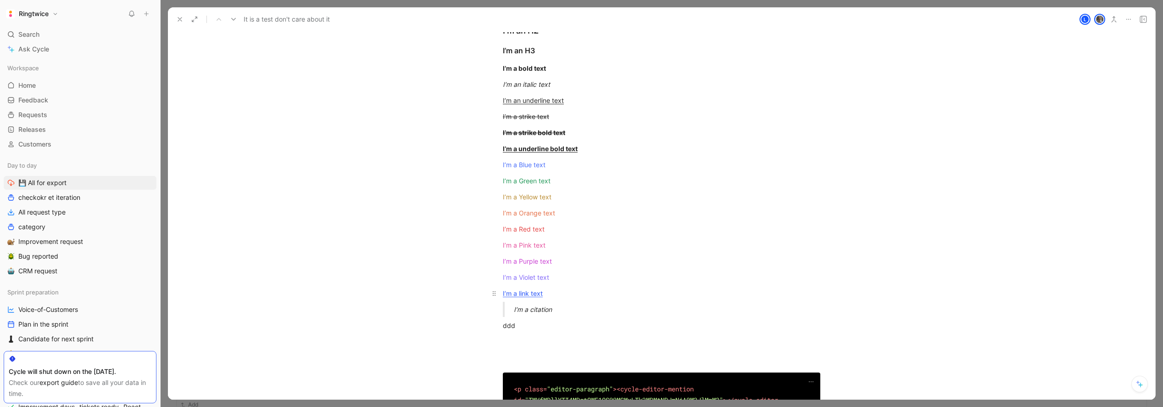
click at [516, 291] on div "I’m a link text" at bounding box center [662, 293] width 318 height 10
click at [510, 326] on div "ddd" at bounding box center [662, 325] width 318 height 10
drag, startPoint x: 558, startPoint y: 327, endPoint x: 498, endPoint y: 326, distance: 59.7
click at [498, 326] on p "I’m a code text" at bounding box center [662, 325] width 352 height 15
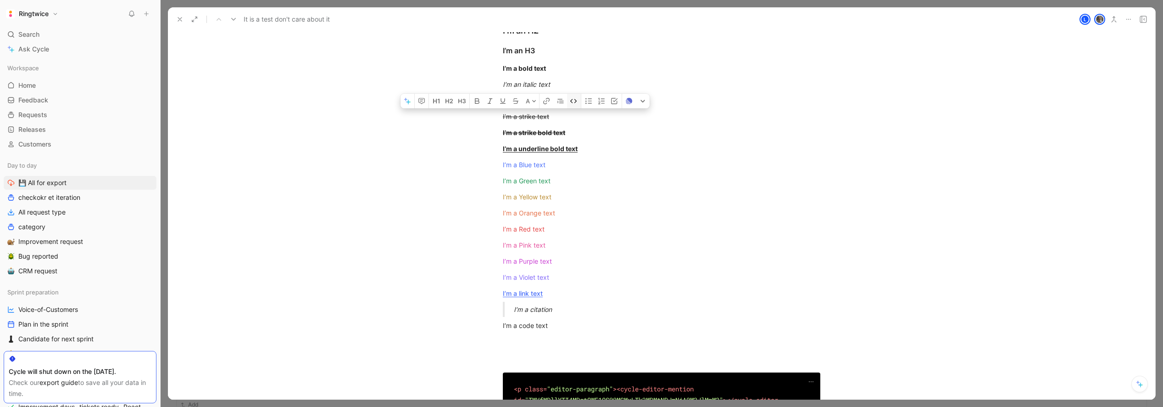
click at [573, 105] on icon "button" at bounding box center [573, 100] width 7 height 7
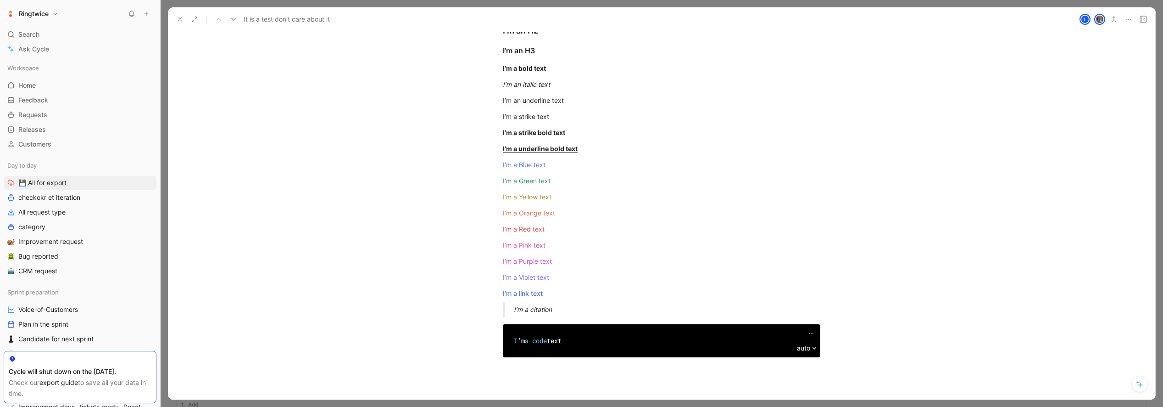
click at [549, 362] on div "I ’m a code text auto" at bounding box center [662, 341] width 988 height 46
click at [570, 386] on div at bounding box center [662, 388] width 318 height 10
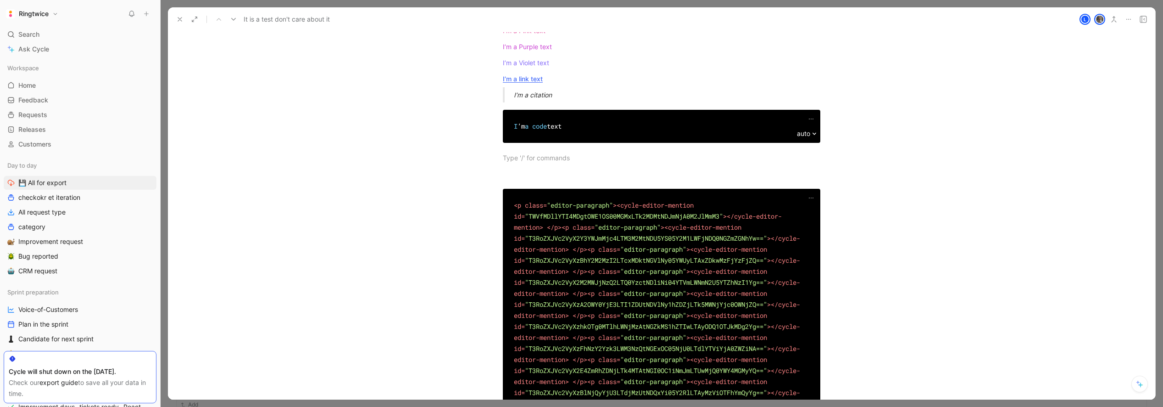
scroll to position [399, 0]
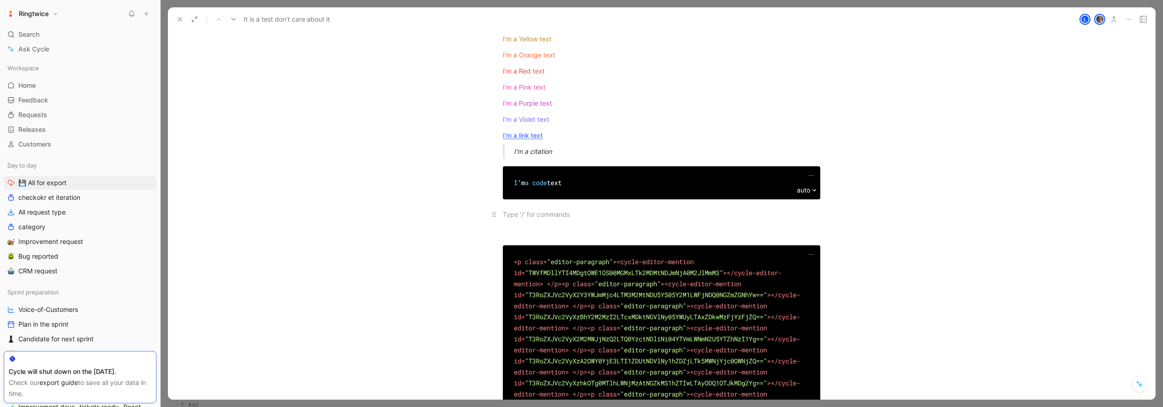
click at [530, 212] on div at bounding box center [662, 214] width 318 height 10
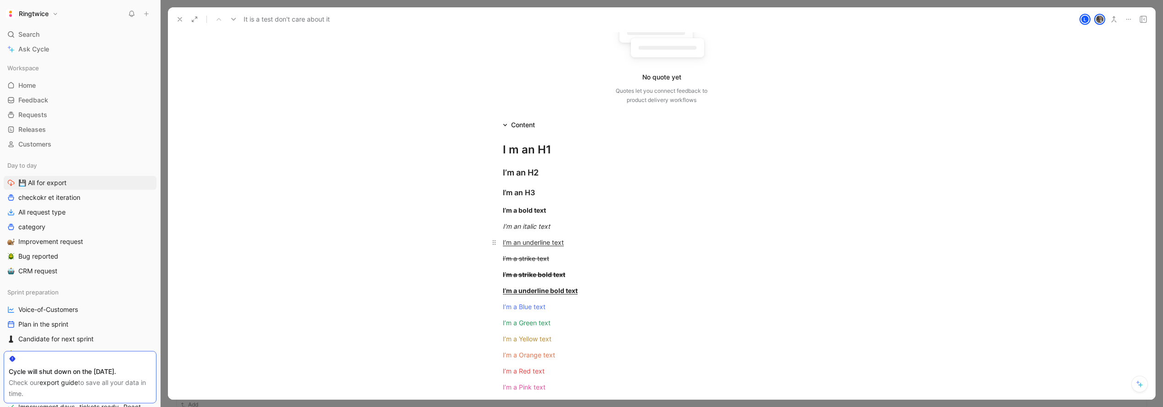
scroll to position [323, 0]
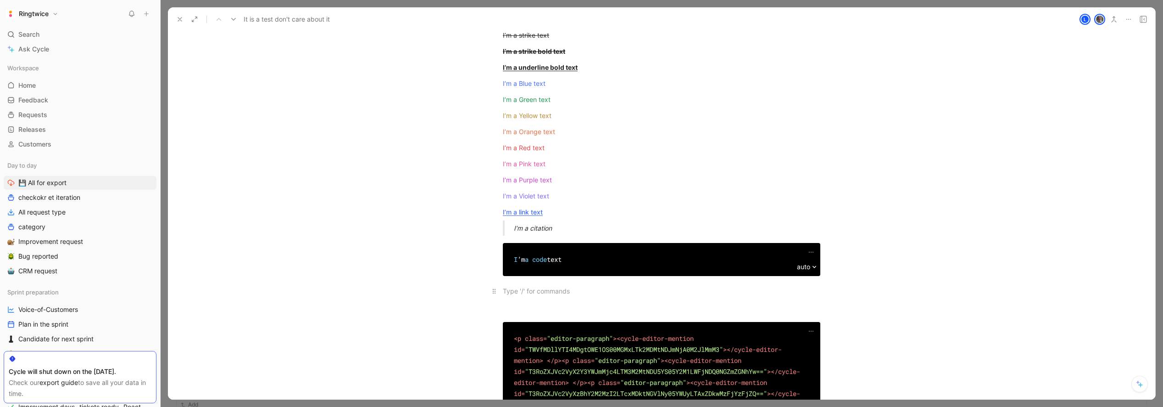
click at [534, 291] on div at bounding box center [662, 291] width 318 height 10
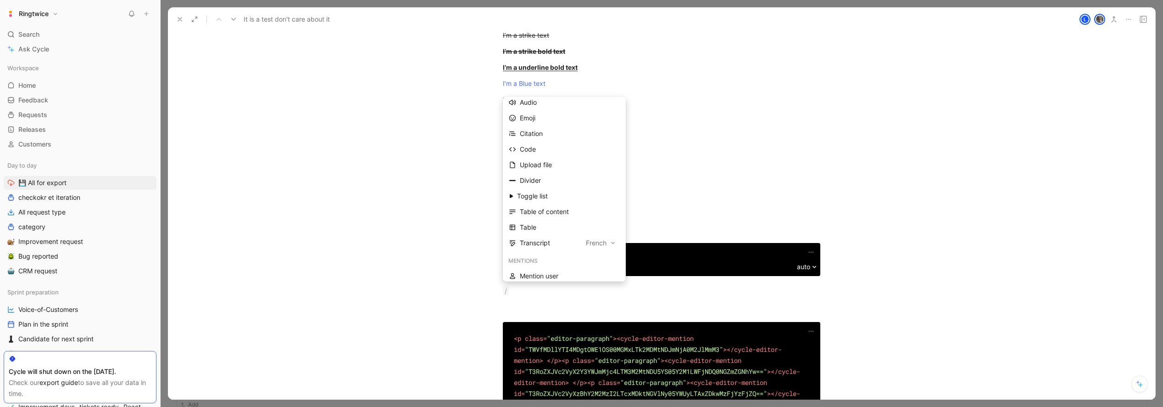
scroll to position [136, 0]
click at [654, 297] on p "/" at bounding box center [662, 290] width 352 height 15
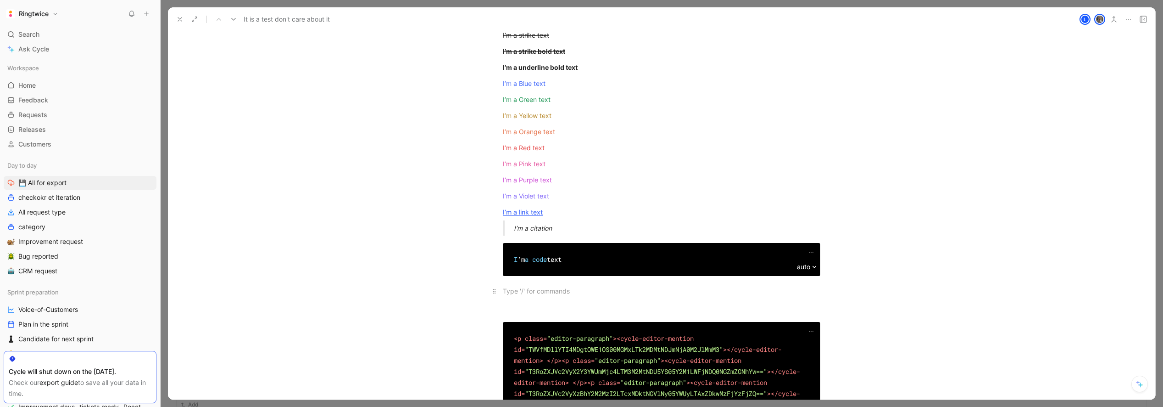
click at [548, 293] on div at bounding box center [662, 291] width 318 height 10
click at [507, 290] on div "dfff" at bounding box center [662, 291] width 318 height 10
click at [569, 69] on icon "button" at bounding box center [572, 67] width 6 height 6
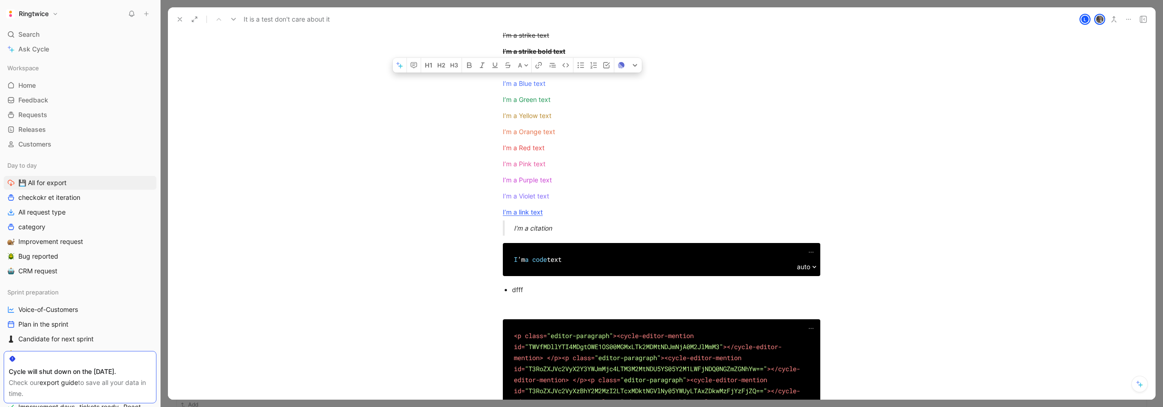
click at [516, 290] on div "dfff" at bounding box center [666, 290] width 308 height 10
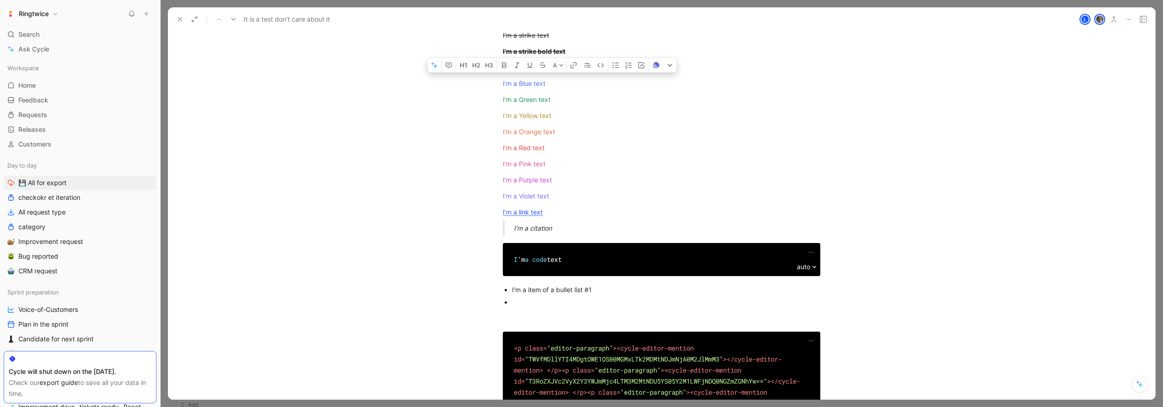
drag, startPoint x: 530, startPoint y: 289, endPoint x: 523, endPoint y: 301, distance: 13.8
click at [510, 288] on ul "I’m a item of a bullet list #1" at bounding box center [662, 295] width 352 height 25
copy div "I’m a item of a bullet list #1"
click at [524, 302] on div at bounding box center [666, 302] width 308 height 10
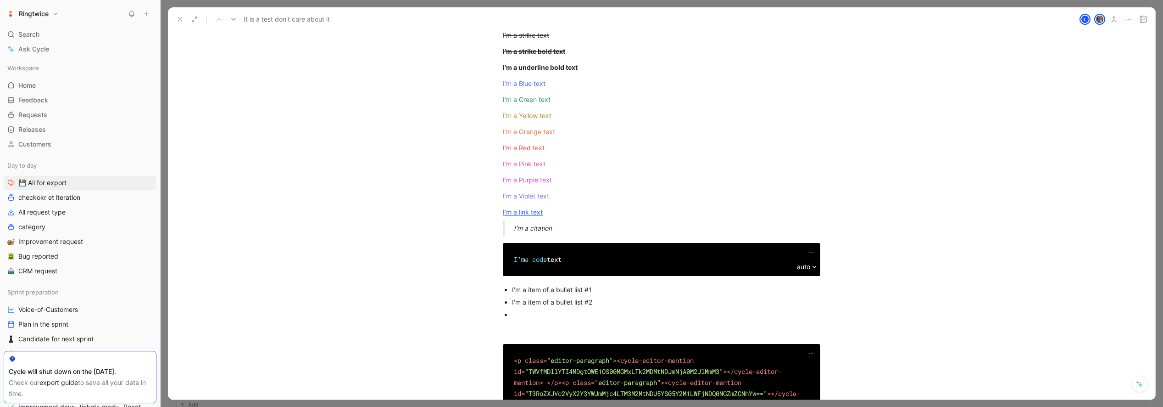
click at [512, 296] on li "I’m a item of a bullet list #2" at bounding box center [666, 302] width 308 height 12
copy div "I’m a item of a bullet list #2"
click at [527, 313] on div at bounding box center [666, 314] width 308 height 10
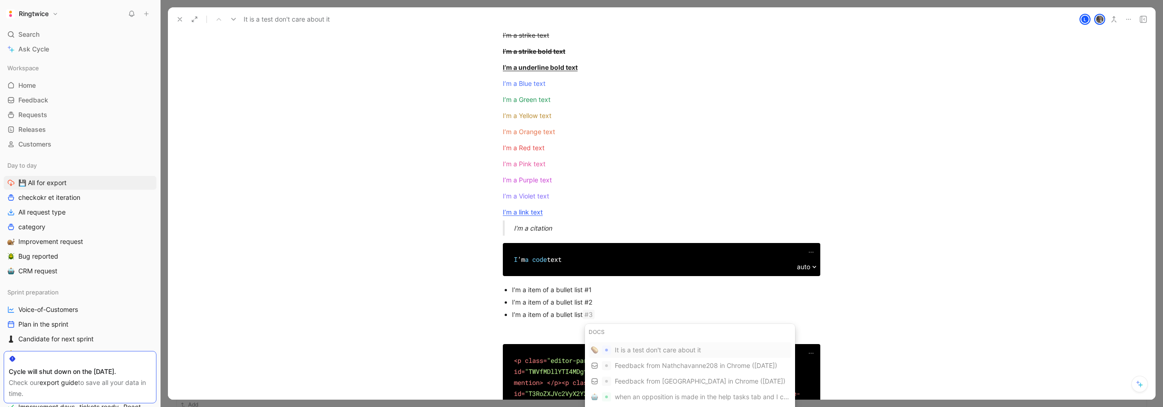
scroll to position [325, 0]
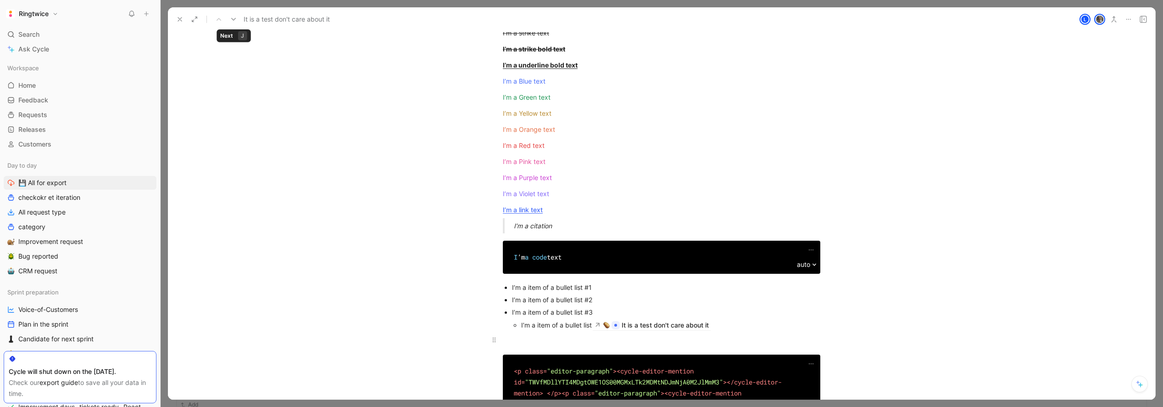
click at [597, 339] on div at bounding box center [662, 340] width 318 height 10
click at [611, 324] on div "I’m a item of a bullet list #3A" at bounding box center [670, 324] width 299 height 10
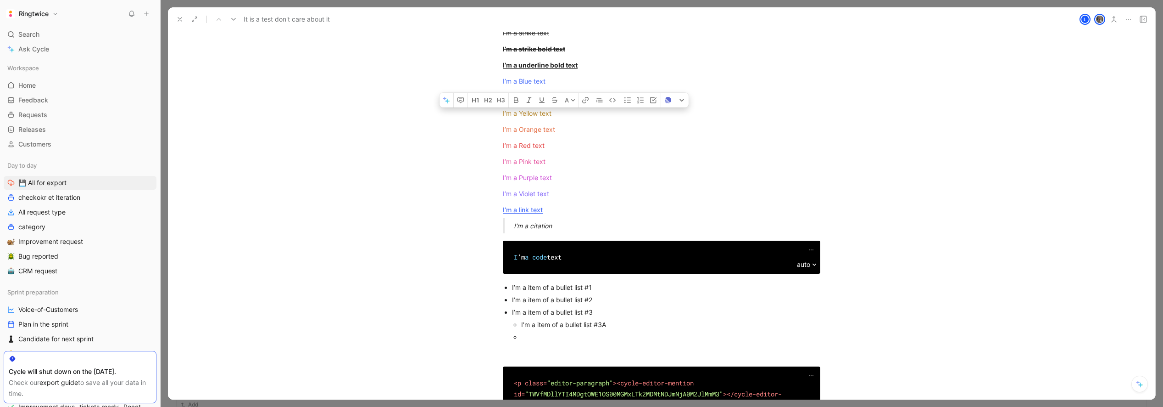
drag, startPoint x: 606, startPoint y: 324, endPoint x: 530, endPoint y: 332, distance: 76.1
click at [511, 326] on ul "I’m a item of a bullet list #1 I’m a item of a bullet list #2 I’m a item of a b…" at bounding box center [662, 312] width 352 height 62
copy div "I’m a item of a bullet list #3A"
click at [537, 336] on div at bounding box center [670, 337] width 299 height 10
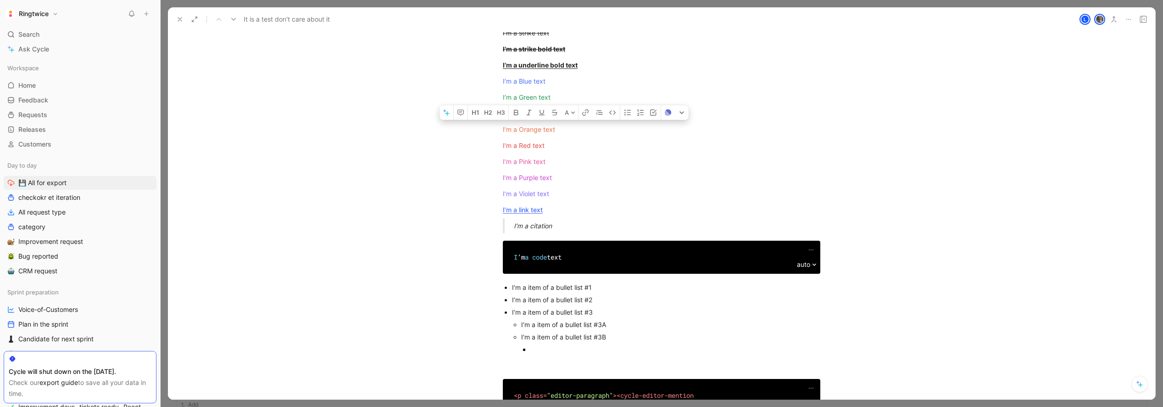
drag, startPoint x: 618, startPoint y: 337, endPoint x: 522, endPoint y: 339, distance: 95.9
click at [518, 337] on ul "I’m a item of a bullet list #3A I’m a item of a bullet list #3B" at bounding box center [666, 336] width 308 height 37
click at [550, 348] on div at bounding box center [676, 349] width 290 height 10
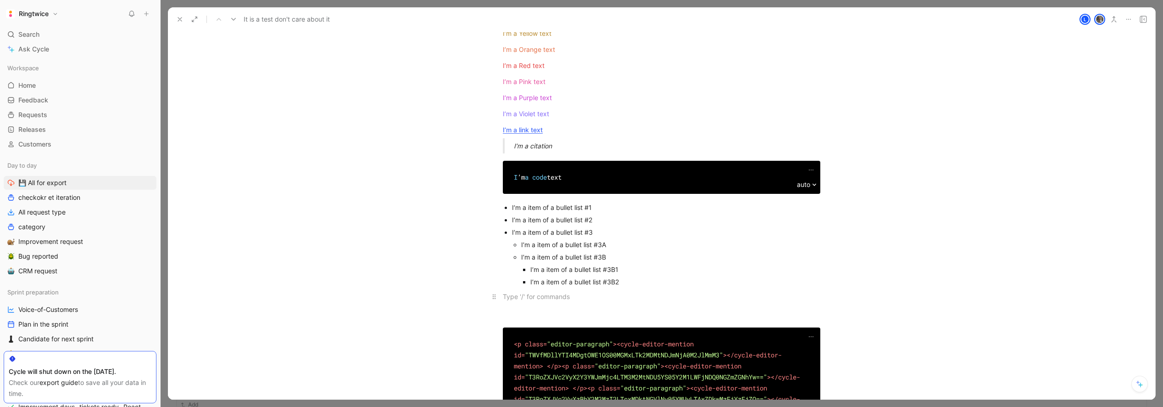
scroll to position [392, 0]
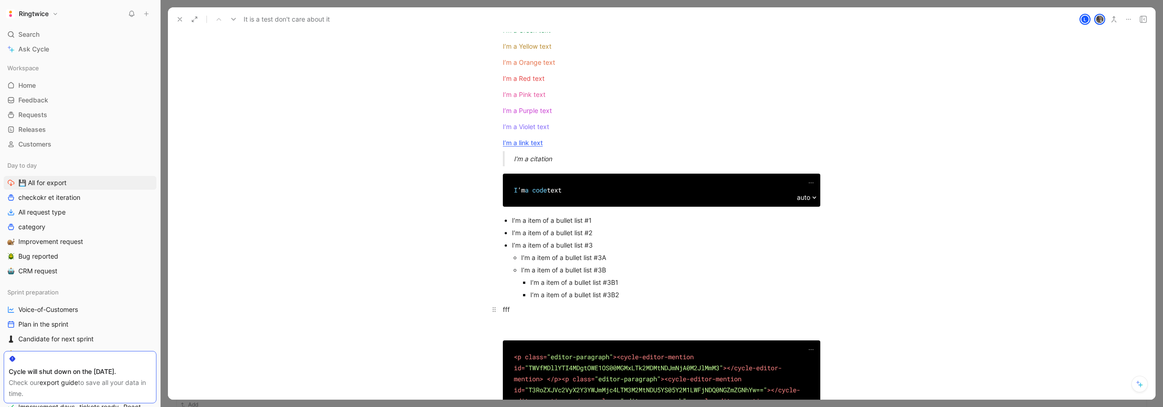
click at [505, 310] on div "fff" at bounding box center [662, 309] width 318 height 10
click at [585, 89] on icon "button" at bounding box center [582, 84] width 7 height 7
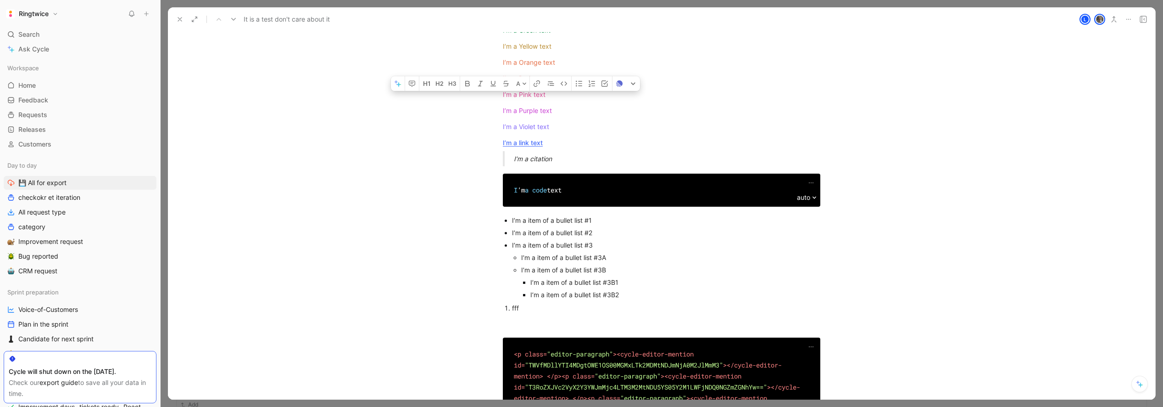
click at [513, 308] on div "fff" at bounding box center [666, 308] width 308 height 10
click at [514, 307] on div "fff" at bounding box center [666, 308] width 308 height 10
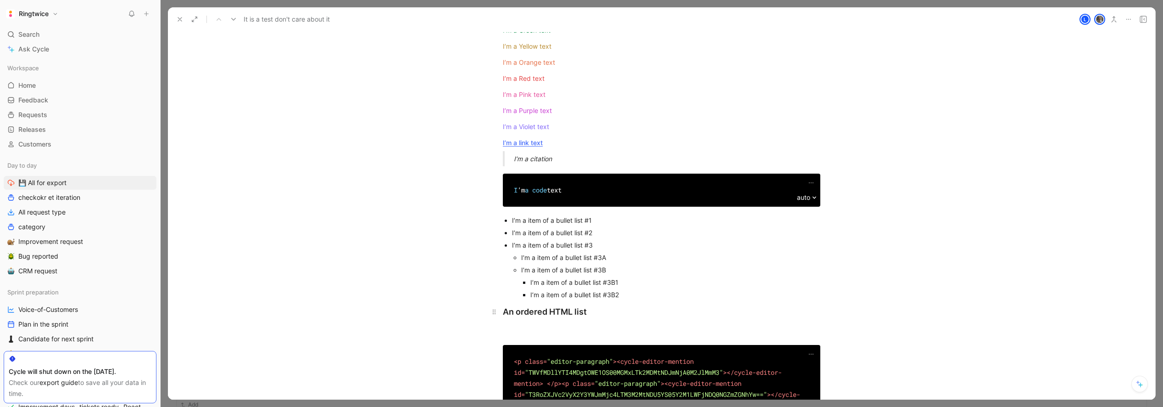
drag, startPoint x: 505, startPoint y: 312, endPoint x: 516, endPoint y: 303, distance: 14.7
click at [497, 312] on h2 "An ordered HTML list" at bounding box center [662, 312] width 352 height 20
click at [620, 90] on icon "button" at bounding box center [621, 86] width 7 height 7
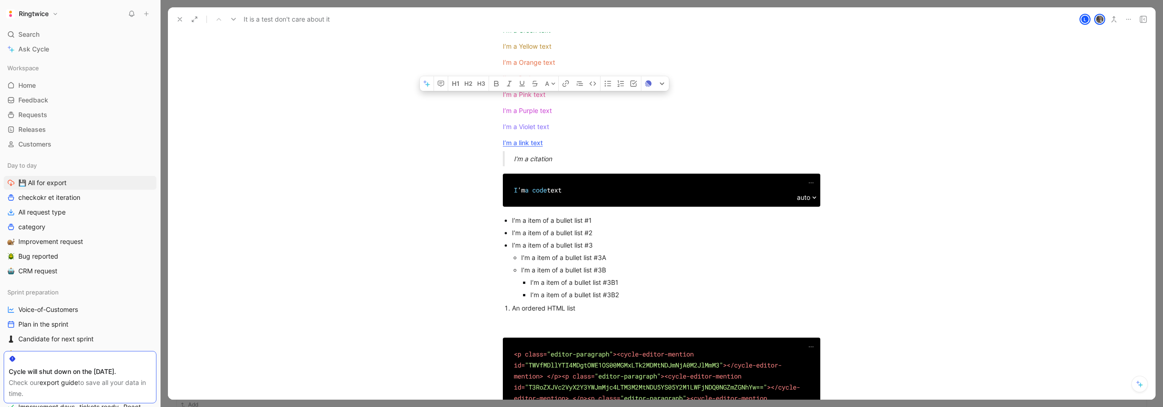
click at [584, 308] on div "An ordered HTML list" at bounding box center [666, 308] width 308 height 10
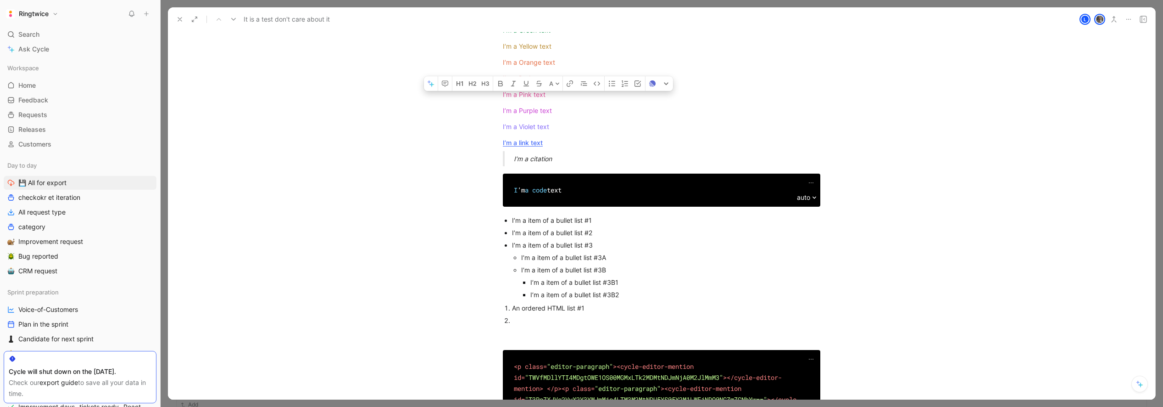
drag, startPoint x: 566, startPoint y: 307, endPoint x: 524, endPoint y: 319, distance: 44.3
click at [513, 307] on div "An ordered HTML list #1" at bounding box center [666, 308] width 308 height 10
click at [526, 321] on div at bounding box center [666, 320] width 308 height 10
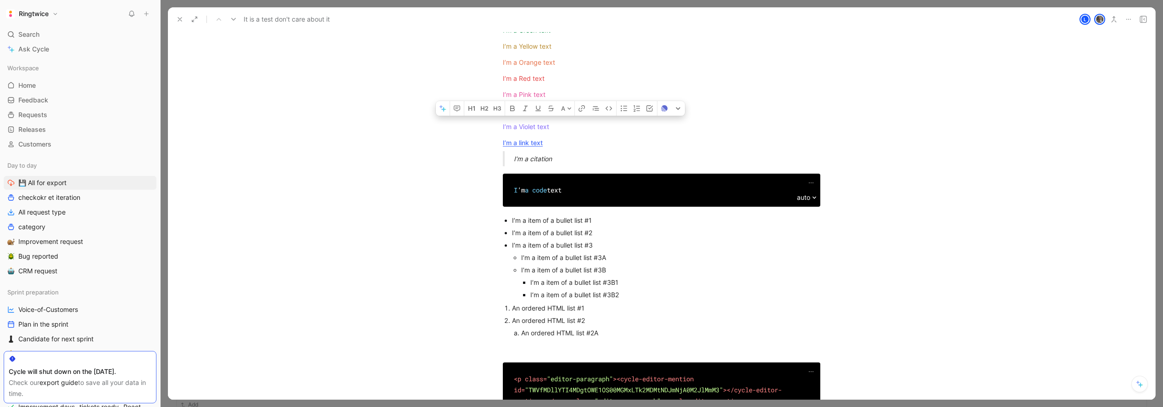
drag, startPoint x: 541, startPoint y: 333, endPoint x: 514, endPoint y: 333, distance: 26.2
click at [521, 333] on li "An ordered HTML list #2A" at bounding box center [662, 332] width 282 height 12
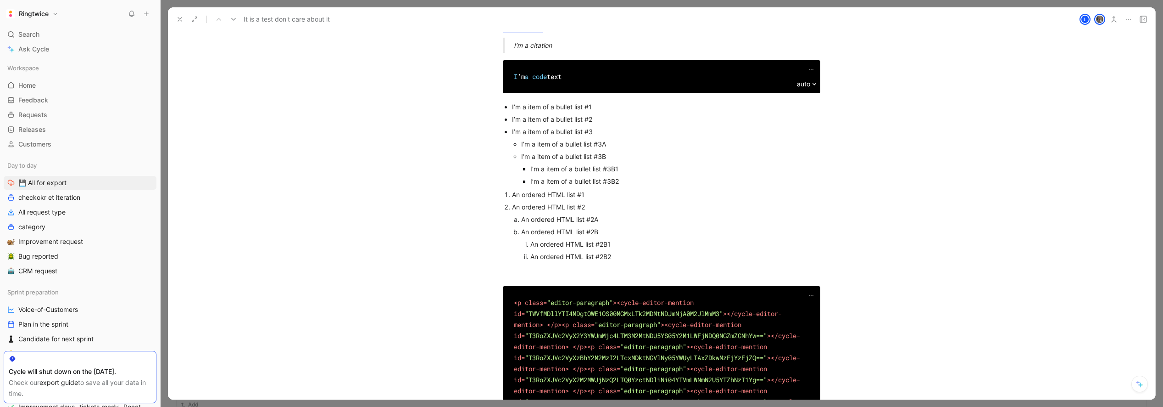
scroll to position [507, 0]
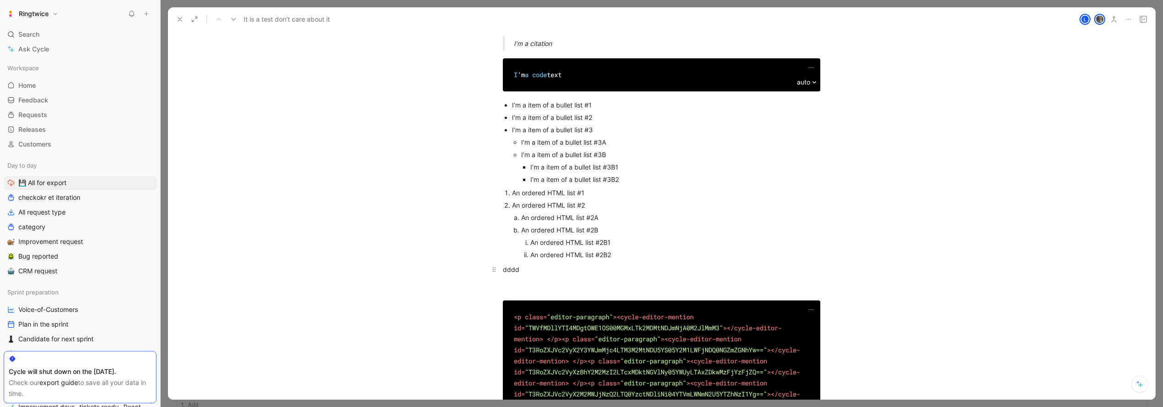
click at [508, 271] on div "dddd" at bounding box center [662, 269] width 318 height 10
click at [599, 49] on icon "button" at bounding box center [600, 44] width 7 height 7
click at [519, 270] on div "dddd" at bounding box center [665, 269] width 307 height 10
drag, startPoint x: 519, startPoint y: 270, endPoint x: 525, endPoint y: 271, distance: 5.5
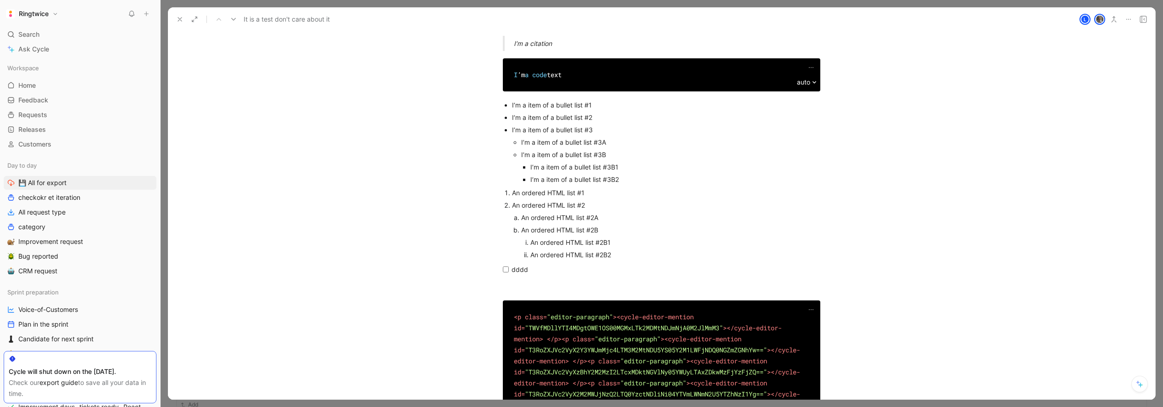
click at [519, 270] on div "dddd" at bounding box center [665, 269] width 307 height 10
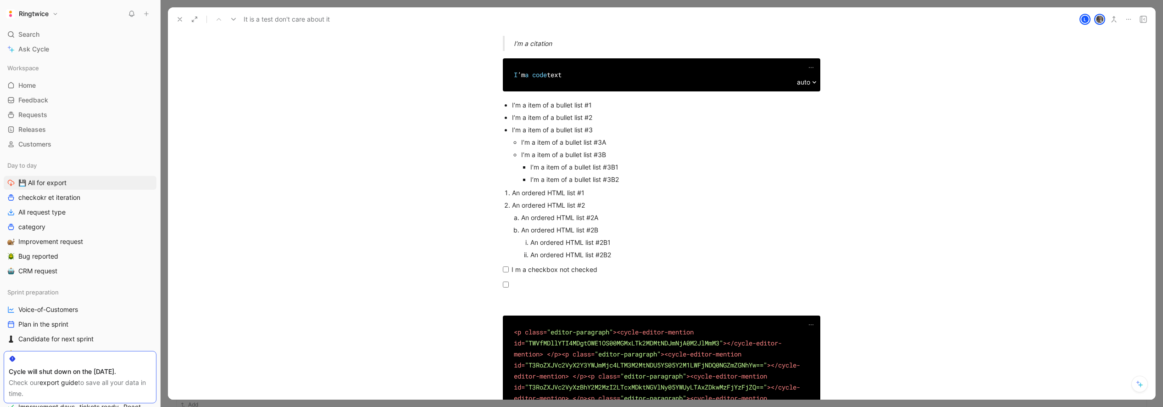
click at [516, 268] on div "I m a checkbox not checked" at bounding box center [665, 269] width 307 height 10
drag, startPoint x: 596, startPoint y: 269, endPoint x: 510, endPoint y: 269, distance: 85.4
click at [509, 268] on li "I’m a checkbox not checked" at bounding box center [662, 269] width 318 height 15
click at [524, 283] on div at bounding box center [665, 284] width 307 height 10
click at [562, 285] on div "I’m a checkbox not checked" at bounding box center [665, 284] width 307 height 10
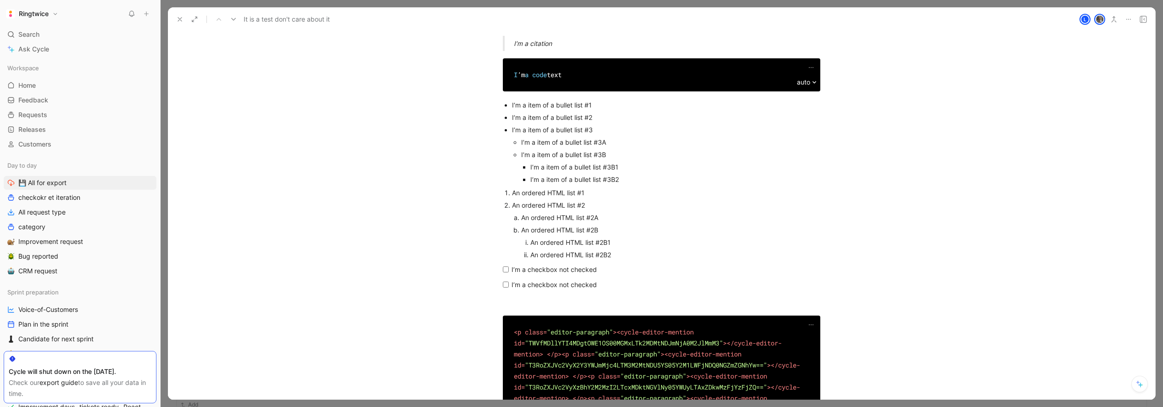
click at [562, 285] on div "I’m a checkbox not checked" at bounding box center [665, 284] width 307 height 10
click at [506, 285] on input "checkbox" at bounding box center [506, 284] width 6 height 6
checkbox input "true"
drag, startPoint x: 591, startPoint y: 287, endPoint x: 600, endPoint y: 202, distance: 85.4
click at [497, 264] on ul "I’m a checkbox not checked I’m a checkbox checked" at bounding box center [662, 277] width 352 height 30
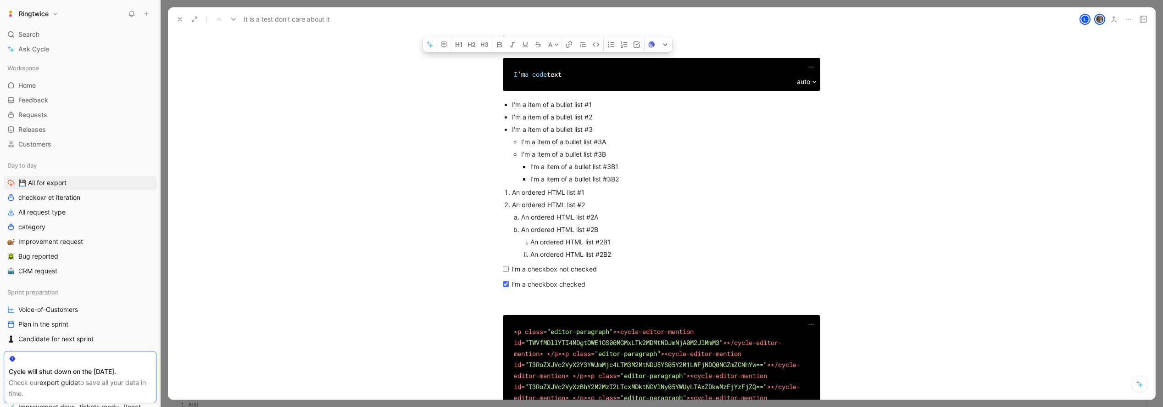
scroll to position [508, 0]
click at [529, 229] on div "An ordered HTML list #2B" at bounding box center [662, 229] width 282 height 10
drag, startPoint x: 512, startPoint y: 269, endPoint x: 622, endPoint y: 268, distance: 109.7
click at [622, 268] on div "I’m a checkbox not checked" at bounding box center [665, 269] width 307 height 10
drag, startPoint x: 512, startPoint y: 284, endPoint x: 616, endPoint y: 287, distance: 104.7
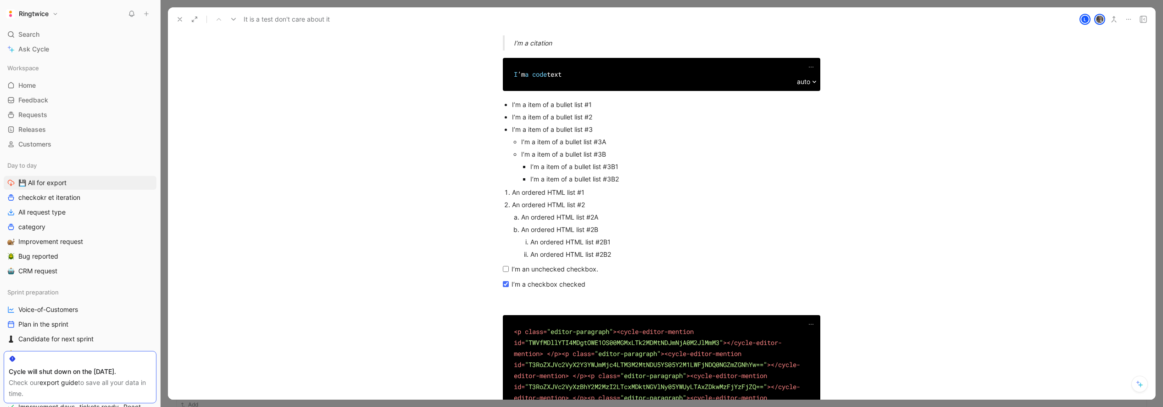
click at [604, 285] on div "I’m a checkbox checked" at bounding box center [665, 284] width 307 height 10
click at [620, 285] on div "I’m a checked checkbox." at bounding box center [665, 284] width 307 height 10
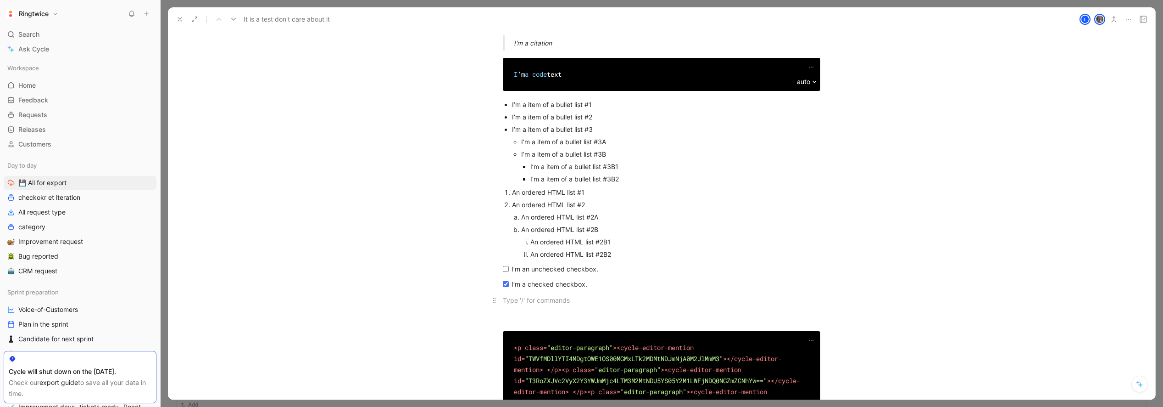
click at [504, 297] on div at bounding box center [662, 300] width 318 height 10
click at [496, 302] on icon at bounding box center [494, 299] width 7 height 7
click at [517, 301] on div at bounding box center [662, 300] width 318 height 10
click at [494, 303] on icon at bounding box center [494, 299] width 7 height 7
click at [510, 302] on div at bounding box center [662, 300] width 318 height 10
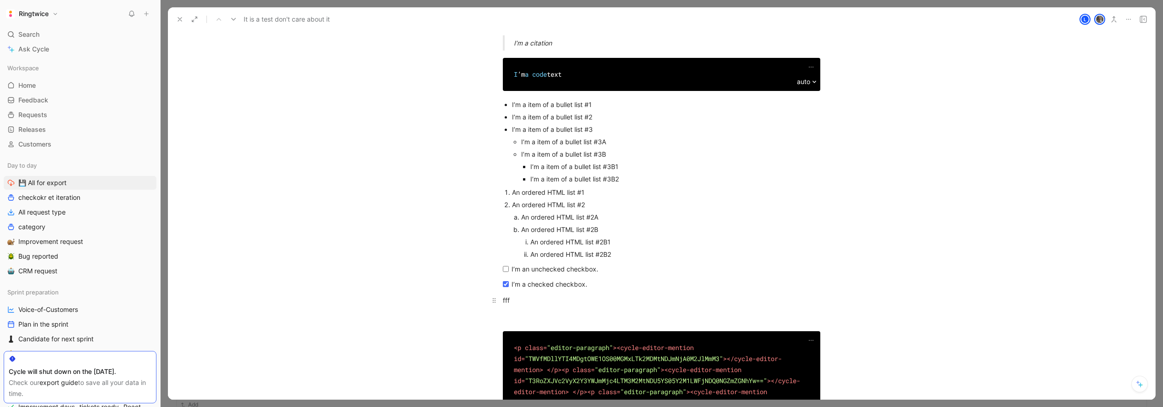
click at [507, 300] on div "fff" at bounding box center [662, 300] width 318 height 10
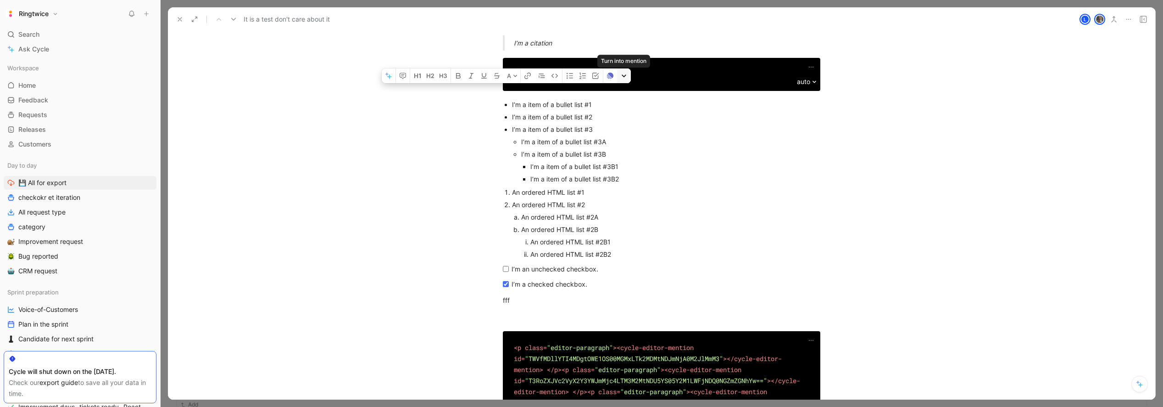
click at [625, 78] on icon "button" at bounding box center [624, 76] width 6 height 6
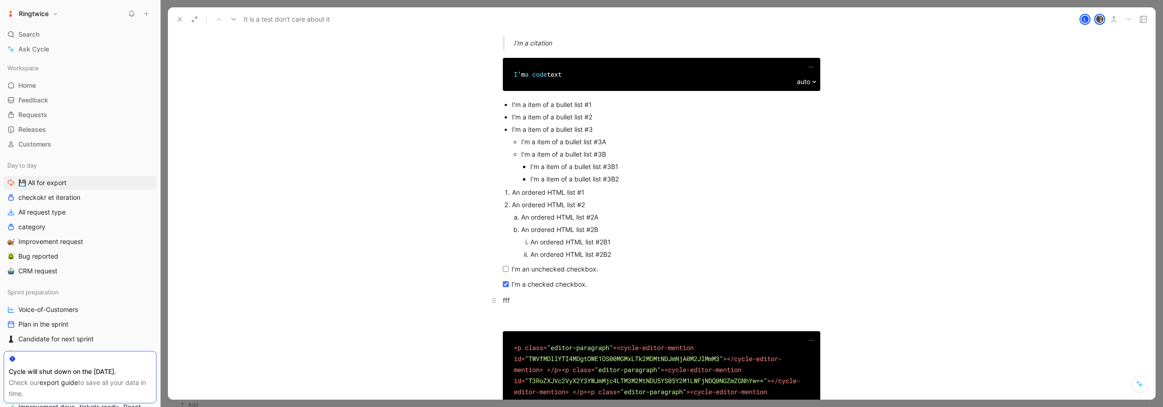
click at [506, 302] on div "fff" at bounding box center [662, 300] width 318 height 10
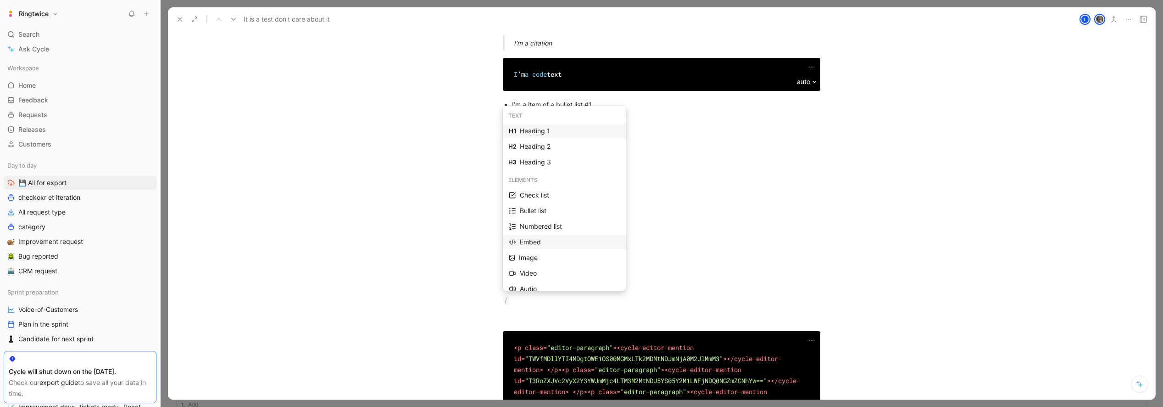
click at [561, 242] on div "Embed" at bounding box center [570, 241] width 100 height 11
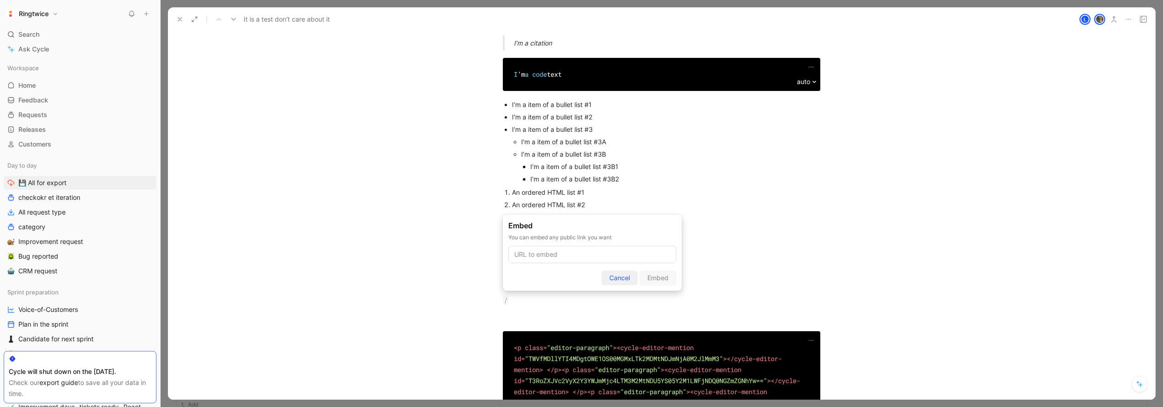
click at [621, 282] on span "Cancel" at bounding box center [619, 277] width 21 height 11
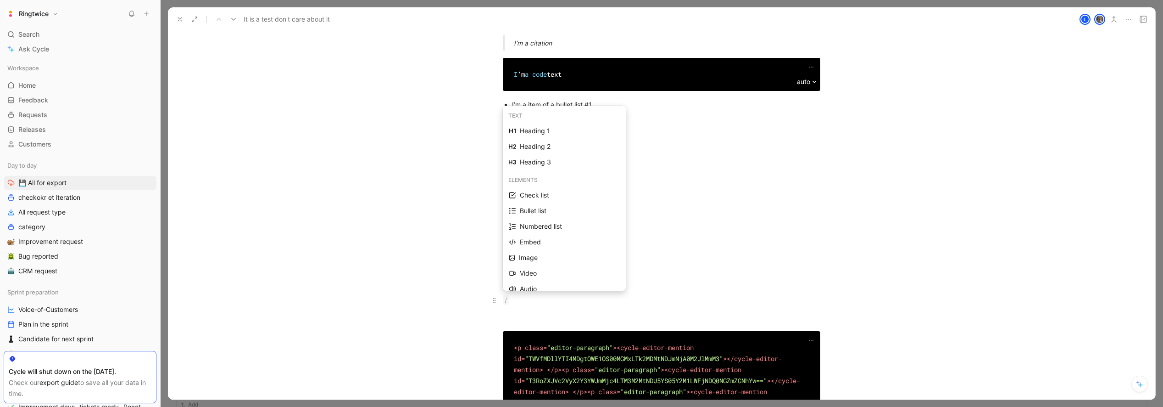
click at [515, 298] on div "/" at bounding box center [662, 300] width 318 height 10
click at [536, 227] on div "Image" at bounding box center [569, 226] width 101 height 11
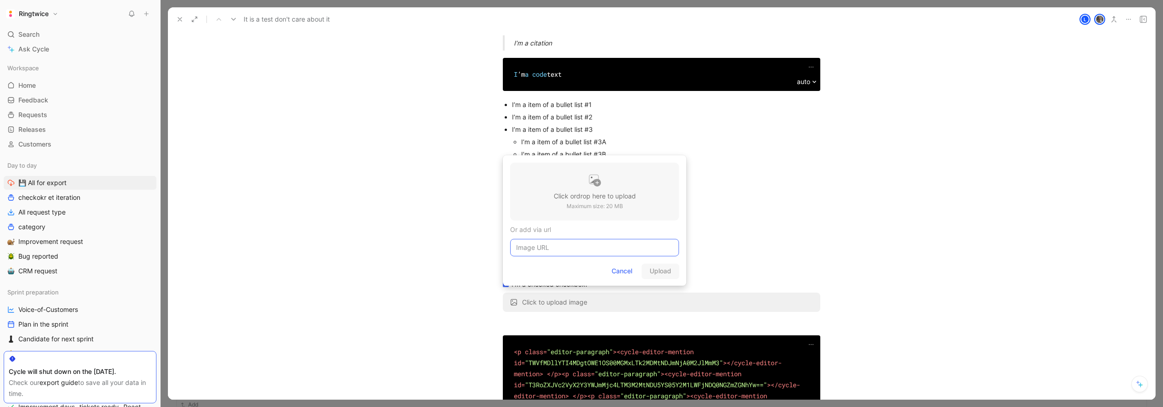
click at [561, 247] on input at bounding box center [594, 247] width 169 height 17
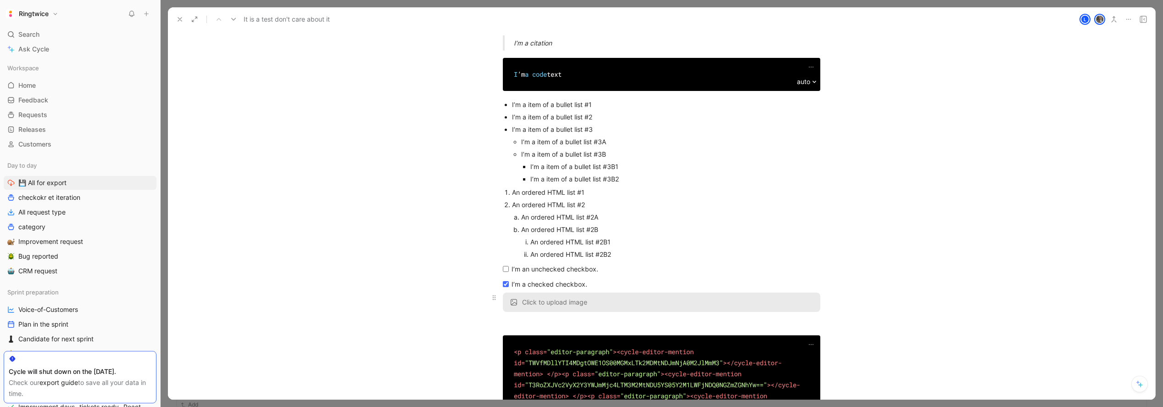
click at [572, 302] on span "Click to upload image" at bounding box center [554, 302] width 65 height 8
click at [595, 286] on div "I’m a checked checkbox." at bounding box center [665, 284] width 307 height 10
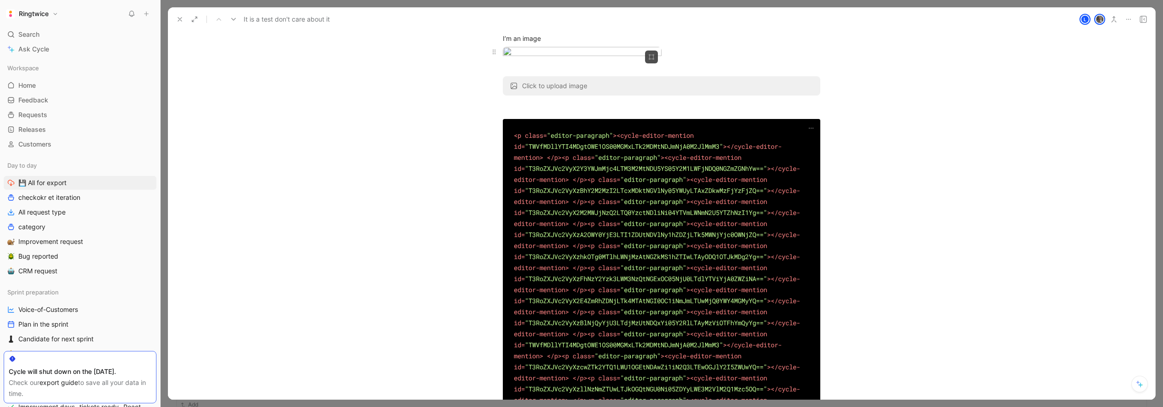
scroll to position [905, 0]
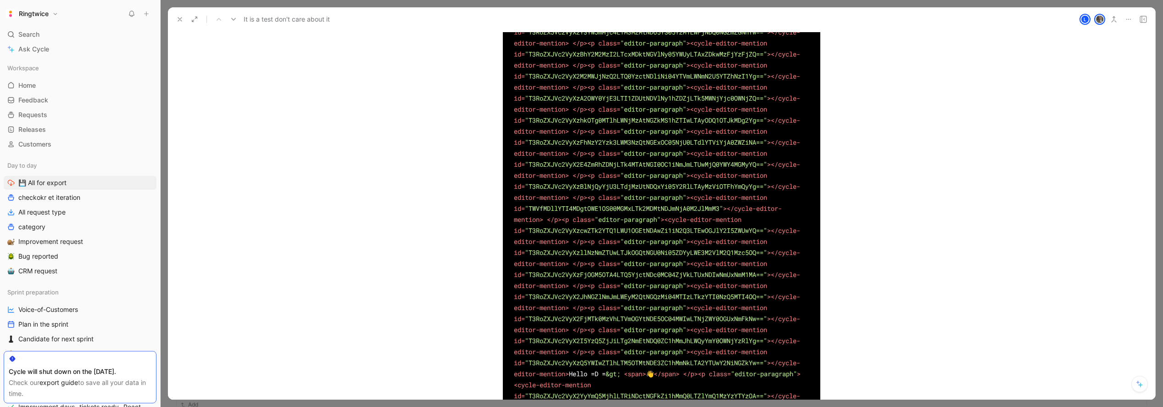
click at [488, 298] on span "Delete" at bounding box center [487, 300] width 19 height 8
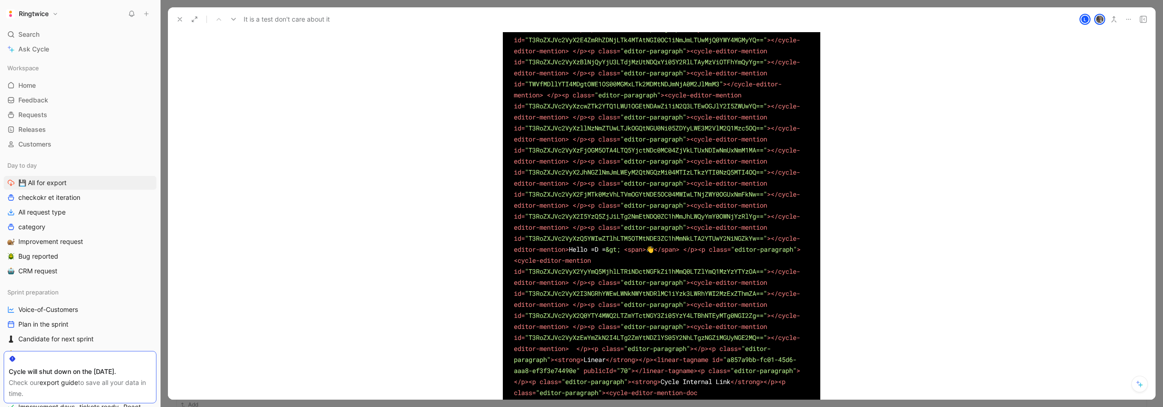
scroll to position [1007, 0]
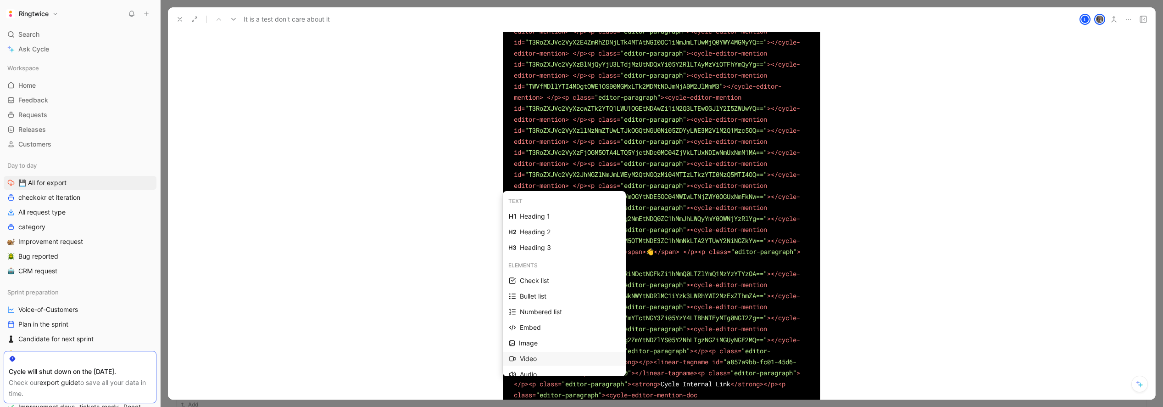
click at [565, 360] on div "Video" at bounding box center [570, 358] width 100 height 11
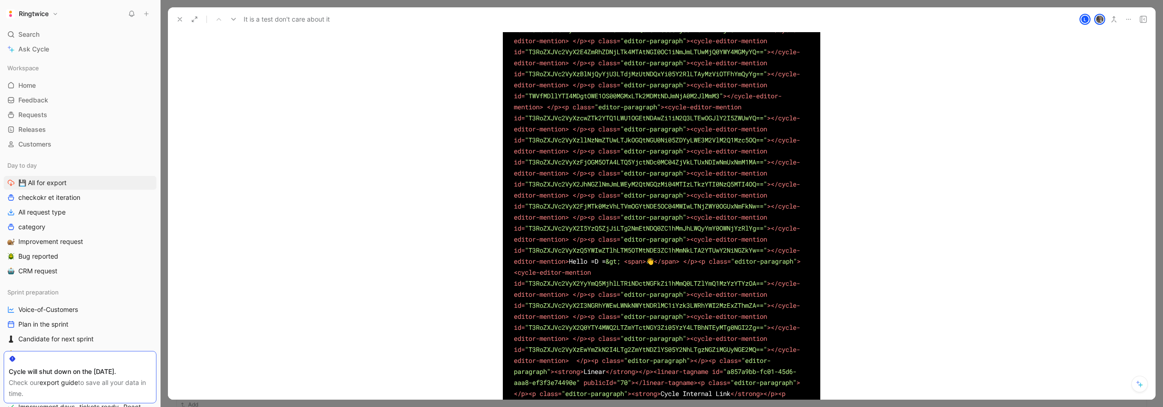
click at [578, 201] on div "< p class = "editor-paragraph" > < cycle-editor-mention id = "TWVfMDllYTI4MDgtO…" at bounding box center [662, 162] width 988 height 597
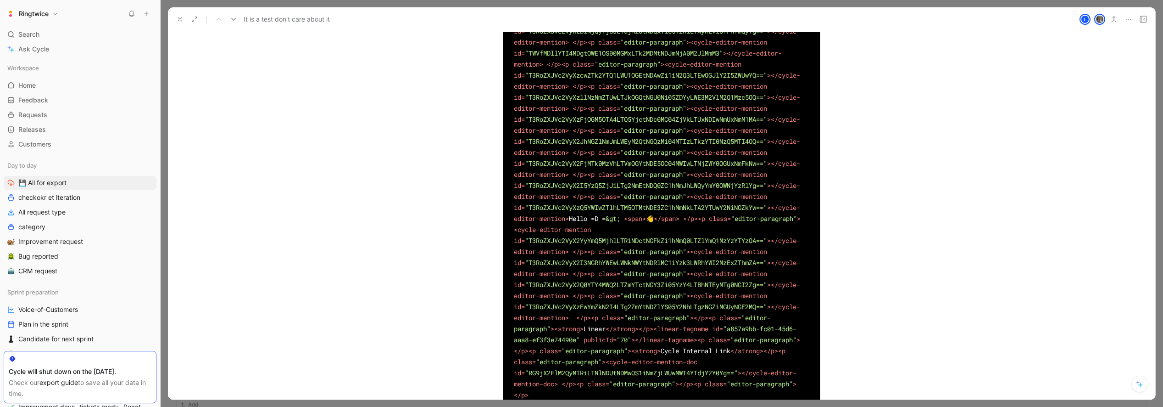
scroll to position [1117, 0]
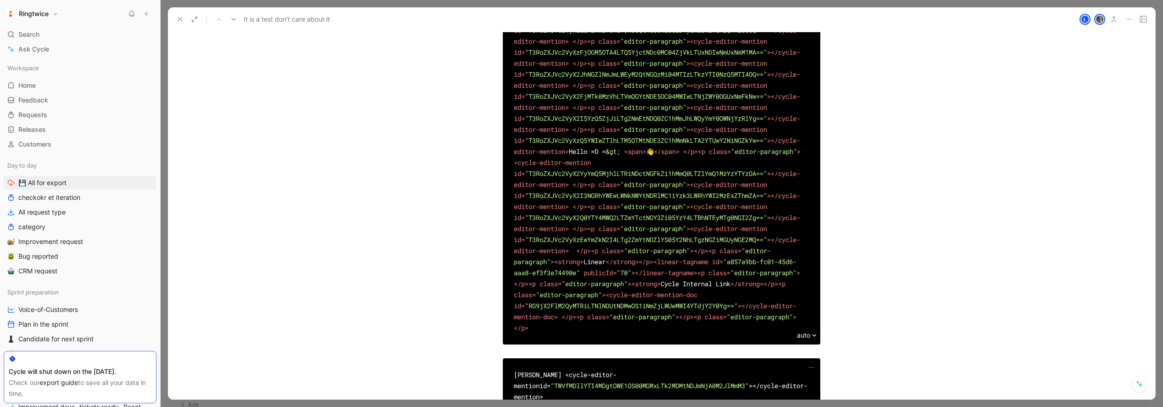
click at [501, 91] on div "< p class = "editor-paragraph" > < cycle-editor-mention id = "TWVfMDllYTI4MDgtO…" at bounding box center [662, 52] width 988 height 597
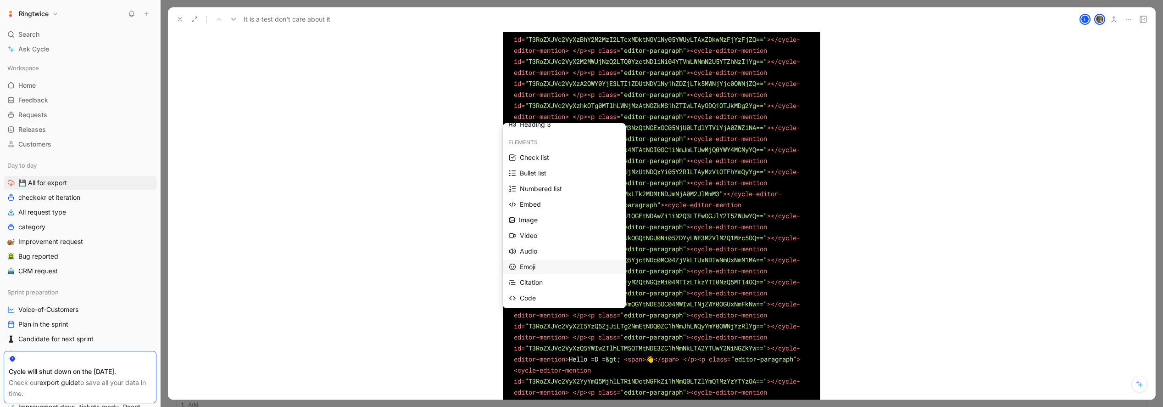
scroll to position [103, 0]
click at [590, 262] on icon at bounding box center [588, 262] width 4 height 4
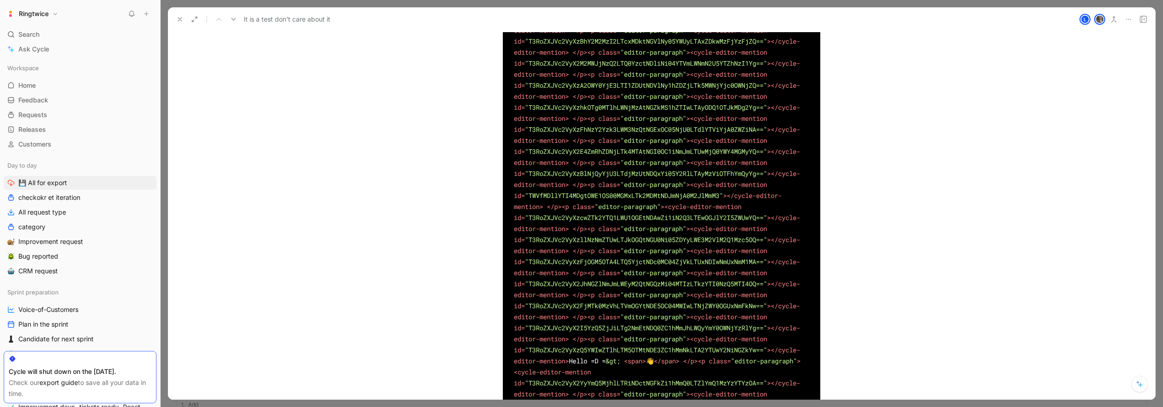
scroll to position [1630, 0]
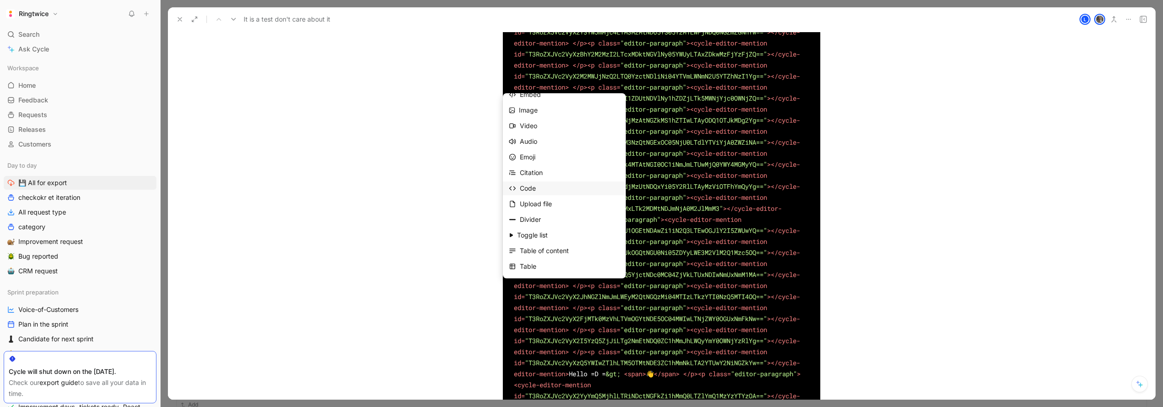
scroll to position [133, 0]
click at [538, 205] on div "Upload file" at bounding box center [570, 205] width 100 height 11
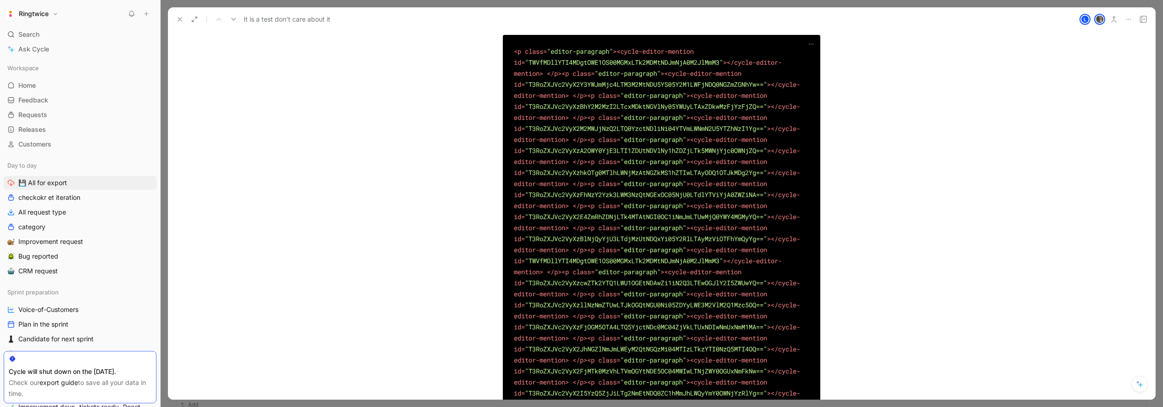
click at [514, 9] on div at bounding box center [662, 4] width 318 height 10
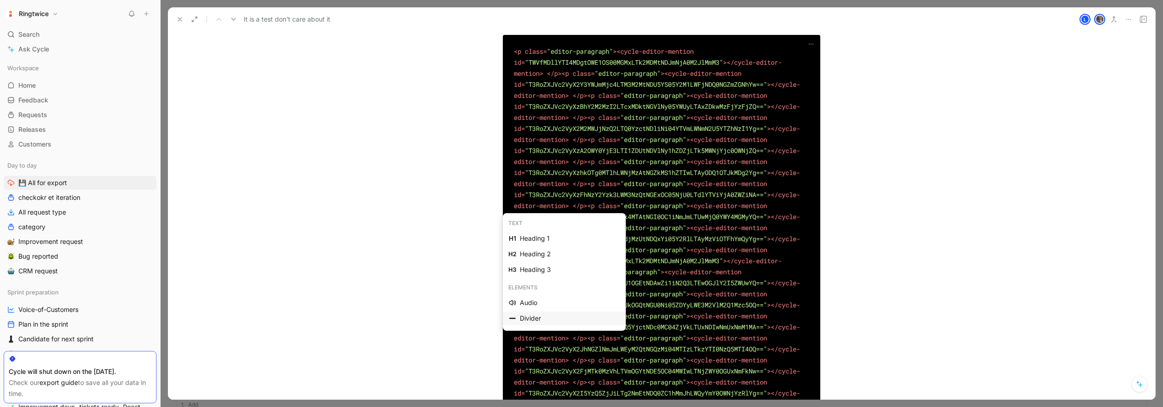
click at [536, 319] on div "Divider" at bounding box center [570, 318] width 100 height 11
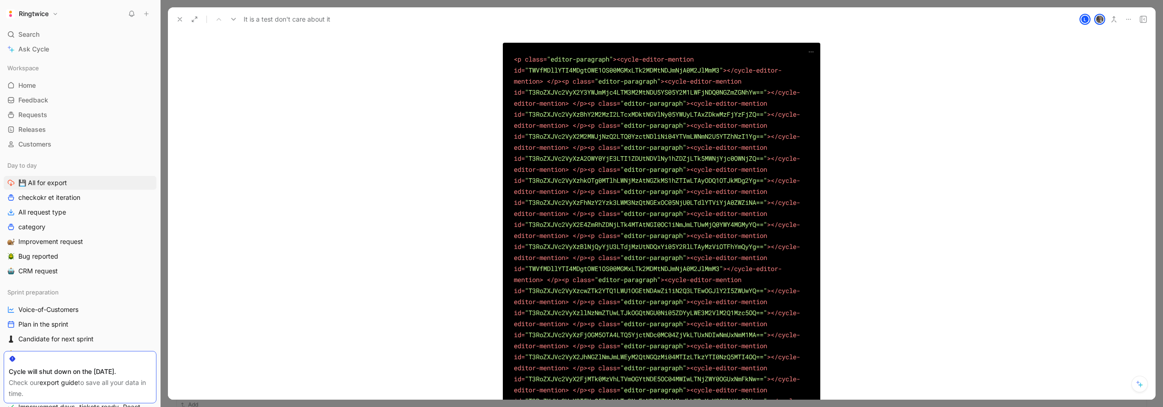
click at [524, 33] on div at bounding box center [662, 28] width 318 height 10
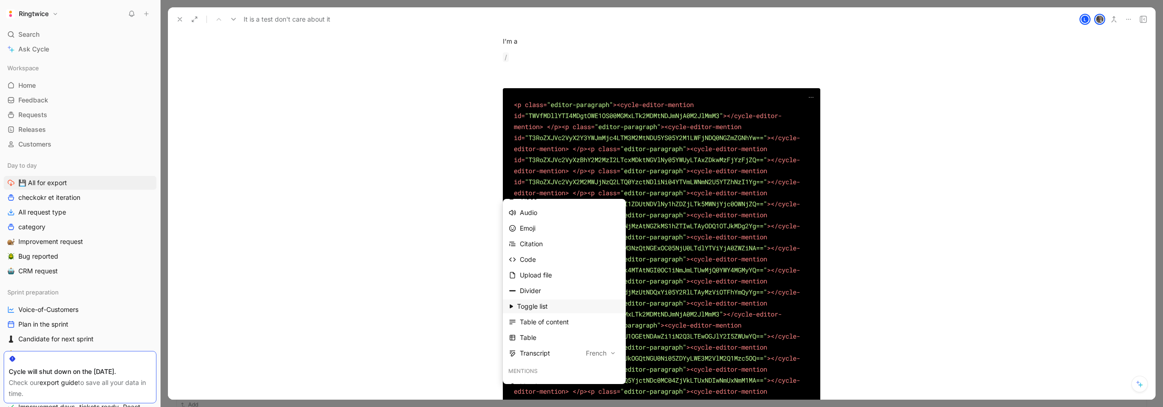
scroll to position [170, 0]
click at [558, 306] on div "Toggle list" at bounding box center [568, 305] width 103 height 11
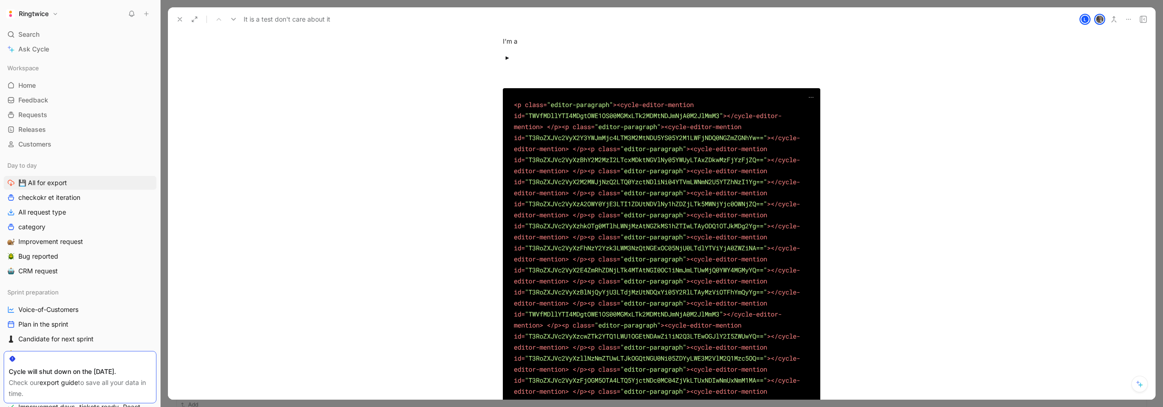
scroll to position [1686, 0]
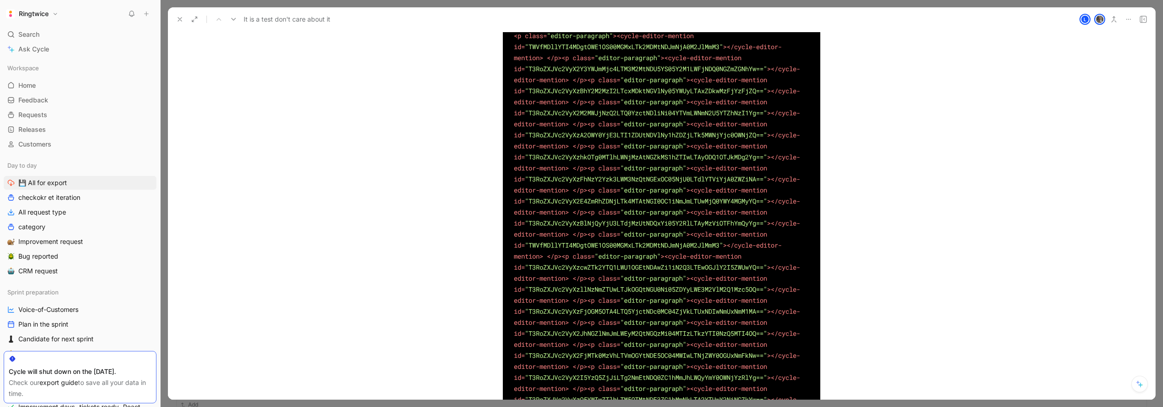
scroll to position [1706, 0]
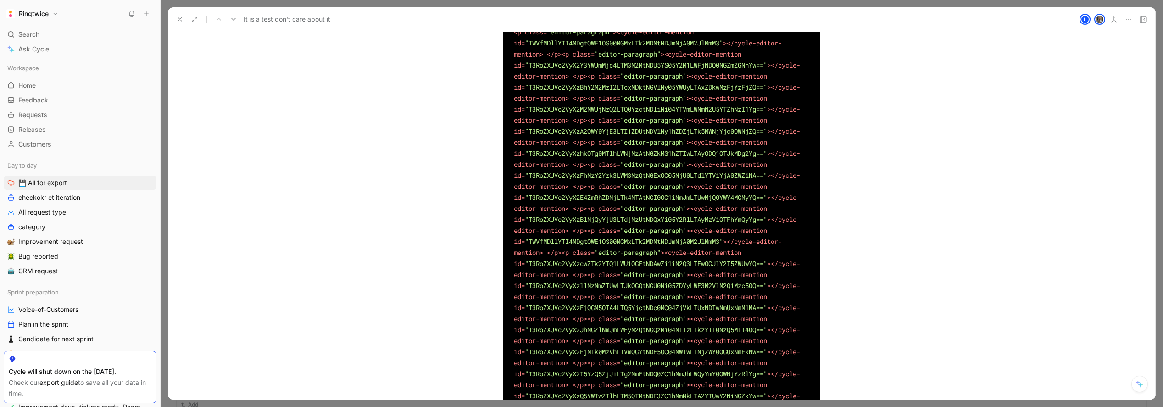
drag, startPoint x: 561, startPoint y: 308, endPoint x: 557, endPoint y: 304, distance: 5.8
drag, startPoint x: 559, startPoint y: 284, endPoint x: 491, endPoint y: 283, distance: 68.4
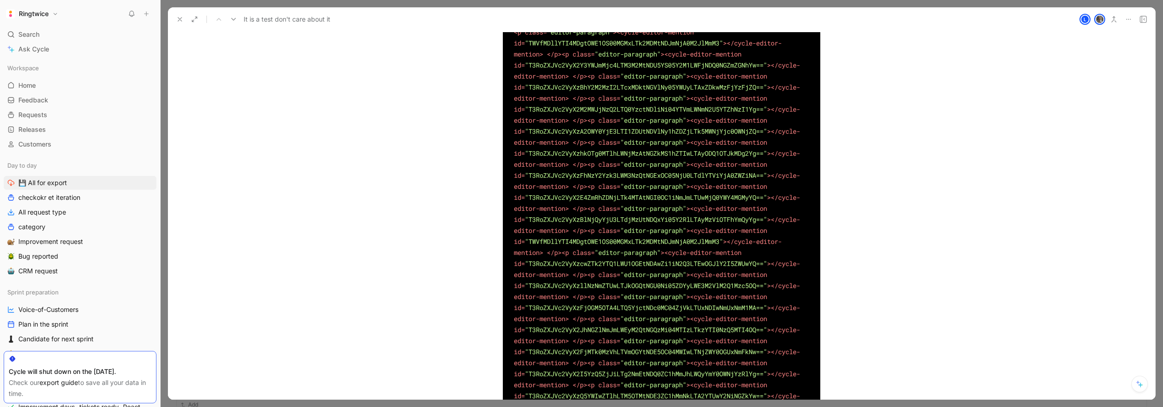
drag, startPoint x: 559, startPoint y: 283, endPoint x: 483, endPoint y: 284, distance: 76.2
click at [483, 284] on div "I m an H1 I’m an H2 I’m an H3 I’m a bold text I’m an italic text I’m an underli…" at bounding box center [662, 345] width 988 height 3643
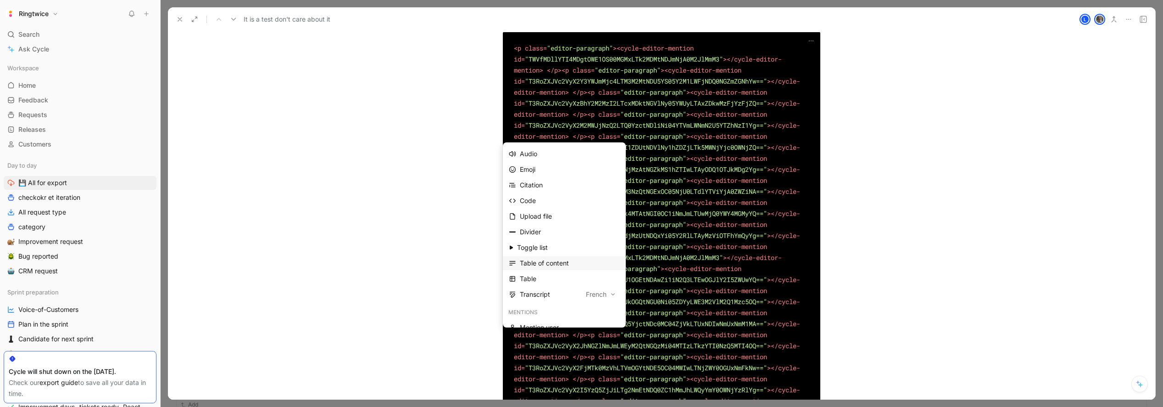
scroll to position [173, 0]
click at [559, 262] on div "Table of content" at bounding box center [570, 261] width 100 height 11
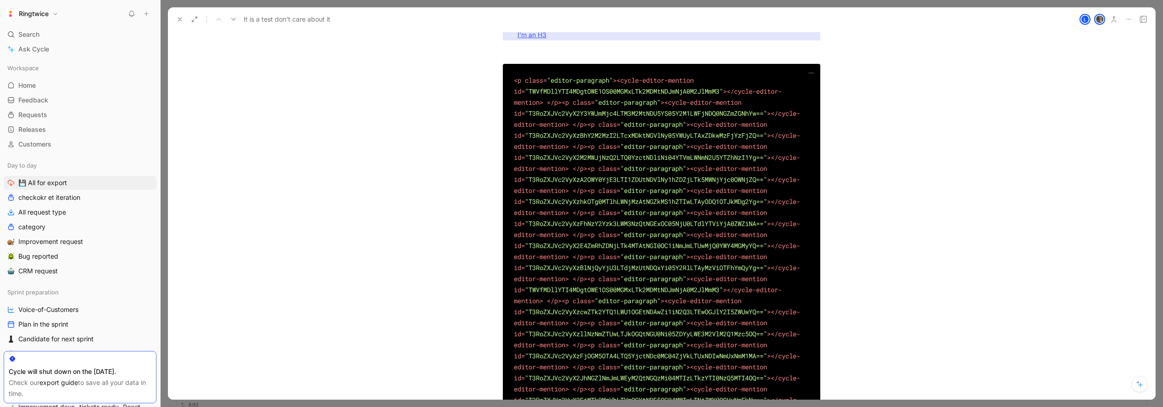
scroll to position [1824, 0]
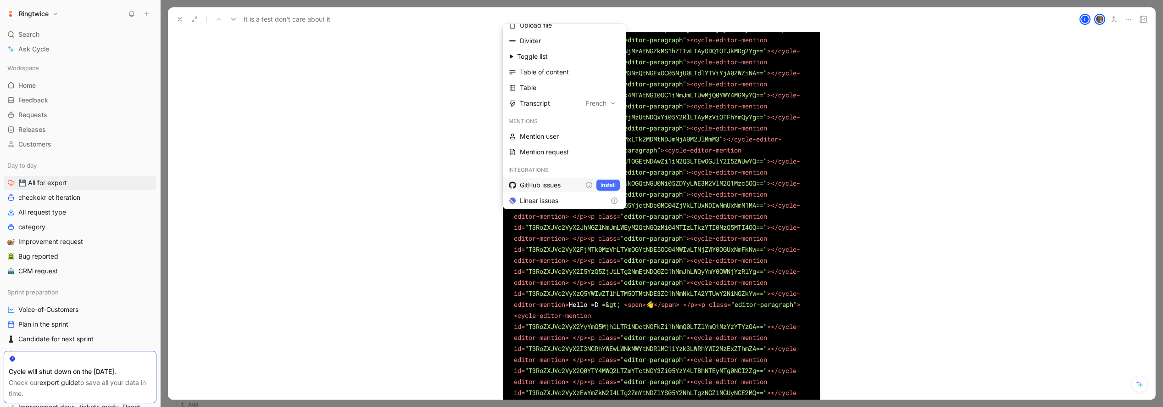
scroll to position [181, 0]
click at [537, 149] on div "Table" at bounding box center [570, 150] width 100 height 11
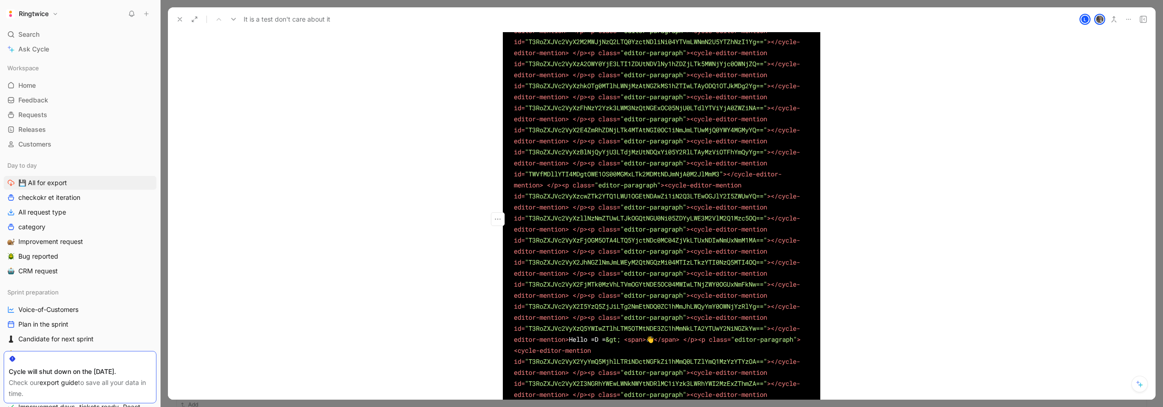
drag, startPoint x: 650, startPoint y: 222, endPoint x: 672, endPoint y: 222, distance: 22.5
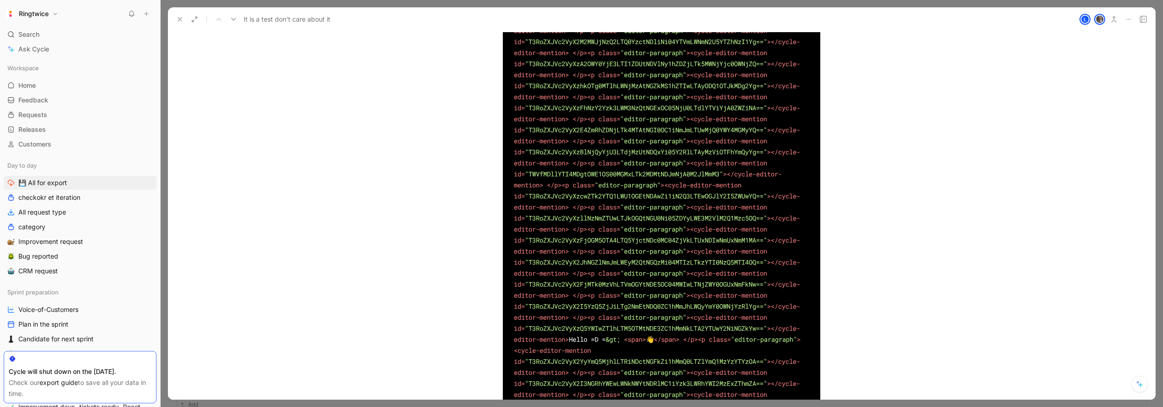
drag, startPoint x: 527, startPoint y: 220, endPoint x: 550, endPoint y: 219, distance: 22.5
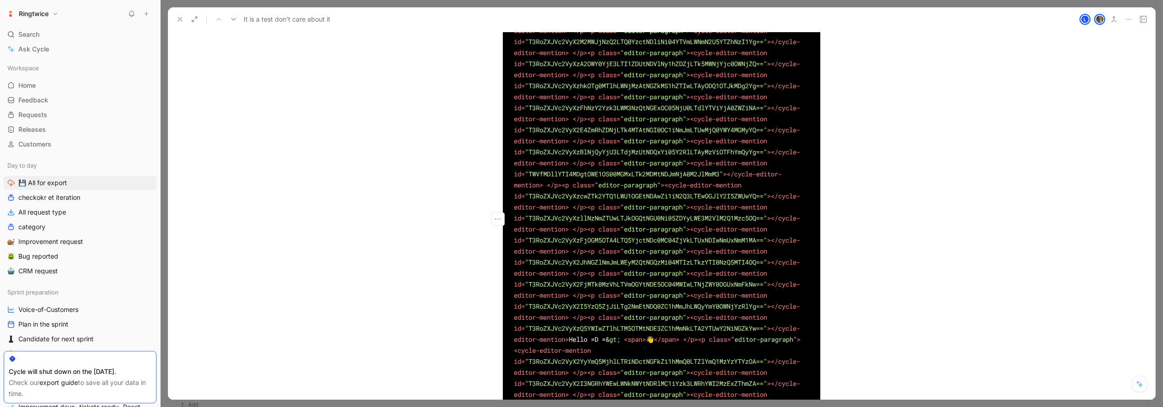
drag, startPoint x: 565, startPoint y: 236, endPoint x: 517, endPoint y: 251, distance: 50.5
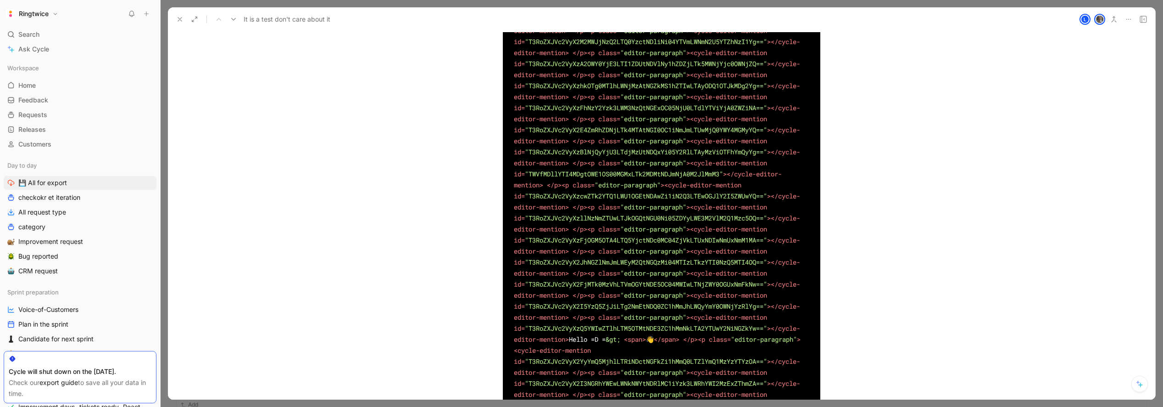
drag, startPoint x: 537, startPoint y: 236, endPoint x: 508, endPoint y: 236, distance: 29.8
drag, startPoint x: 561, startPoint y: 253, endPoint x: 586, endPoint y: 249, distance: 25.1
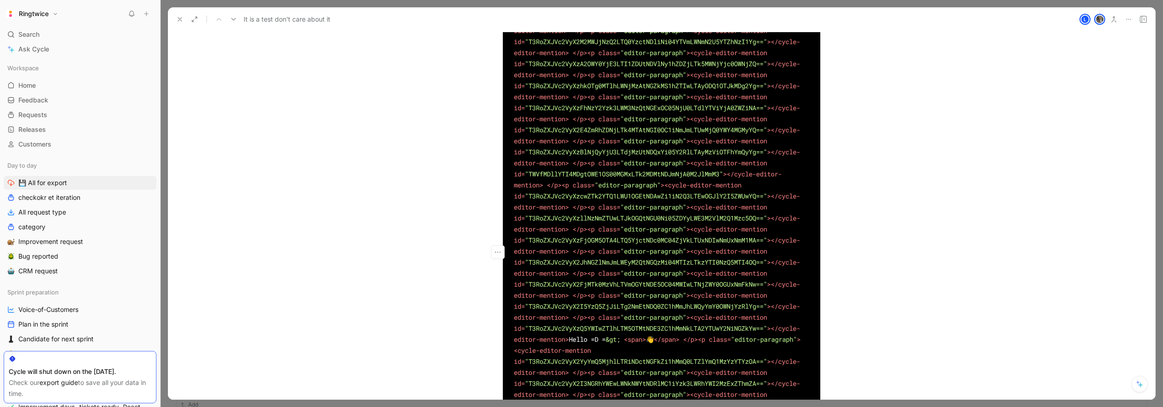
drag, startPoint x: 527, startPoint y: 238, endPoint x: 518, endPoint y: 238, distance: 9.2
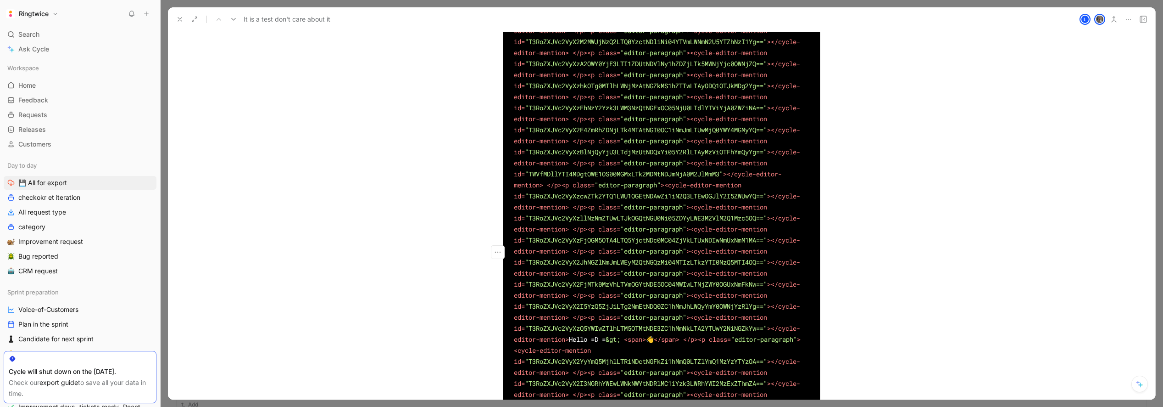
drag, startPoint x: 665, startPoint y: 254, endPoint x: 615, endPoint y: 253, distance: 50.0
drag, startPoint x: 746, startPoint y: 252, endPoint x: 662, endPoint y: 235, distance: 86.3
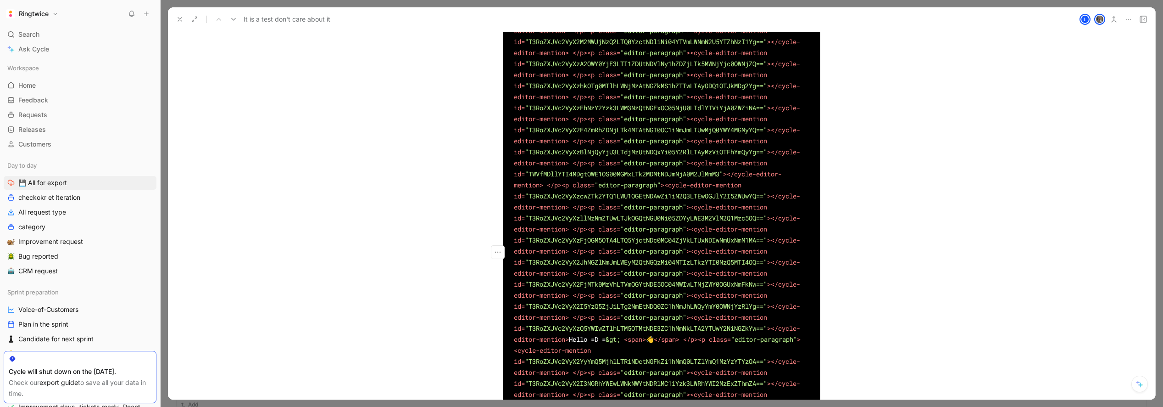
drag, startPoint x: 641, startPoint y: 249, endPoint x: 624, endPoint y: 265, distance: 23.4
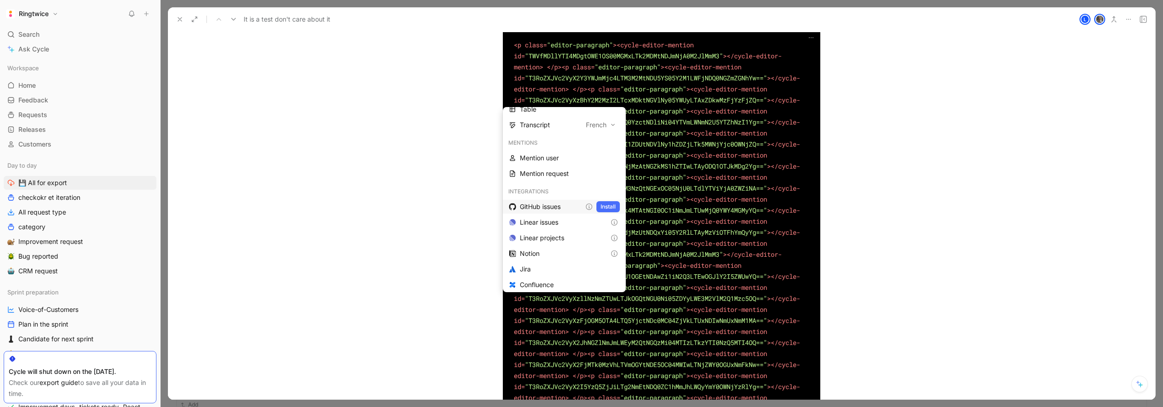
scroll to position [311, 0]
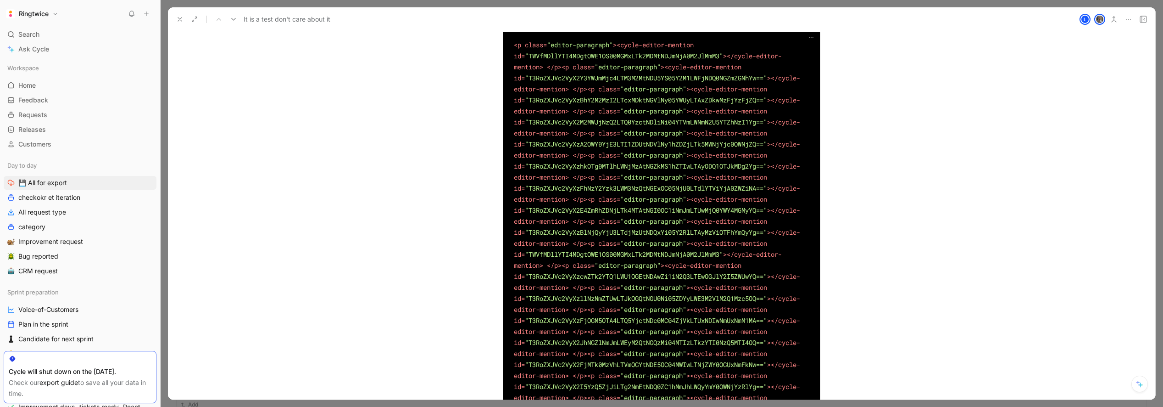
scroll to position [1998, 0]
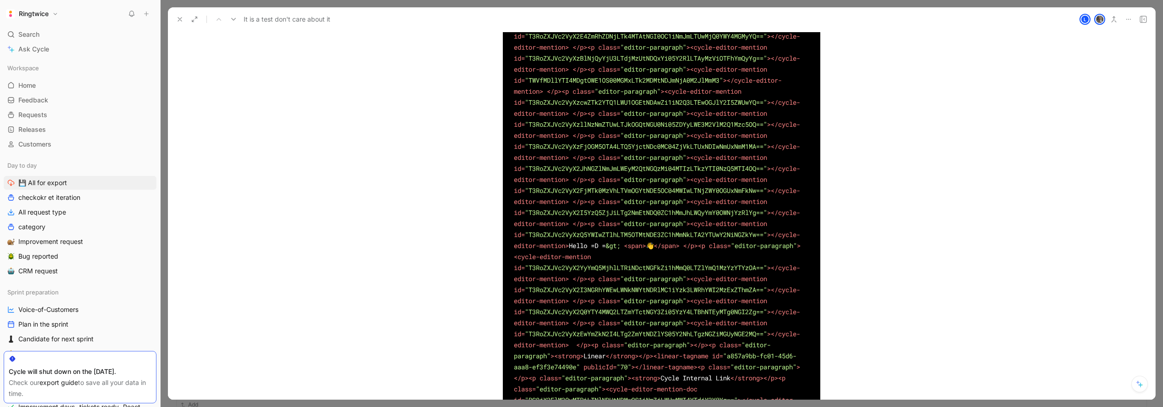
click at [498, 197] on div "< p class = "editor-paragraph" > < cycle-editor-mention id = "TWVfMDllYTI4MDgtO…" at bounding box center [662, 147] width 352 height 584
click at [514, 196] on pre "< p class = "editor-paragraph" > < cycle-editor-mention id = "TWVfMDllYTI4MDgtO…" at bounding box center [662, 147] width 318 height 584
click at [498, 193] on div "< p class = "editor-paragraph" > < cycle-editor-mention id = "TWVfMDllYTI4MDgtO…" at bounding box center [662, 147] width 352 height 584
click at [492, 197] on div "< p class = "editor-paragraph" > < cycle-editor-mention id = "TWVfMDllYTI4MDgtO…" at bounding box center [662, 147] width 352 height 584
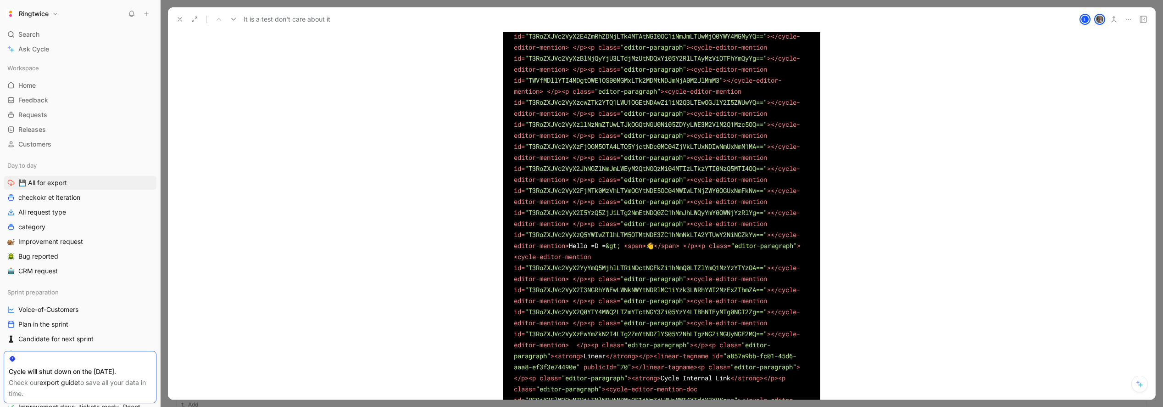
drag, startPoint x: 490, startPoint y: 208, endPoint x: 503, endPoint y: 212, distance: 14.1
click at [490, 208] on div "< p class = "editor-paragraph" > < cycle-editor-mention id = "TWVfMDllYTI4MDgtO…" at bounding box center [662, 147] width 352 height 584
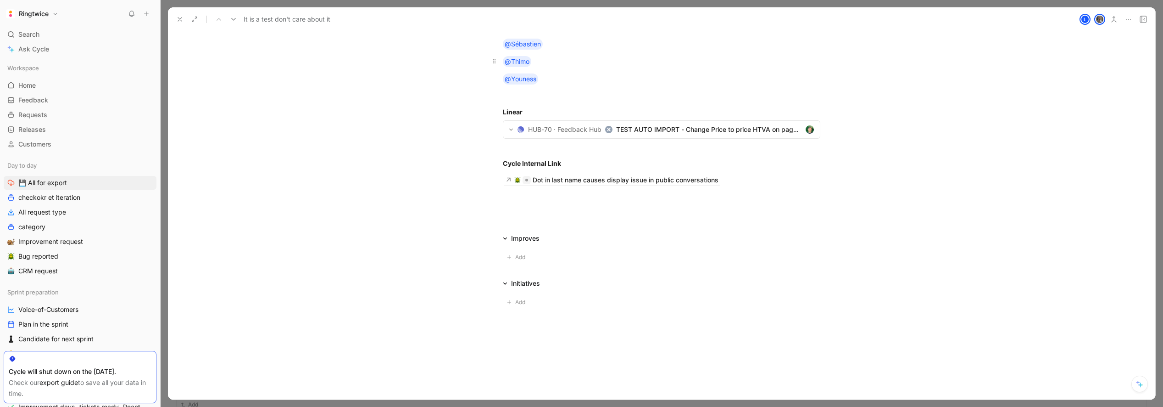
scroll to position [4035, 0]
drag, startPoint x: 499, startPoint y: 123, endPoint x: 598, endPoint y: 374, distance: 269.6
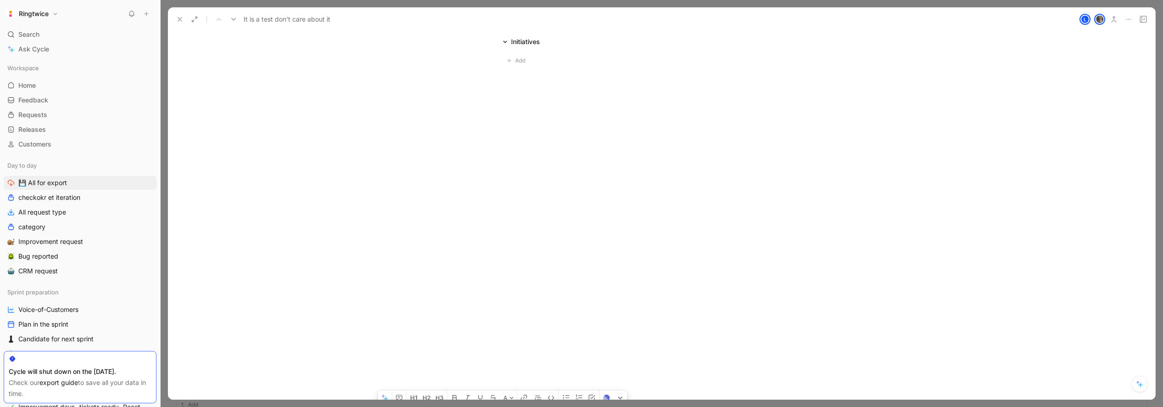
scroll to position [4187, 0]
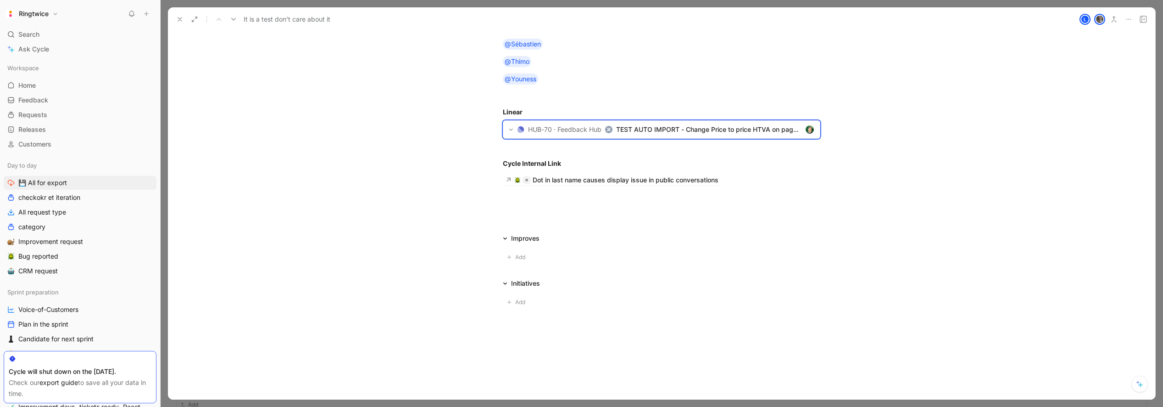
click at [693, 222] on div at bounding box center [662, 216] width 988 height 11
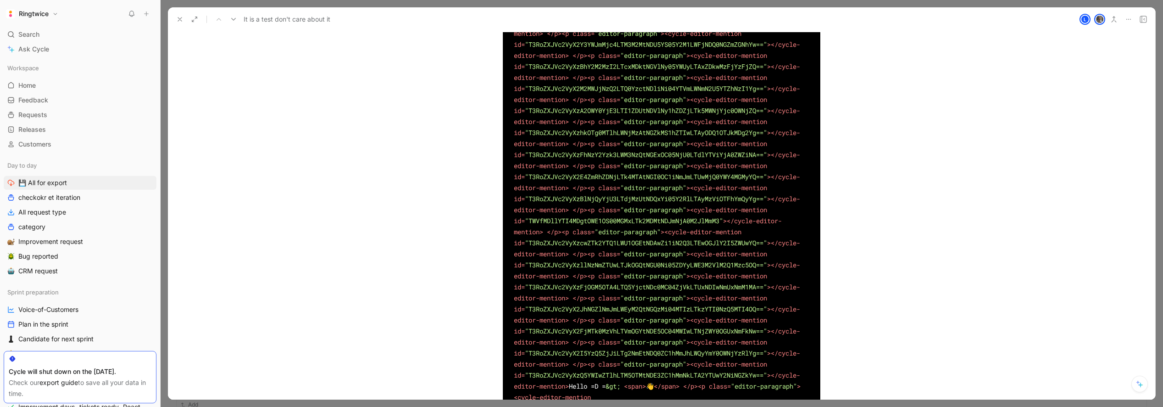
scroll to position [1857, 0]
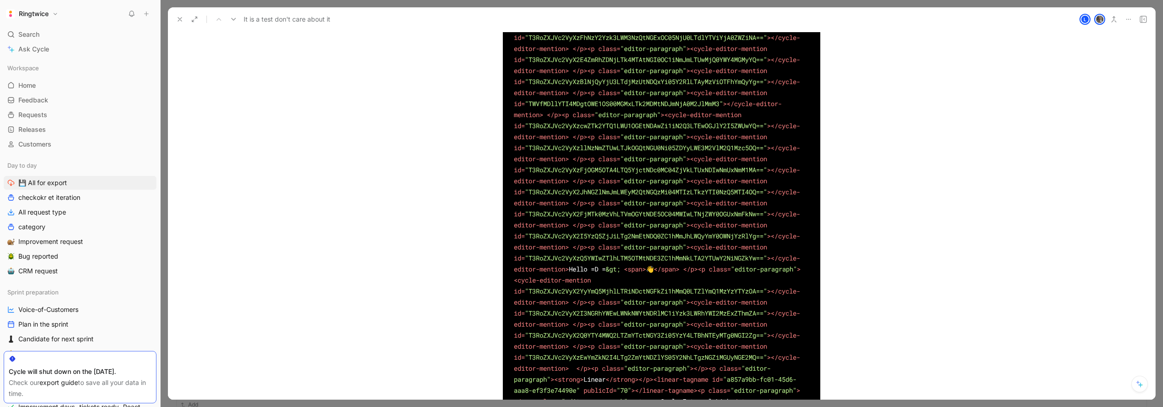
scroll to position [2502, 0]
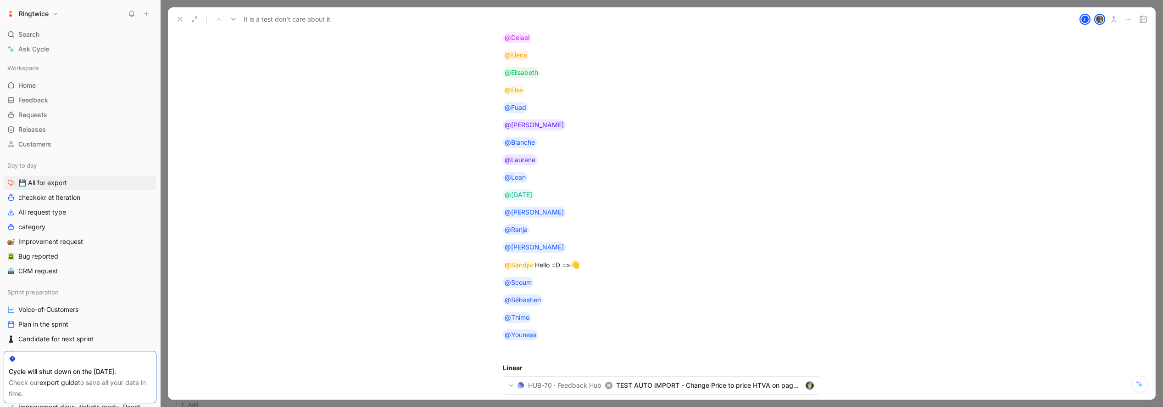
scroll to position [1928, 0]
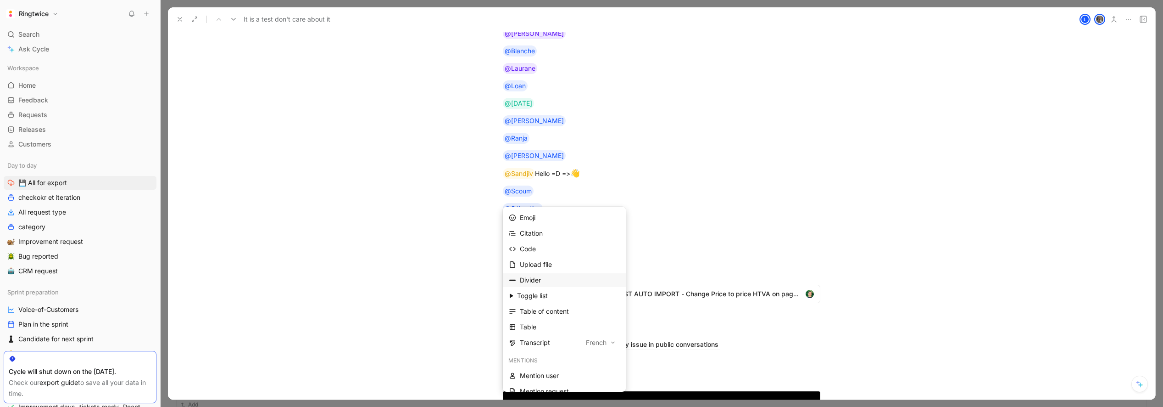
scroll to position [162, 0]
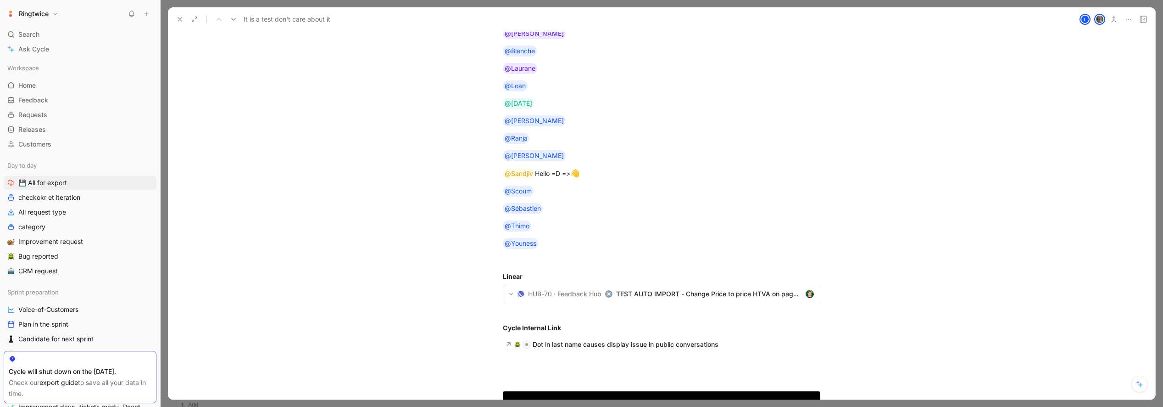
drag, startPoint x: 521, startPoint y: 198, endPoint x: 500, endPoint y: 197, distance: 21.1
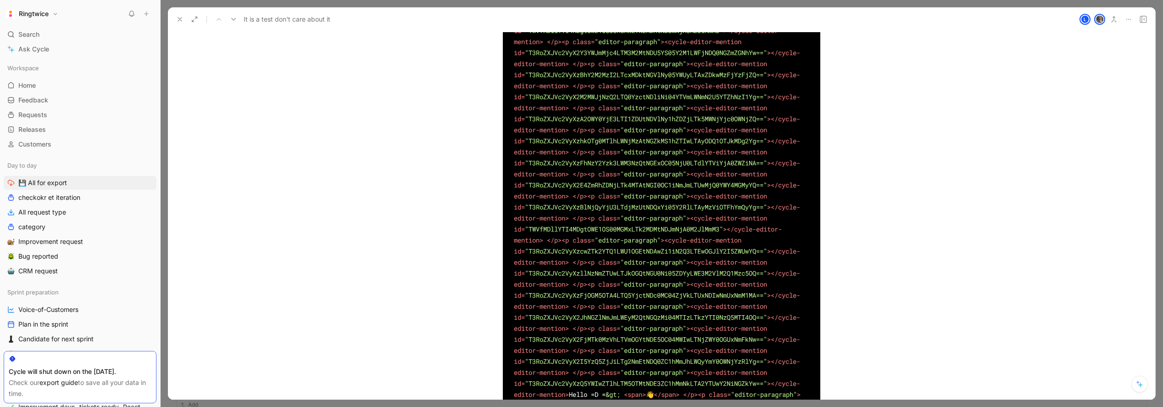
scroll to position [2404, 0]
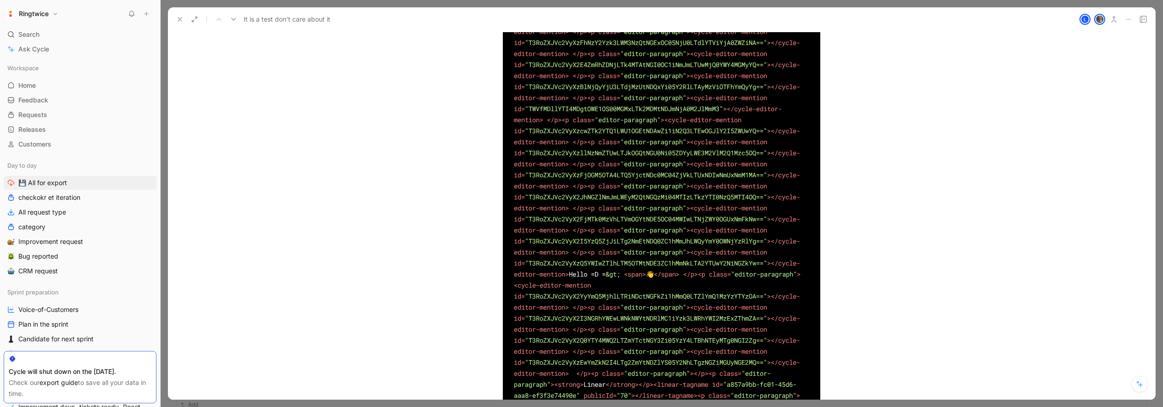
drag, startPoint x: 564, startPoint y: 101, endPoint x: 490, endPoint y: 105, distance: 74.0
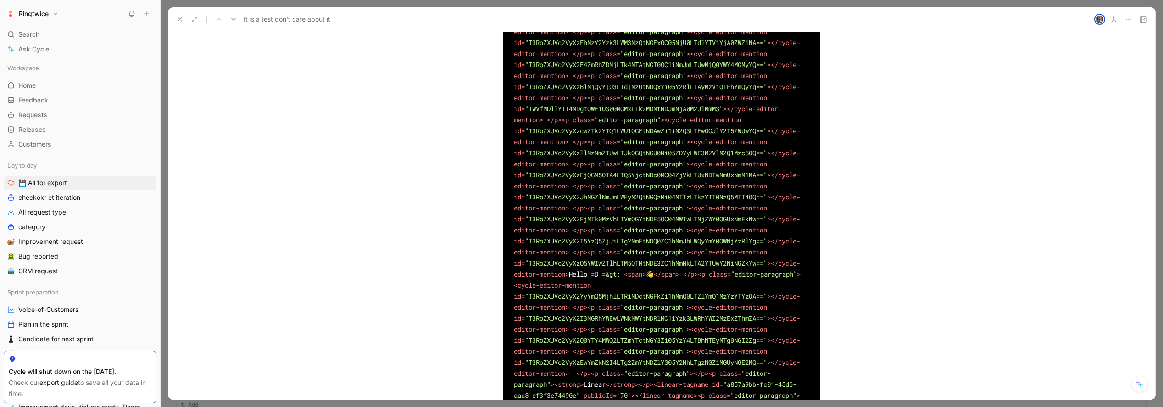
drag, startPoint x: 576, startPoint y: 156, endPoint x: 499, endPoint y: 155, distance: 76.7
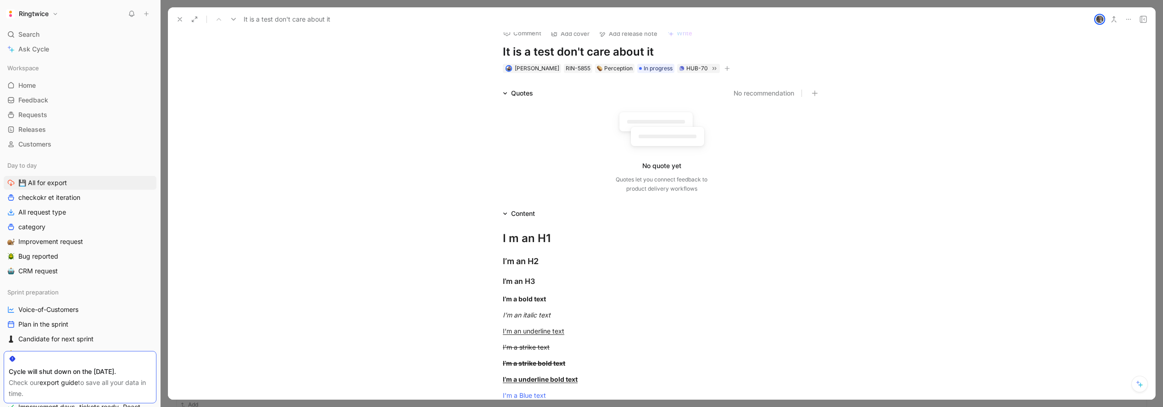
scroll to position [0, 0]
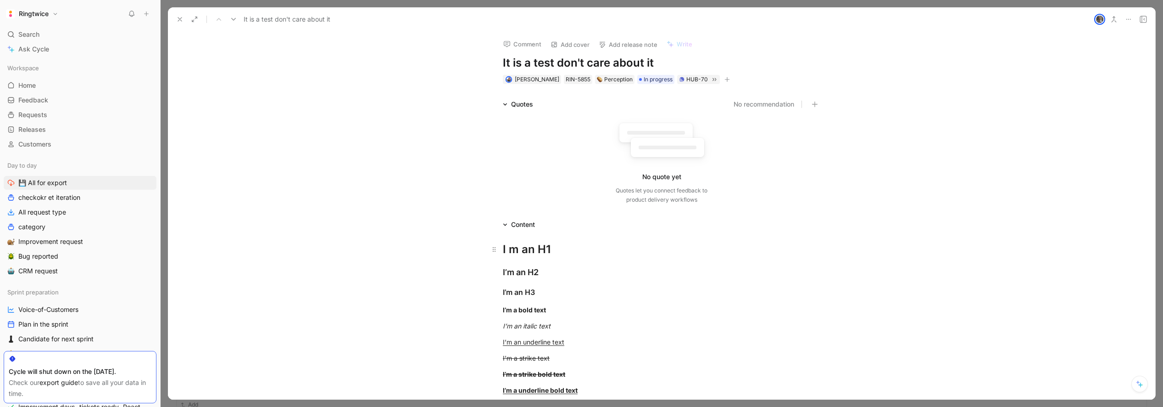
click at [629, 241] on div "I m an H1" at bounding box center [662, 249] width 318 height 17
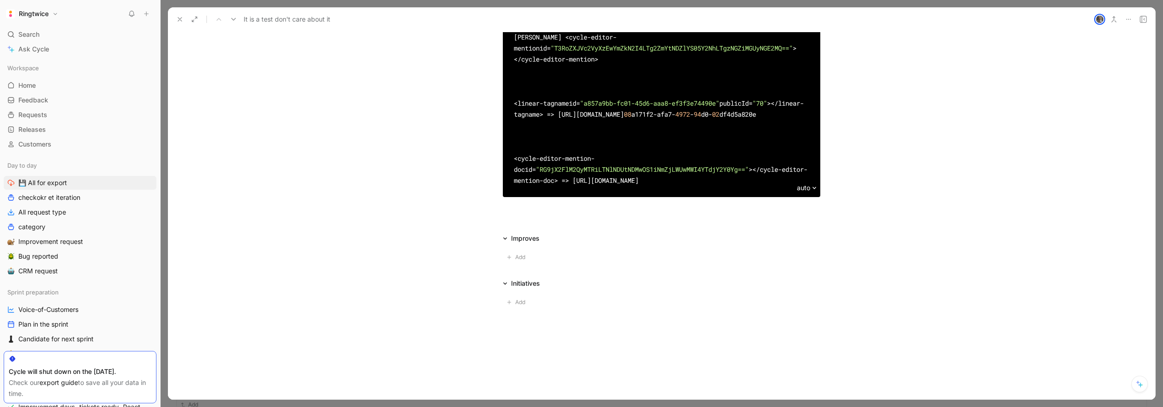
scroll to position [4291, 0]
click at [505, 239] on icon at bounding box center [505, 238] width 4 height 2
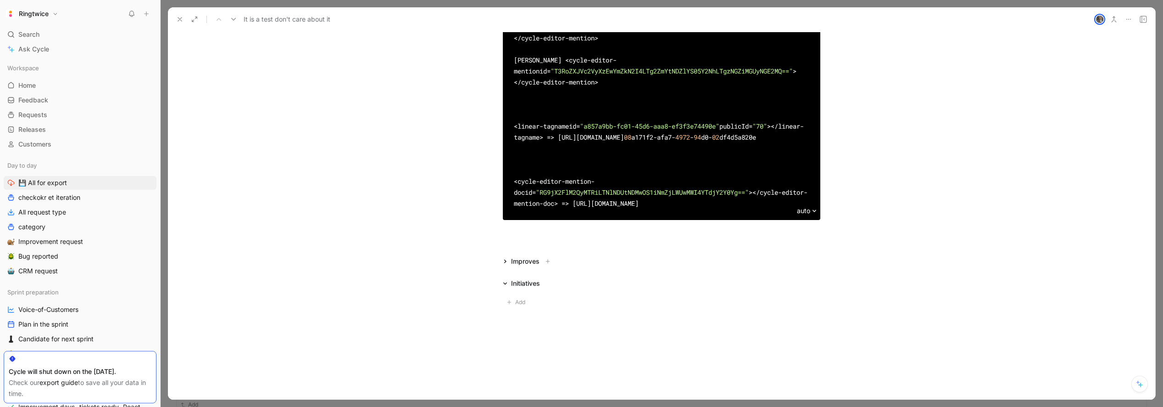
click at [504, 260] on icon at bounding box center [505, 261] width 5 height 5
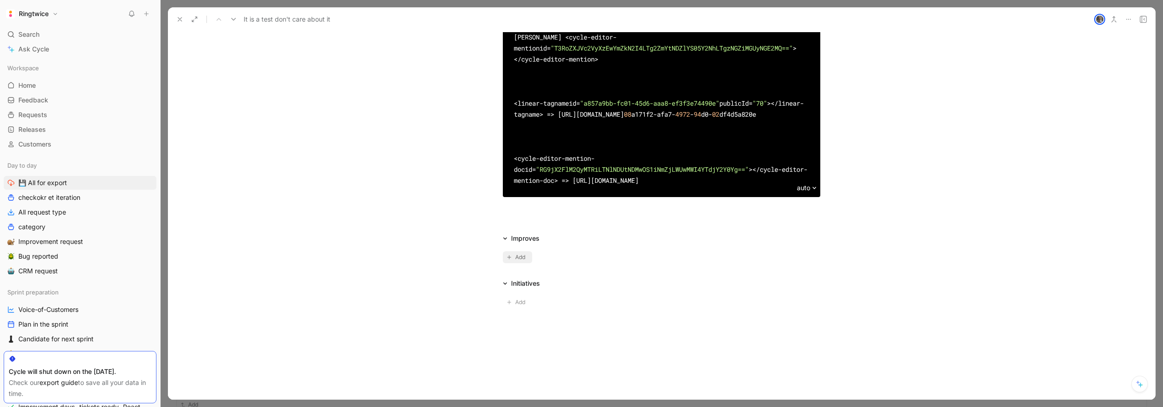
click at [516, 254] on span "Add" at bounding box center [521, 256] width 13 height 9
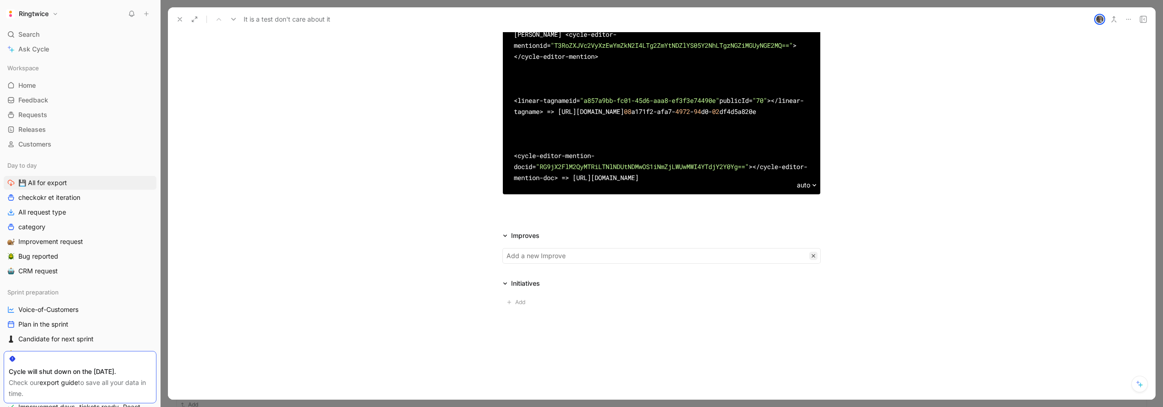
click at [813, 258] on icon "button" at bounding box center [813, 255] width 5 height 5
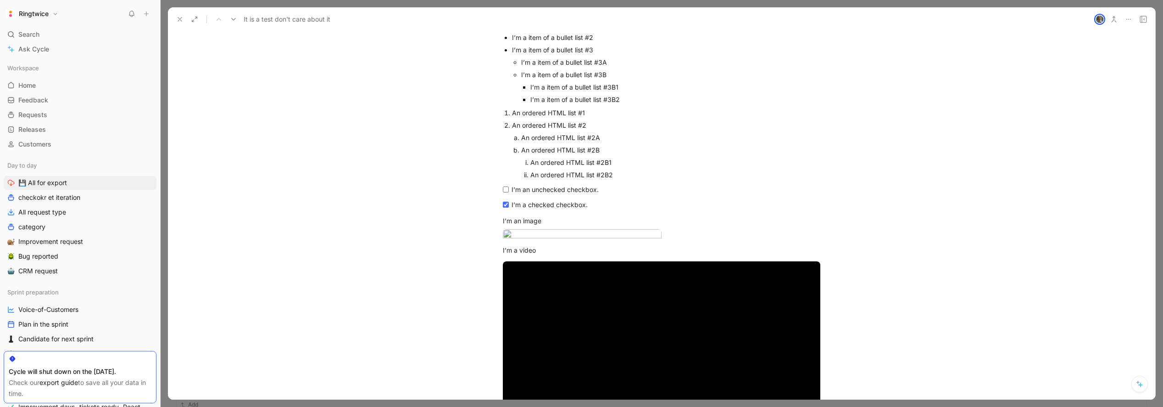
scroll to position [0, 0]
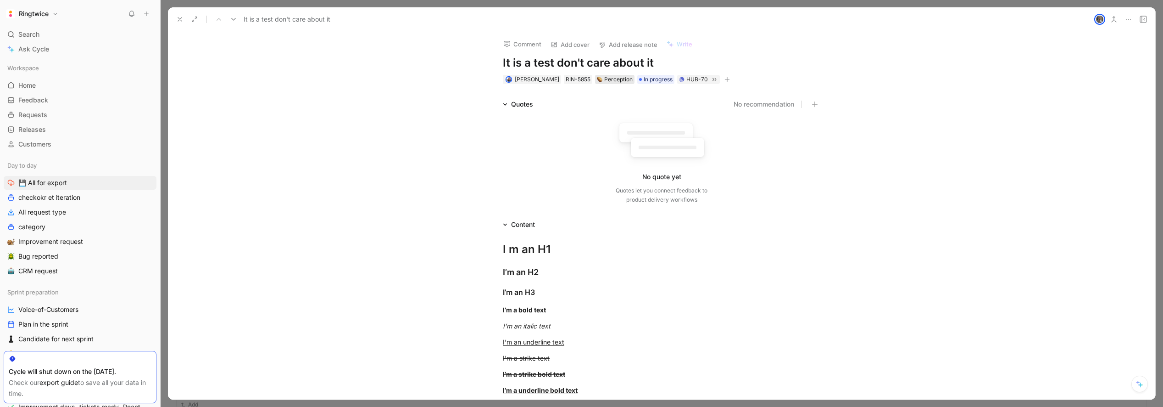
click at [620, 81] on div "Perception" at bounding box center [615, 79] width 36 height 9
click at [595, 185] on div "Bug" at bounding box center [632, 183] width 104 height 11
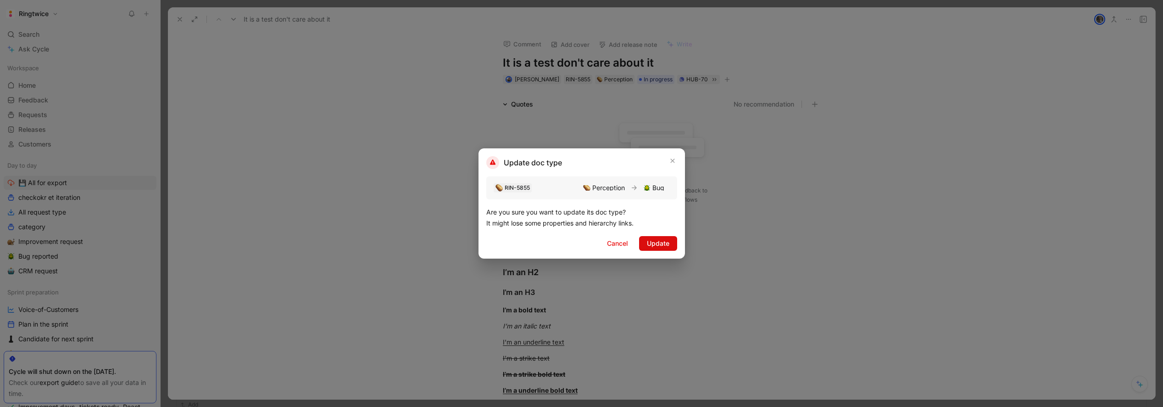
click at [658, 246] on span "Update" at bounding box center [658, 243] width 22 height 11
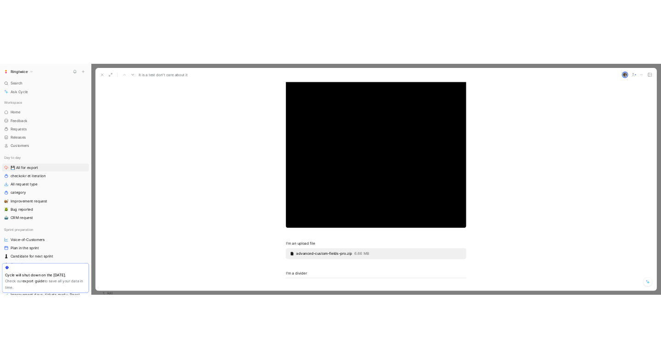
scroll to position [1234, 0]
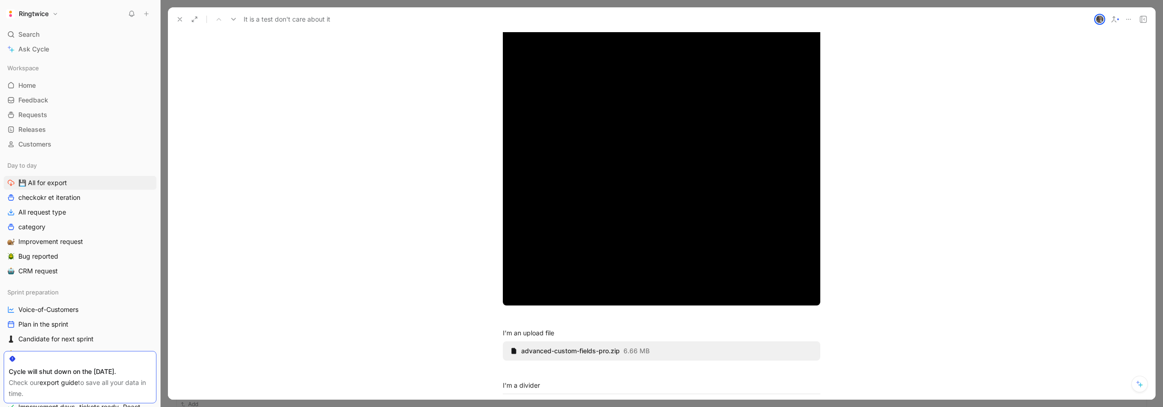
click at [182, 22] on icon at bounding box center [179, 19] width 7 height 7
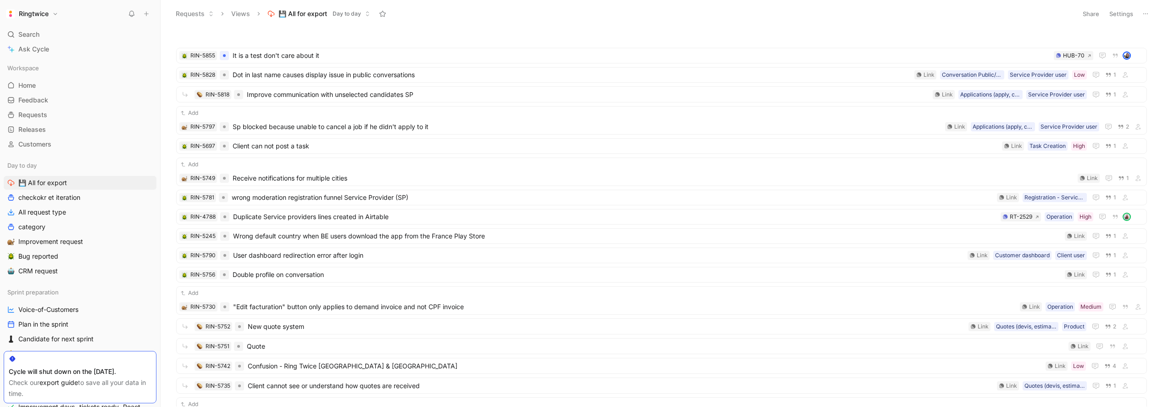
click at [1116, 15] on button "Settings" at bounding box center [1122, 13] width 32 height 13
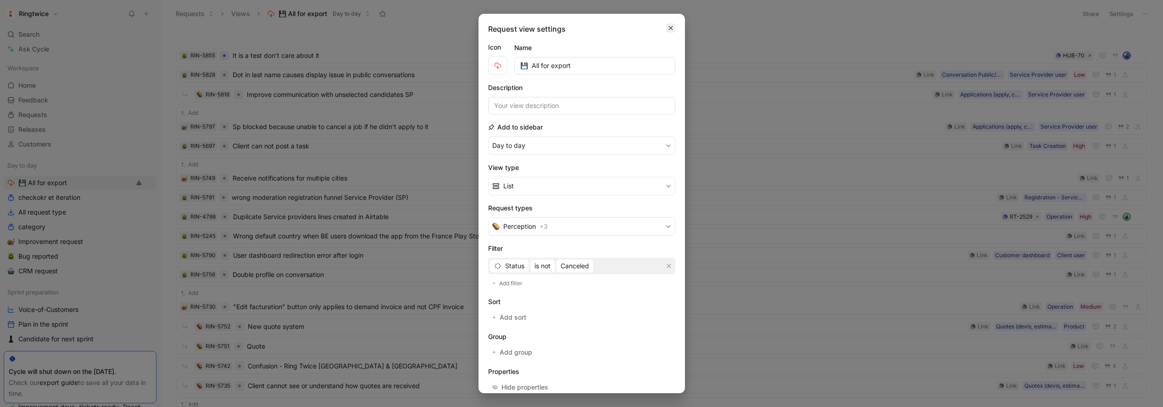
click at [674, 27] on button "button" at bounding box center [670, 27] width 9 height 9
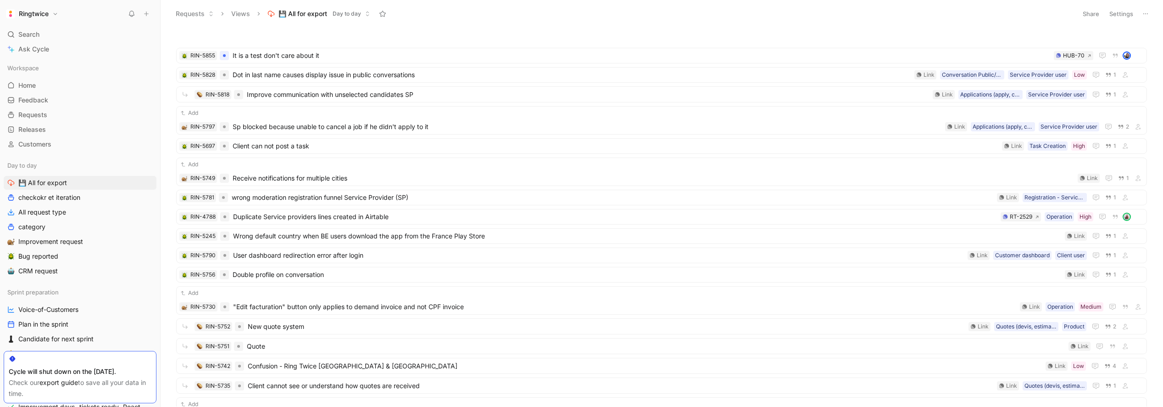
click at [1088, 12] on button "Share" at bounding box center [1091, 13] width 25 height 13
drag, startPoint x: 1039, startPoint y: 13, endPoint x: 1106, endPoint y: 12, distance: 67.5
click at [1039, 13] on html "Ringtwice Search ⌘ K Ask Cycle Workspace Home G then H Feedback G then F Reques…" at bounding box center [581, 203] width 1163 height 407
click at [1117, 11] on button "Settings" at bounding box center [1122, 13] width 32 height 13
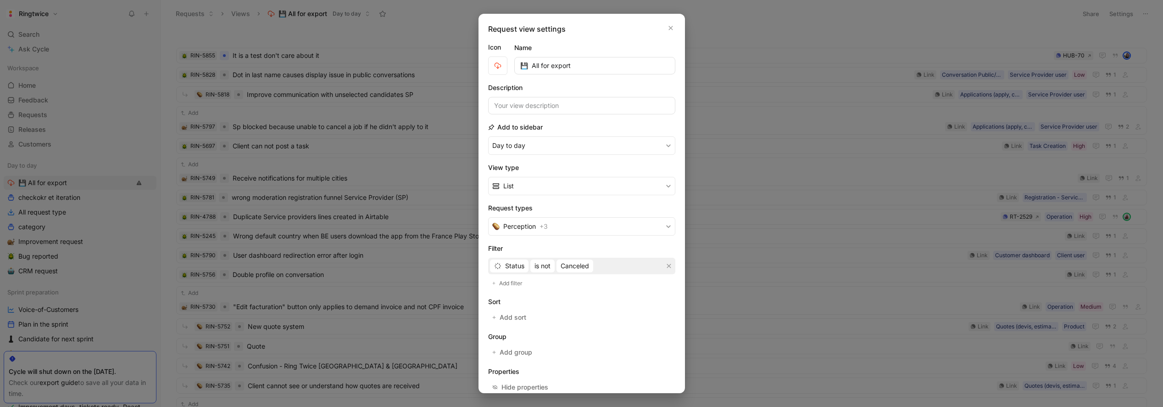
click at [883, 32] on div at bounding box center [581, 203] width 1163 height 407
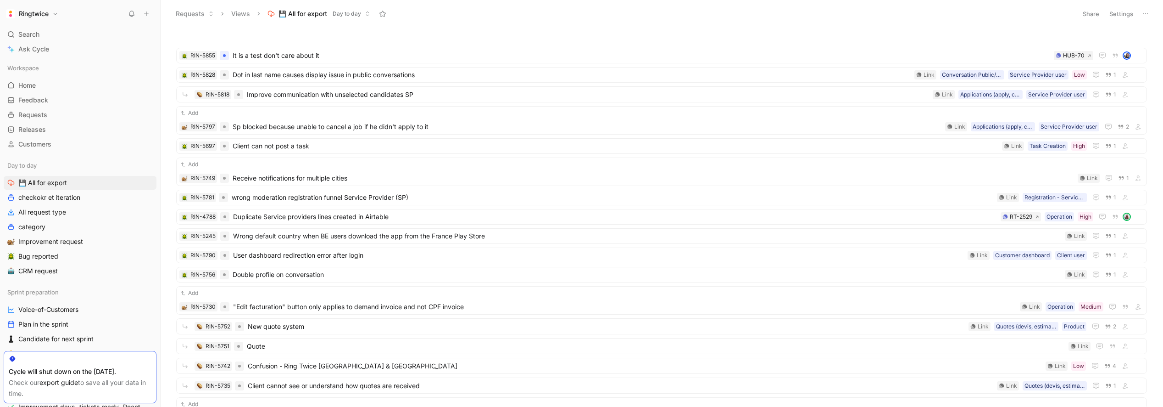
click at [1144, 13] on use at bounding box center [1146, 13] width 5 height 1
click at [1096, 47] on span "Export in CSV" at bounding box center [1100, 47] width 42 height 8
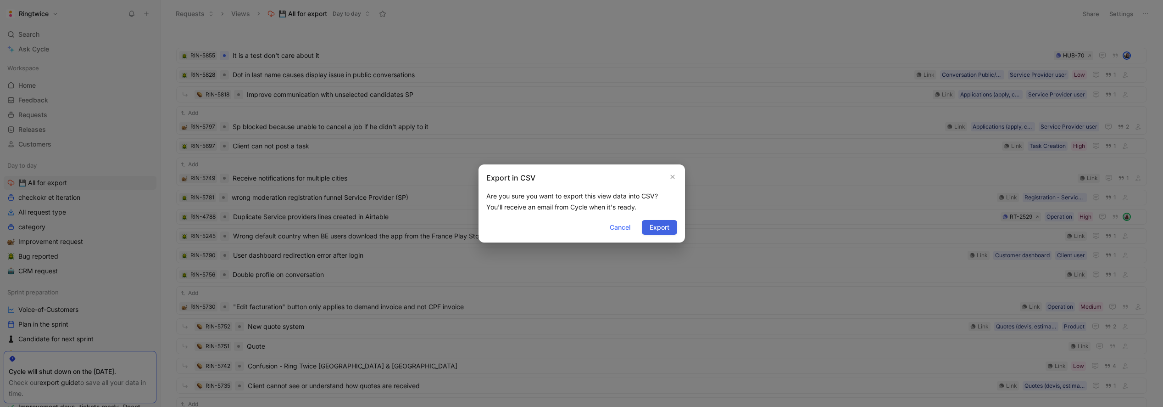
click at [654, 227] on span "Export" at bounding box center [660, 227] width 20 height 11
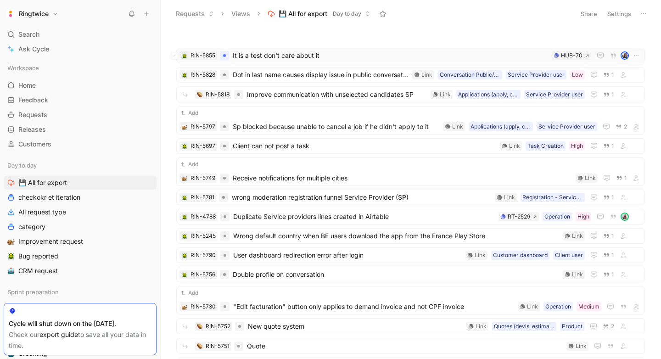
click at [252, 54] on span "It is a test don't care about it" at bounding box center [390, 55] width 315 height 11
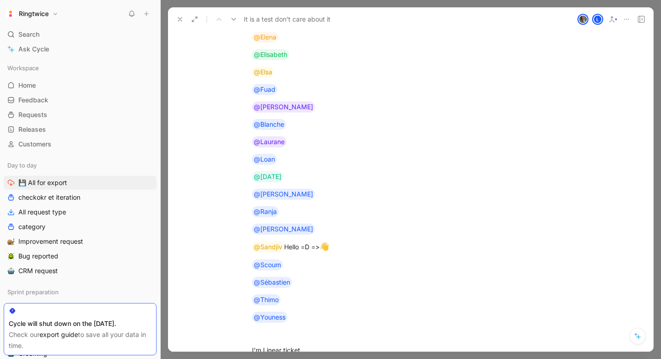
scroll to position [1807, 0]
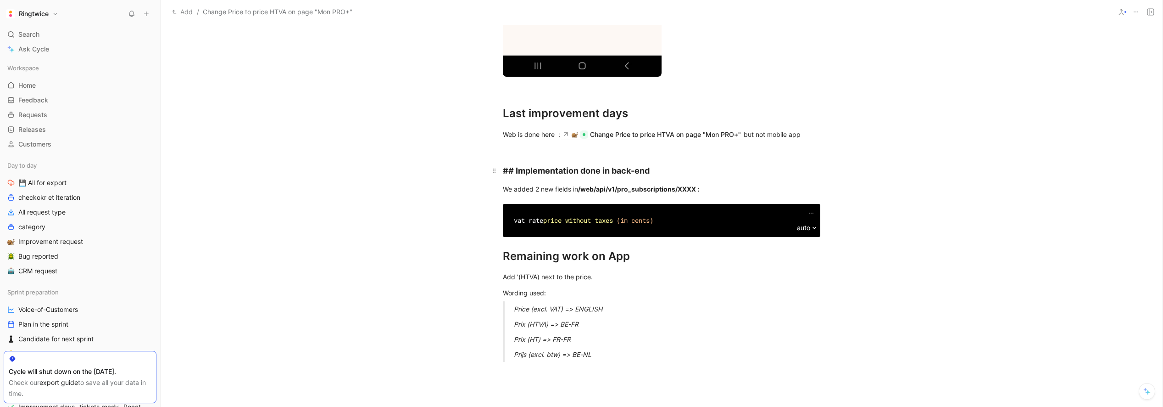
scroll to position [605, 0]
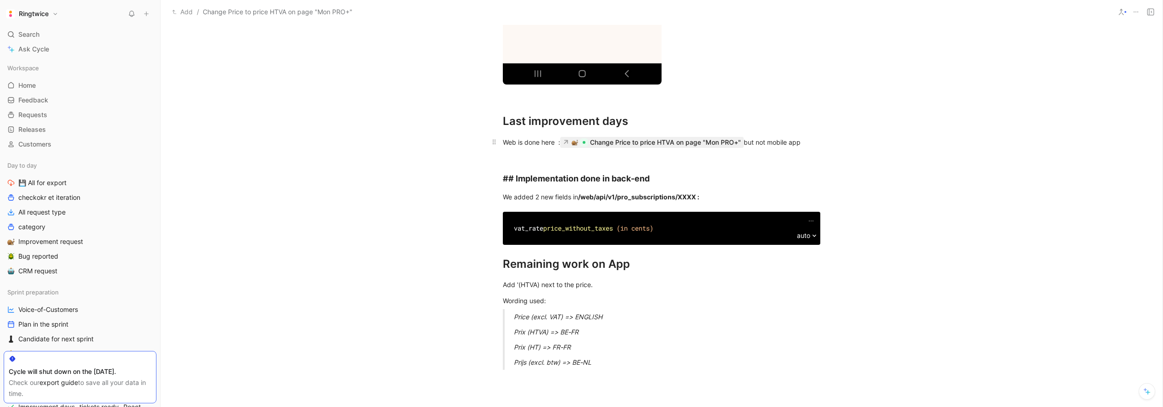
click at [615, 143] on div "Change Price to price HTVA on page "Mon PRO+"" at bounding box center [665, 142] width 151 height 11
drag, startPoint x: 651, startPoint y: 159, endPoint x: 627, endPoint y: 152, distance: 24.8
click at [651, 159] on div "# What is the problem you're willing to fix with the improvement? Can we please…" at bounding box center [662, 51] width 1002 height 844
drag, startPoint x: 748, startPoint y: 144, endPoint x: 575, endPoint y: 144, distance: 172.6
click at [576, 144] on div "Web is done here : Change Price to price HTVA on page "Mon PRO+" but not mobile…" at bounding box center [662, 147] width 318 height 20
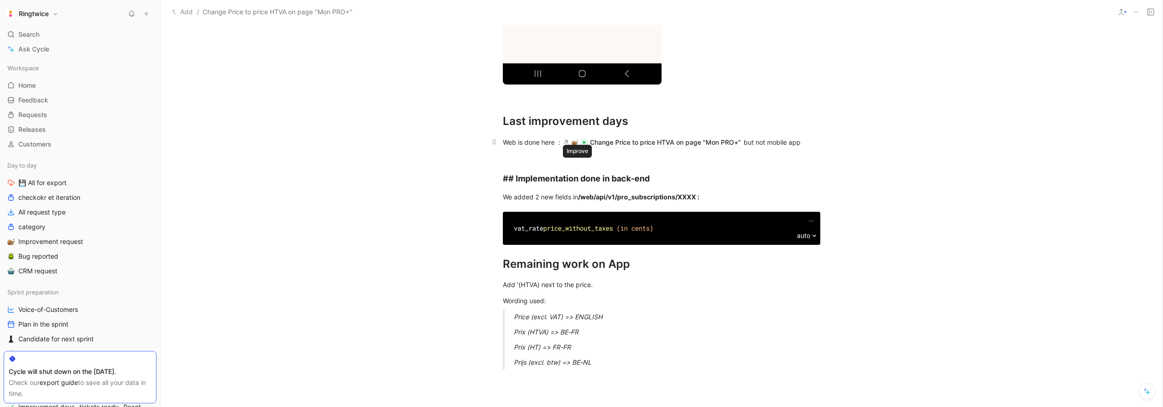
click at [568, 158] on p "Web is done here : Change Price to price HTVA on page "Mon PRO+" but not mobile…" at bounding box center [662, 146] width 352 height 25
click at [554, 163] on h2 "## Implementation done in back-end" at bounding box center [662, 174] width 352 height 28
click at [557, 158] on p "Web is done here : Change Price to price HTVA on page "Mon PRO+" but not mobile…" at bounding box center [662, 146] width 352 height 25
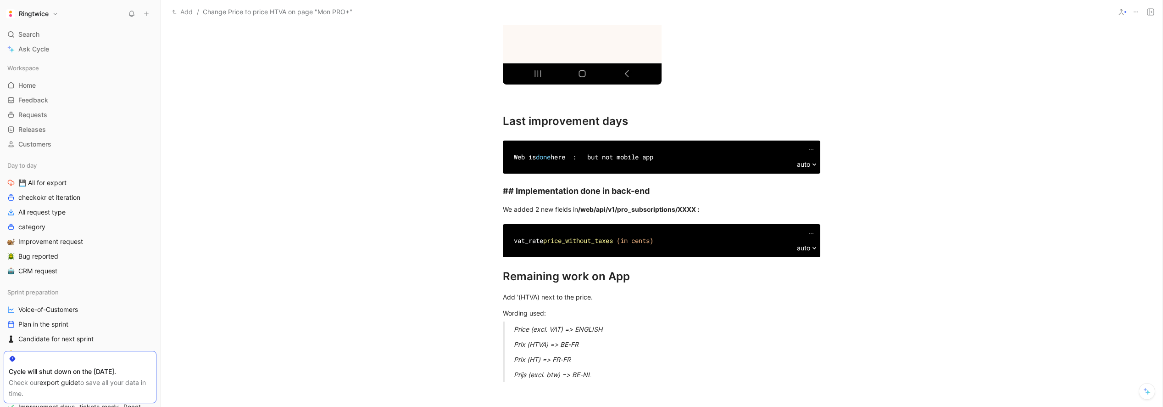
click at [594, 158] on div "Web is done here : but not mobile app" at bounding box center [662, 156] width 296 height 11
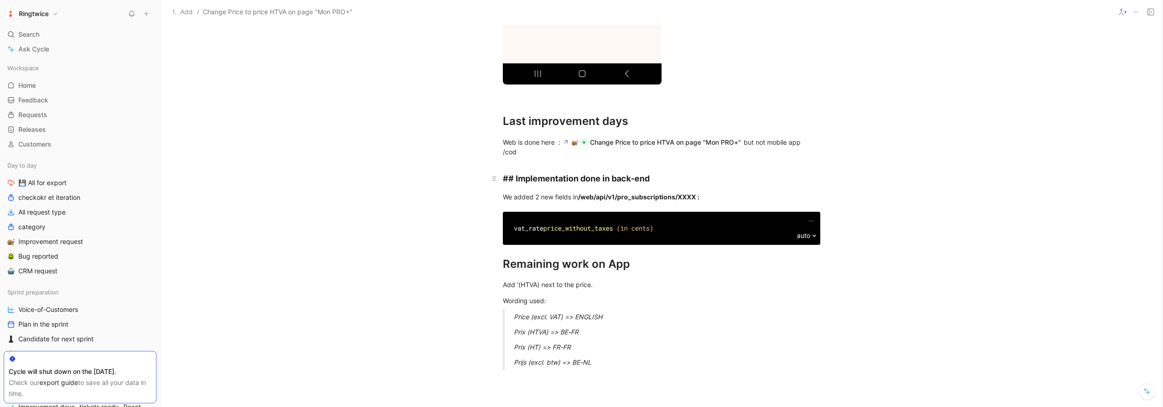
click at [608, 168] on h2 "## Implementation done in back-end" at bounding box center [662, 174] width 352 height 28
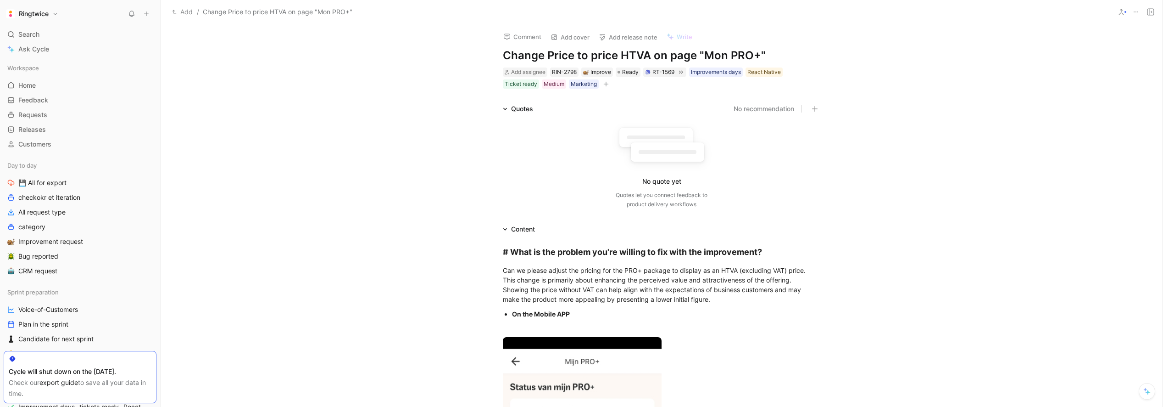
scroll to position [893, 0]
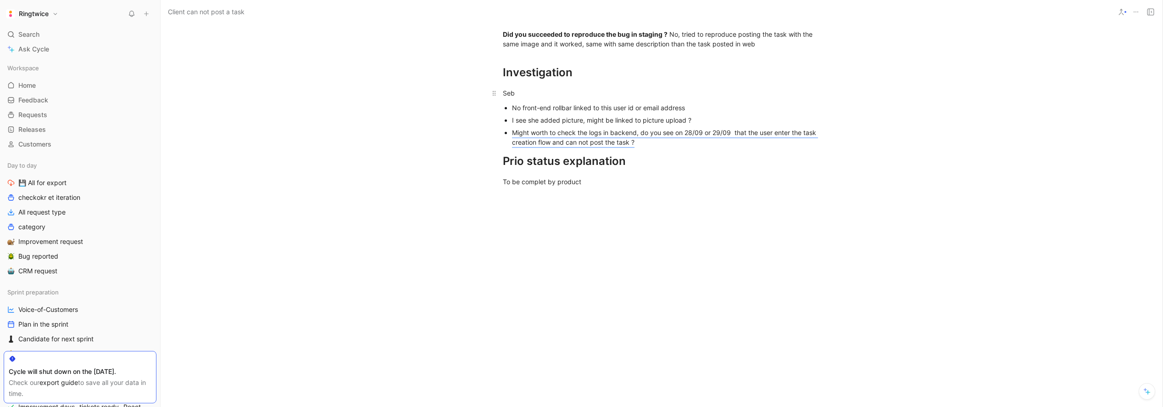
scroll to position [461, 0]
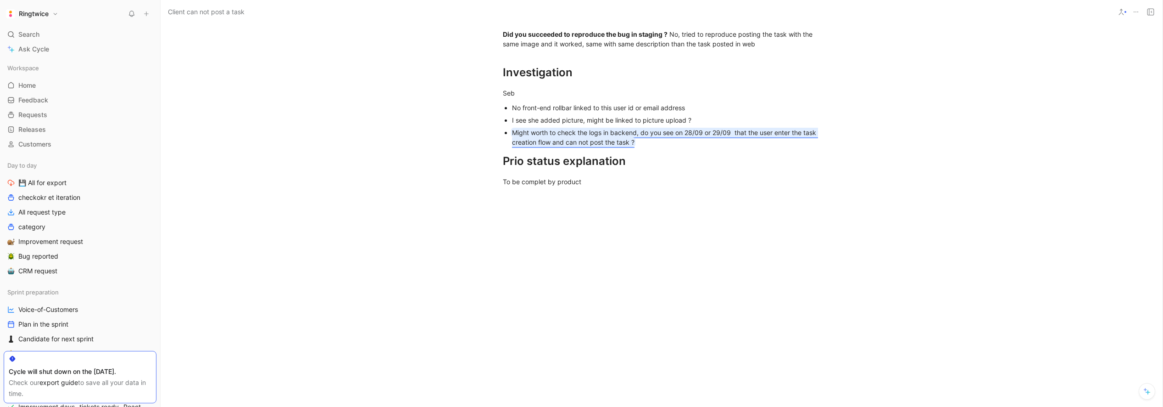
click at [551, 146] on mark "Might worth to check the logs in backend, do you see on 28/09 or 29/09 that the…" at bounding box center [665, 136] width 306 height 17
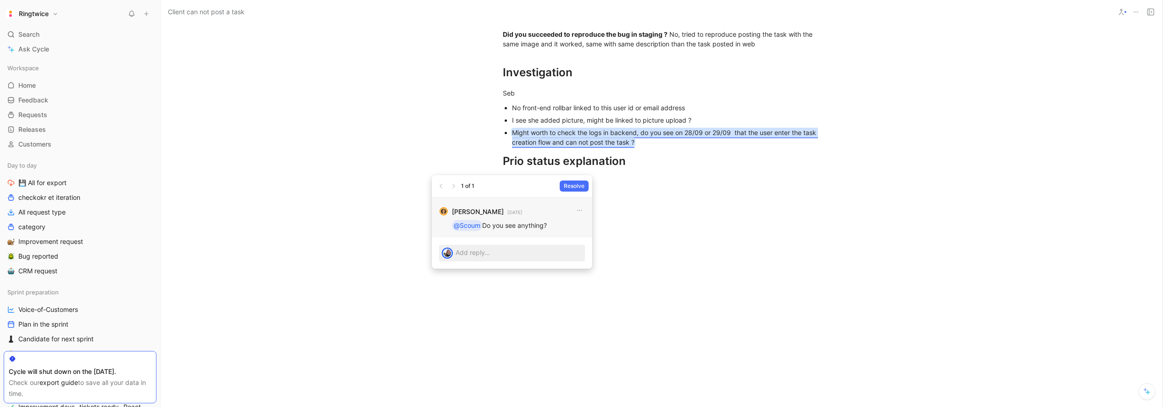
drag, startPoint x: 484, startPoint y: 226, endPoint x: 559, endPoint y: 227, distance: 74.3
click at [559, 227] on p "@Scoum Do you see anything?" at bounding box center [518, 225] width 133 height 11
copy p "Do you see anything?"
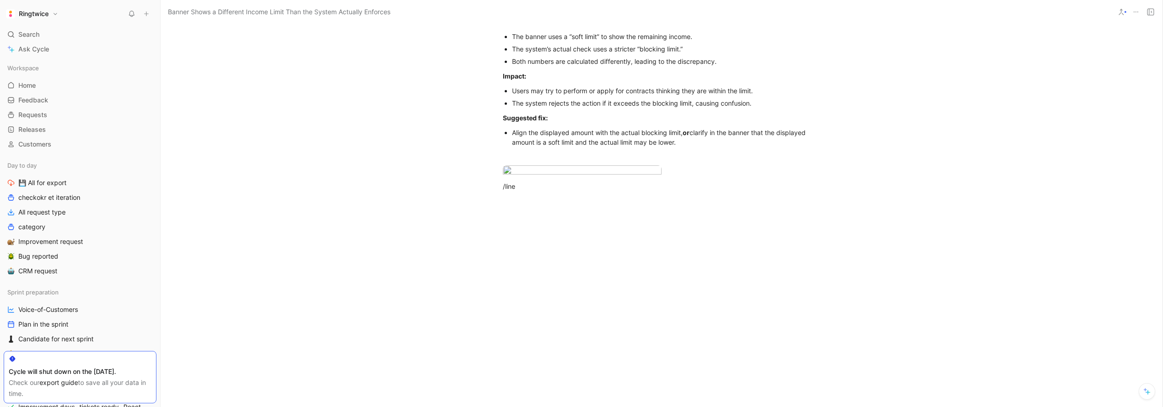
scroll to position [806, 0]
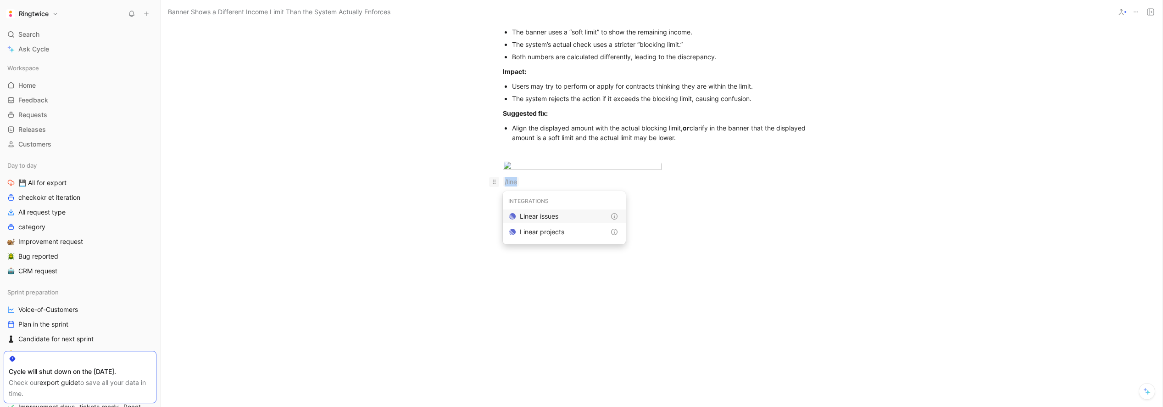
drag, startPoint x: 496, startPoint y: 183, endPoint x: 490, endPoint y: 183, distance: 6.4
click at [490, 183] on p "/line" at bounding box center [662, 181] width 352 height 15
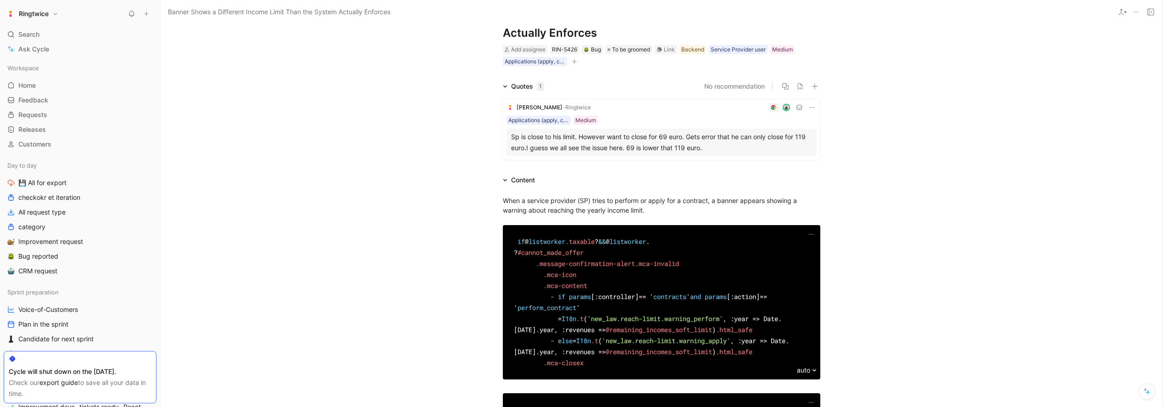
scroll to position [53, 0]
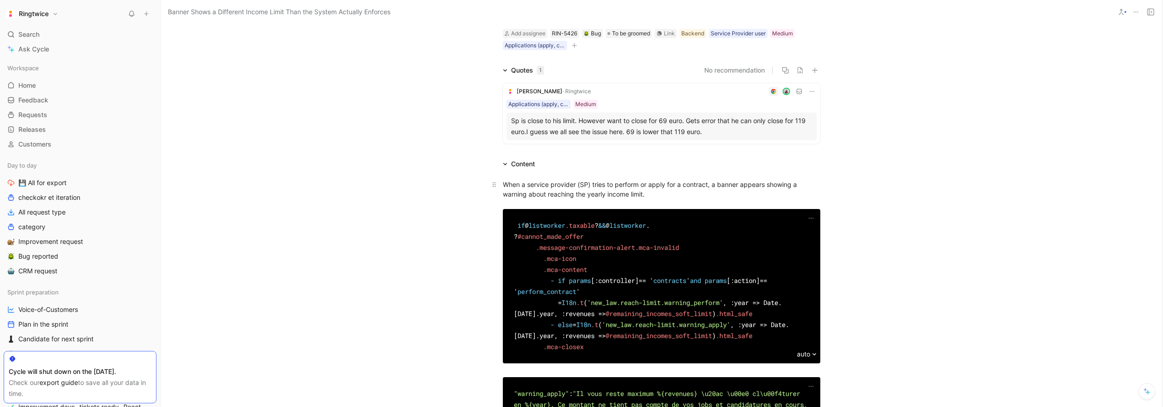
click at [554, 183] on mark "When a service provider (SP) tries to perform or apply for a contract, a banner…" at bounding box center [651, 188] width 296 height 17
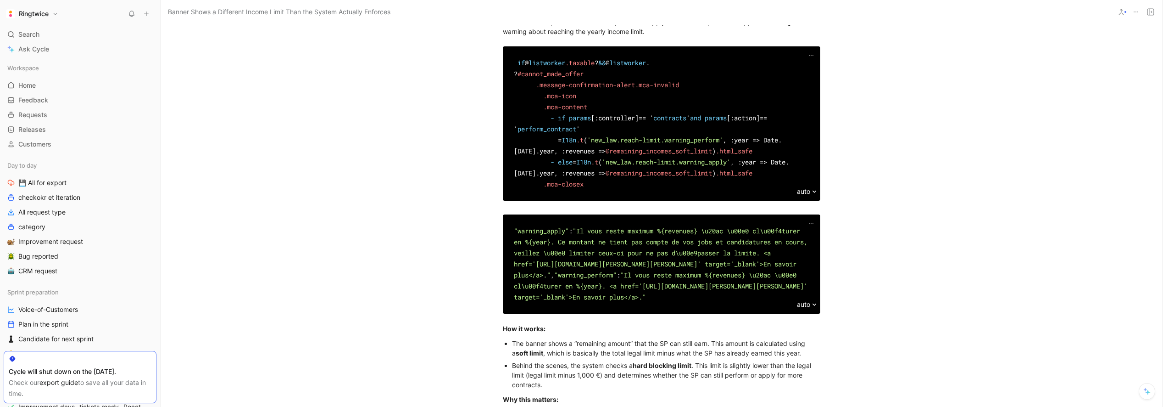
scroll to position [128, 0]
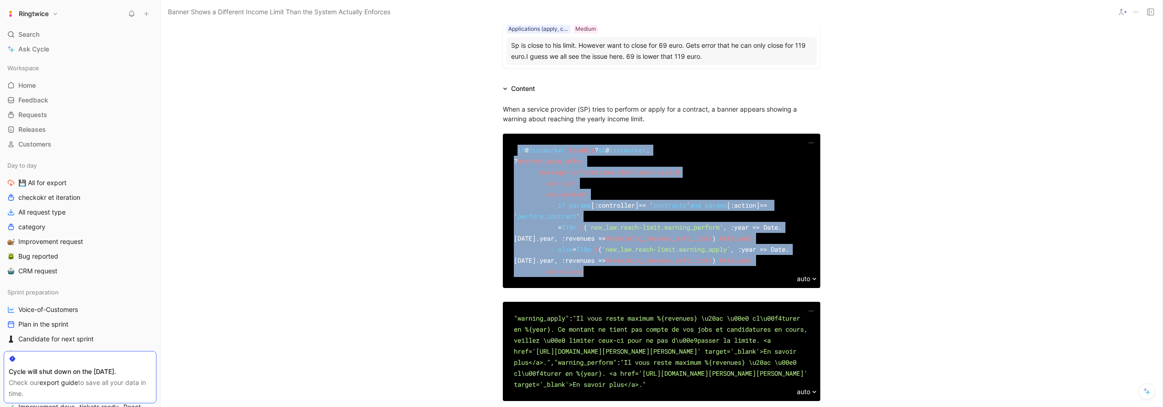
drag, startPoint x: 544, startPoint y: 153, endPoint x: 651, endPoint y: 292, distance: 174.8
click at [651, 277] on div "if @ listworker .taxable ? & & @ listworker . ? #cannot_made_offer .message-con…" at bounding box center [662, 211] width 296 height 132
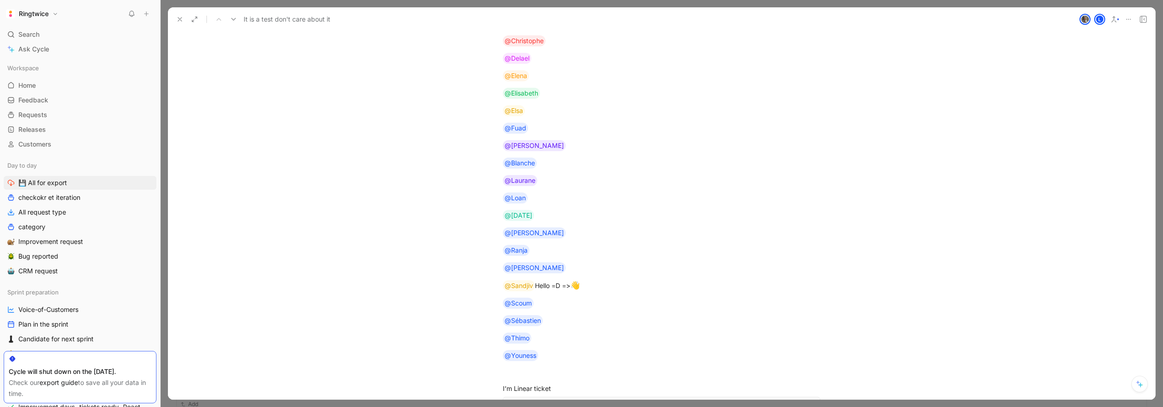
scroll to position [1699, 0]
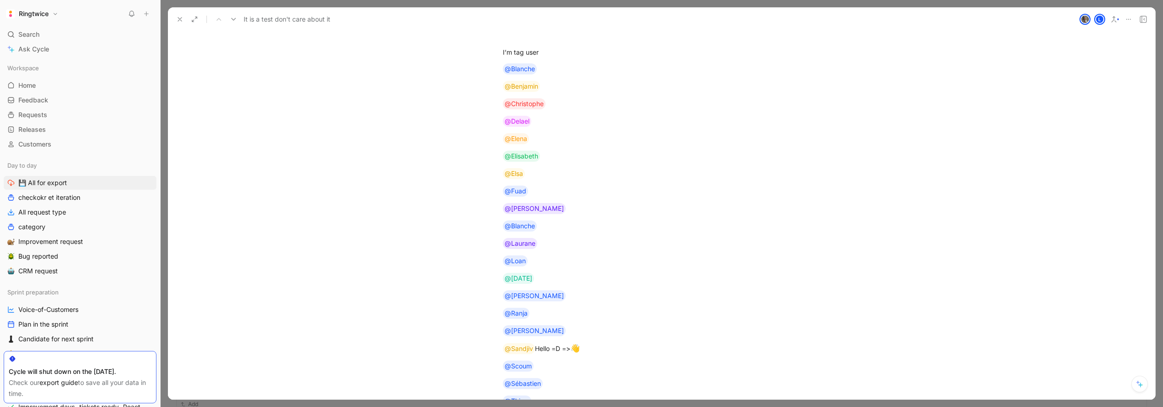
drag, startPoint x: 493, startPoint y: 201, endPoint x: 602, endPoint y: 179, distance: 111.4
drag, startPoint x: 516, startPoint y: 255, endPoint x: 495, endPoint y: 251, distance: 22.0
drag, startPoint x: 488, startPoint y: 303, endPoint x: 495, endPoint y: 170, distance: 133.2
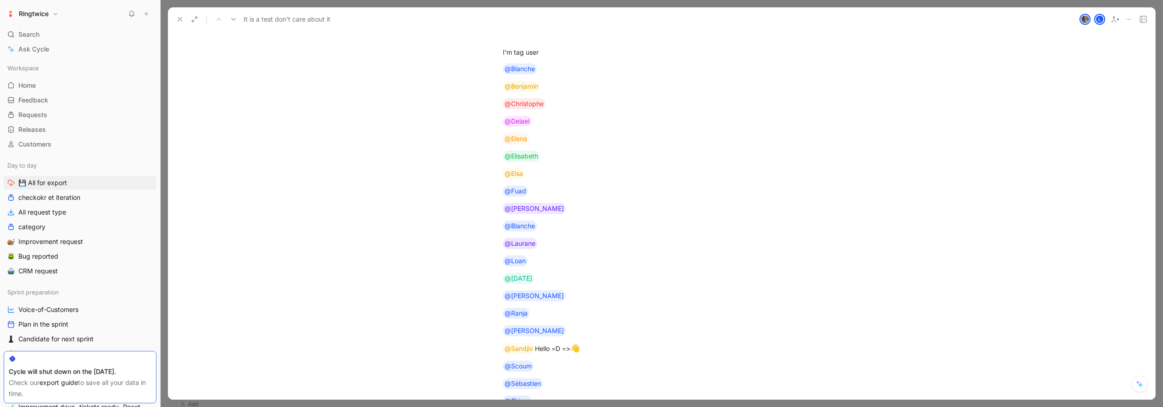
click at [479, 303] on div "I m an H1 I’m an H2 I’m an H3 I’m a bold text I’m an italic text I’m an underli…" at bounding box center [662, 382] width 988 height 3703
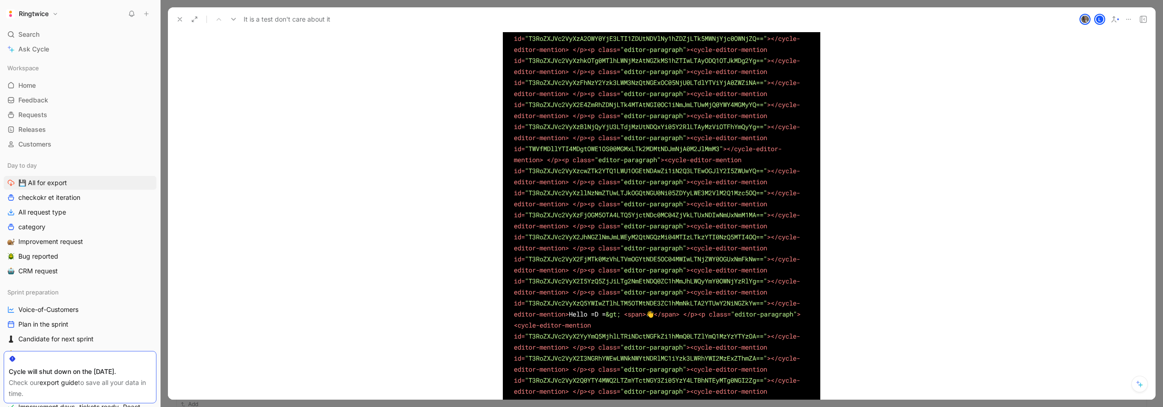
scroll to position [2297, 0]
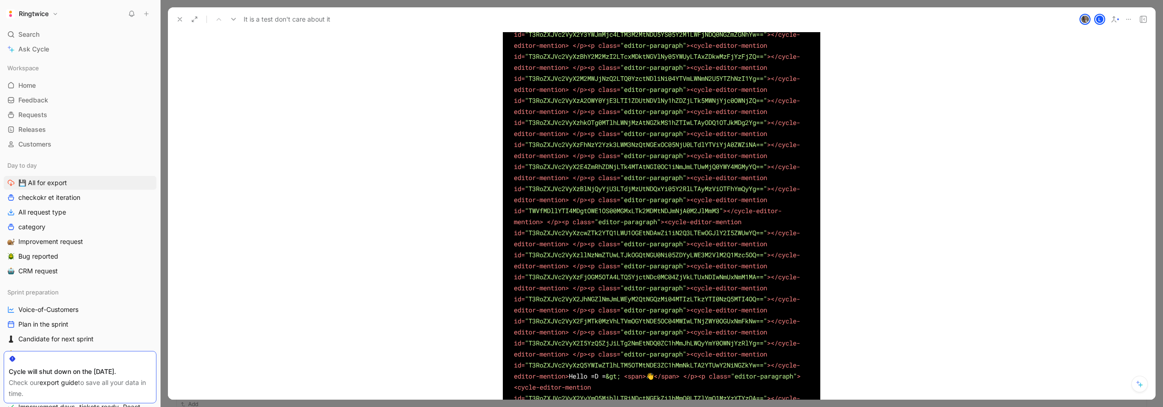
drag, startPoint x: 505, startPoint y: 289, endPoint x: 548, endPoint y: 290, distance: 43.6
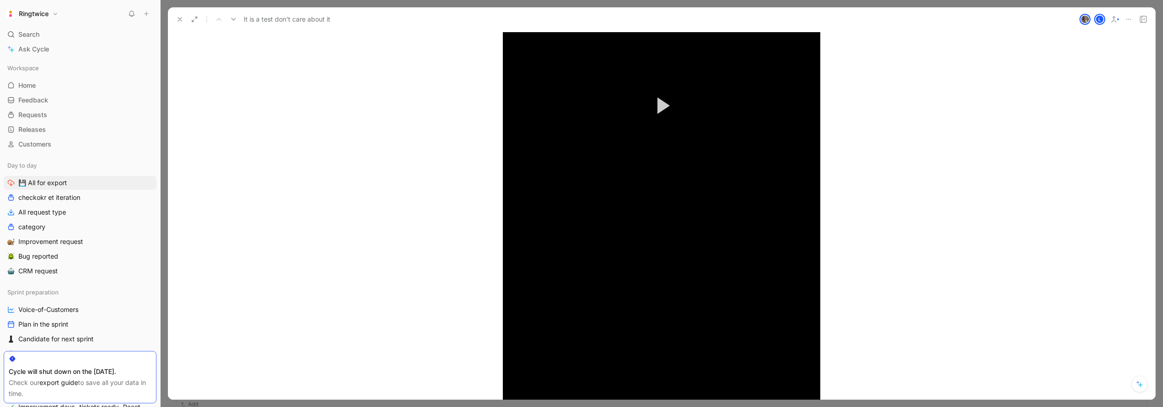
scroll to position [1089, 0]
click at [660, 229] on video "Video Player" at bounding box center [662, 104] width 318 height 690
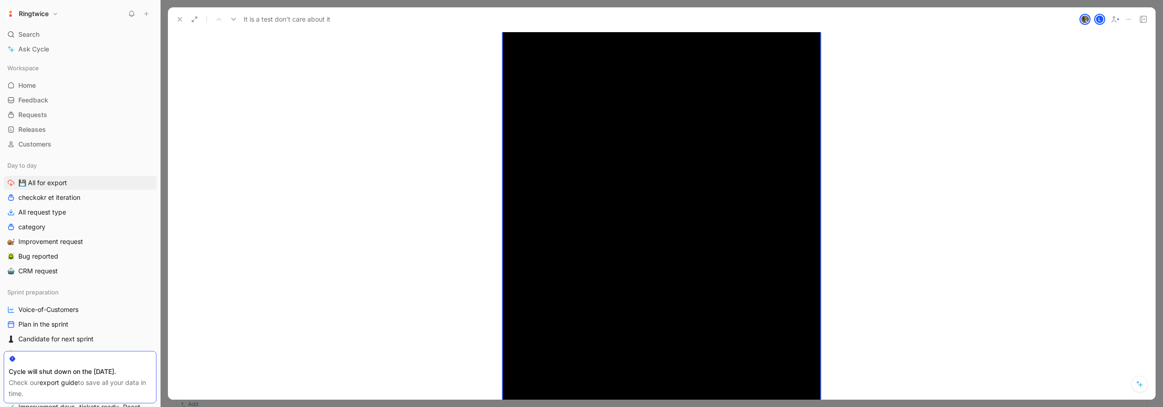
scroll to position [1006, 0]
drag, startPoint x: 848, startPoint y: 240, endPoint x: 833, endPoint y: 237, distance: 15.0
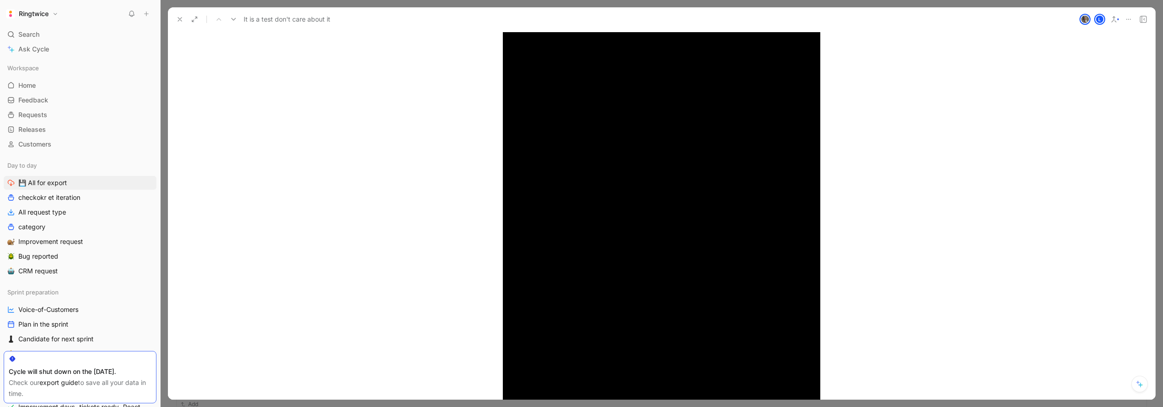
scroll to position [1038, 0]
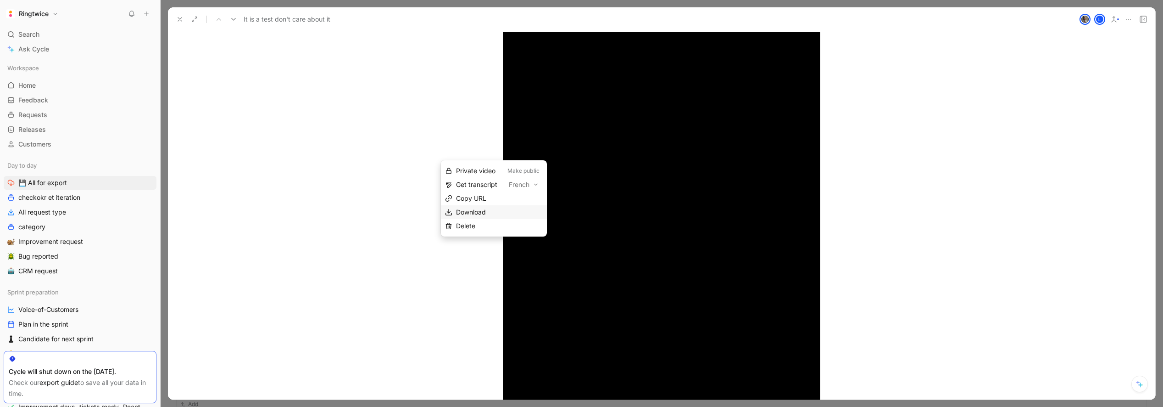
click at [481, 207] on div "Download" at bounding box center [499, 212] width 87 height 11
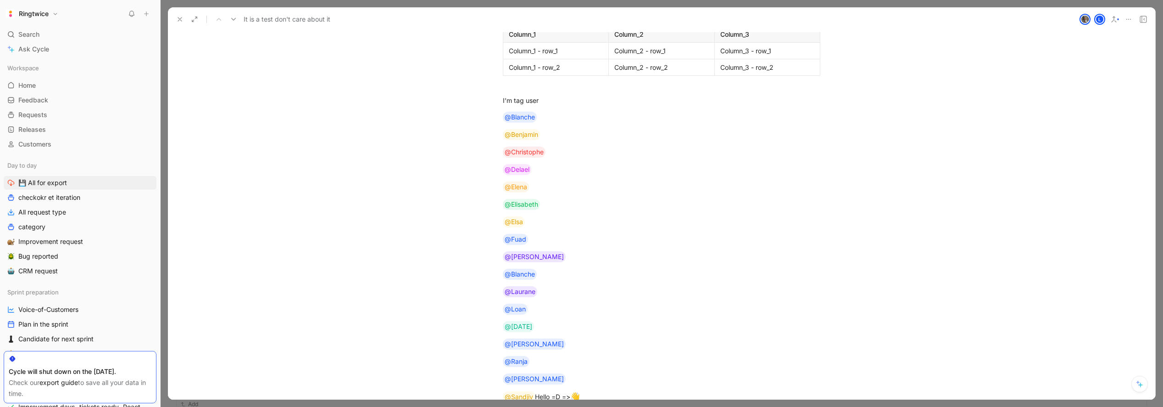
scroll to position [1805, 0]
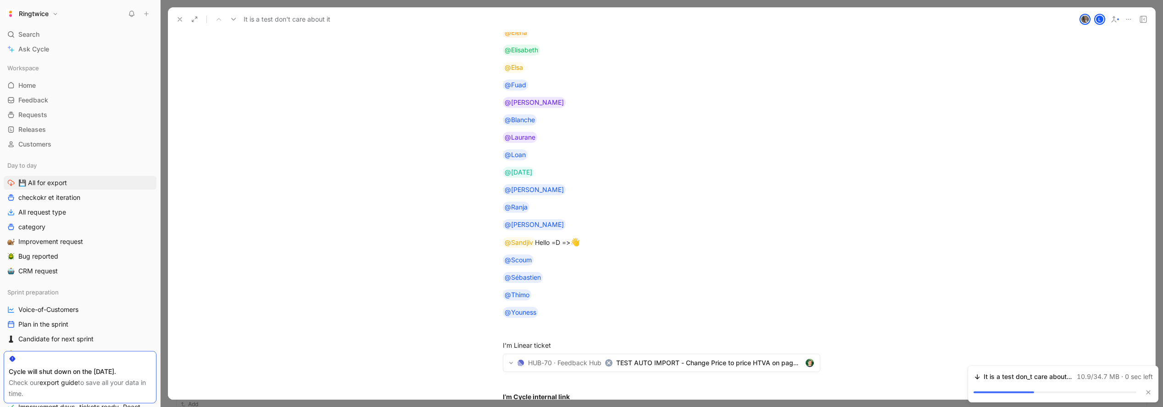
click at [483, 144] on span "Download" at bounding box center [486, 144] width 30 height 8
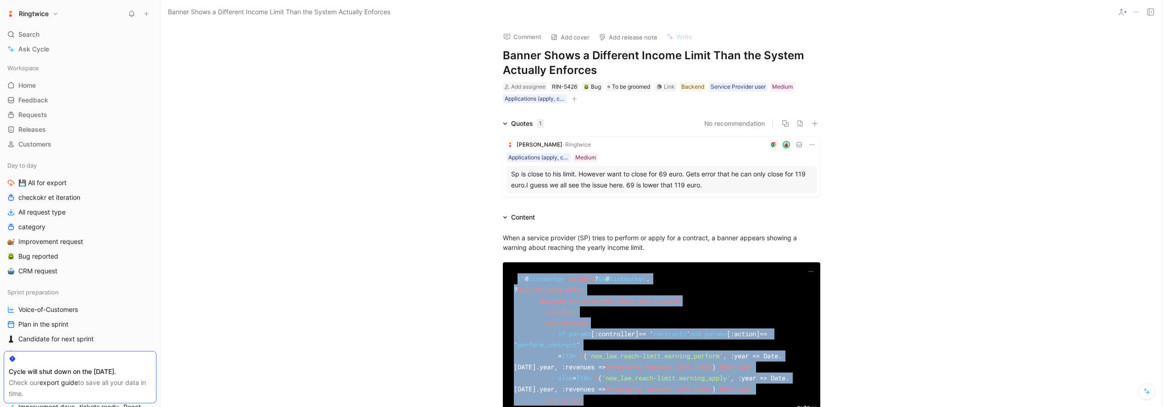
scroll to position [128, 0]
